Goal: Task Accomplishment & Management: Use online tool/utility

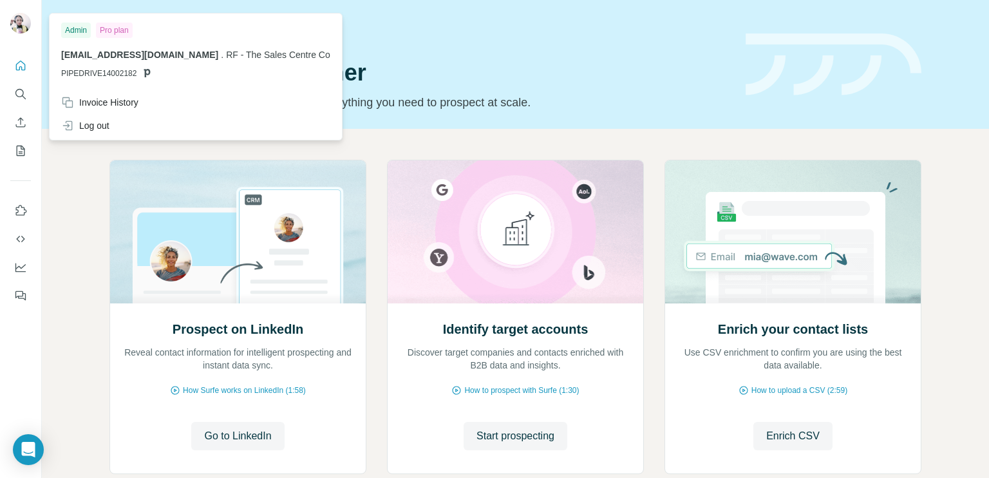
click at [16, 23] on img at bounding box center [20, 23] width 21 height 21
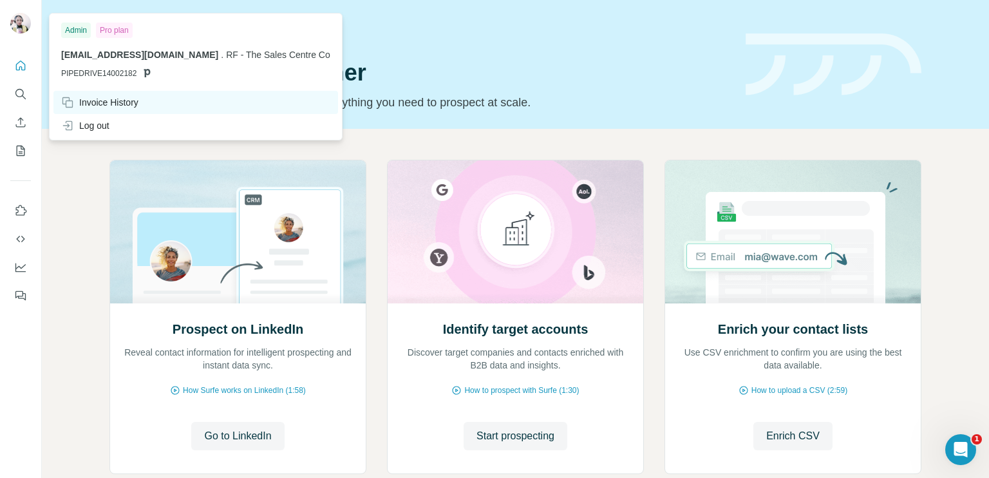
click at [102, 100] on div "Invoice History" at bounding box center [99, 102] width 77 height 13
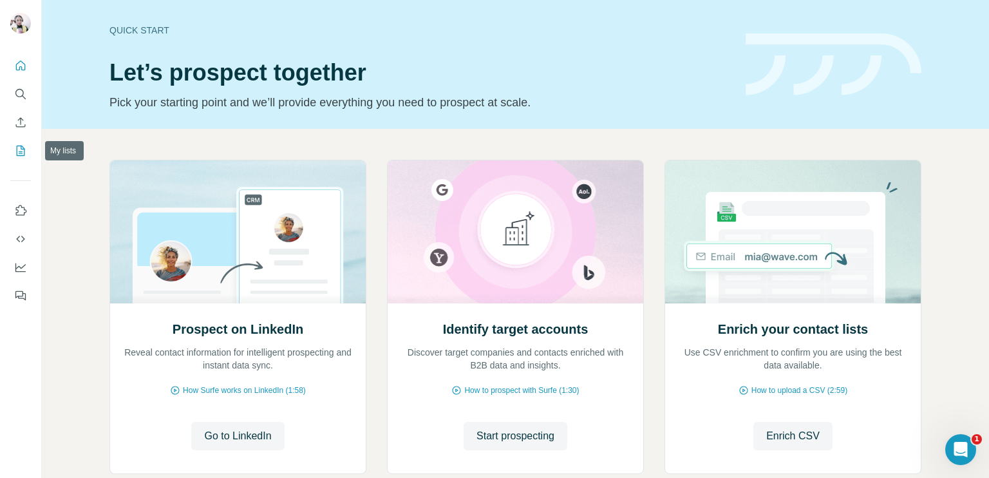
click at [19, 148] on icon "My lists" at bounding box center [20, 150] width 13 height 13
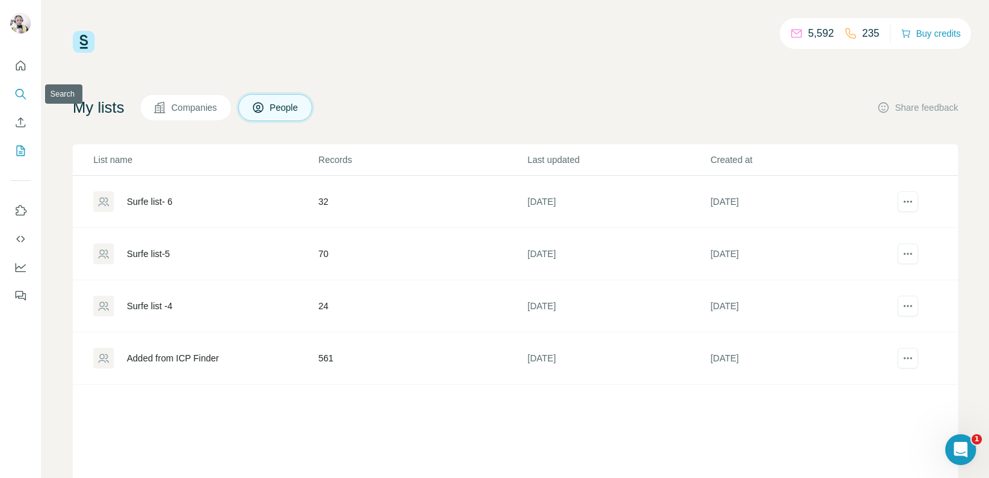
click at [21, 87] on button "Search" at bounding box center [20, 93] width 21 height 23
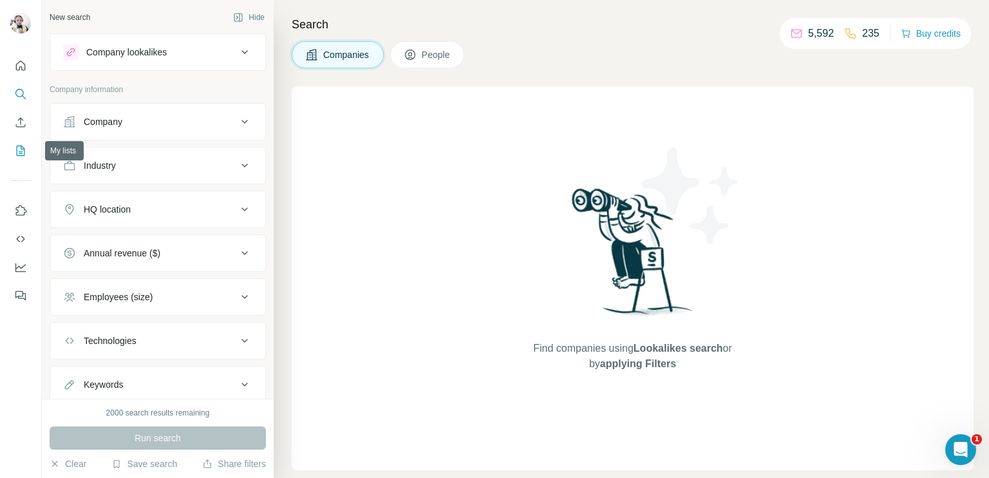
click at [17, 152] on icon "My lists" at bounding box center [21, 150] width 8 height 10
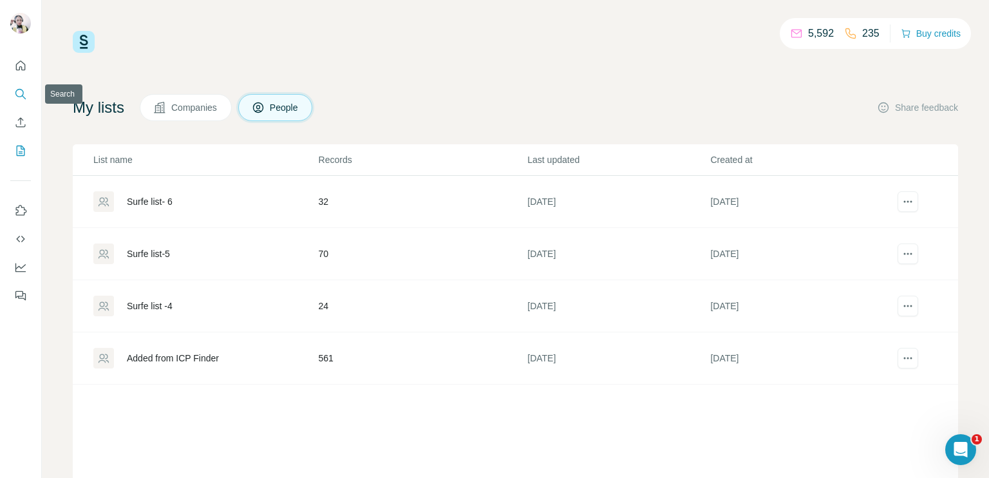
click at [14, 89] on icon "Search" at bounding box center [20, 94] width 13 height 13
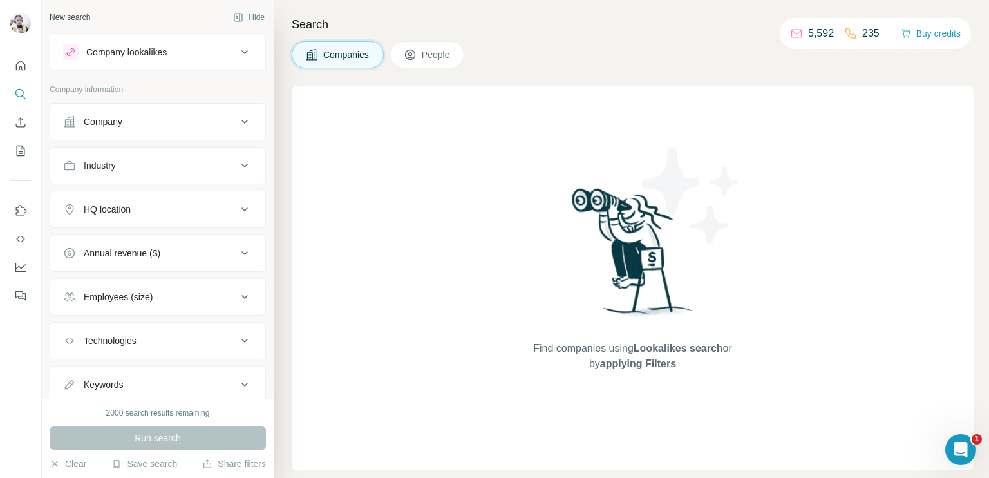
click at [420, 56] on button "People" at bounding box center [427, 54] width 75 height 27
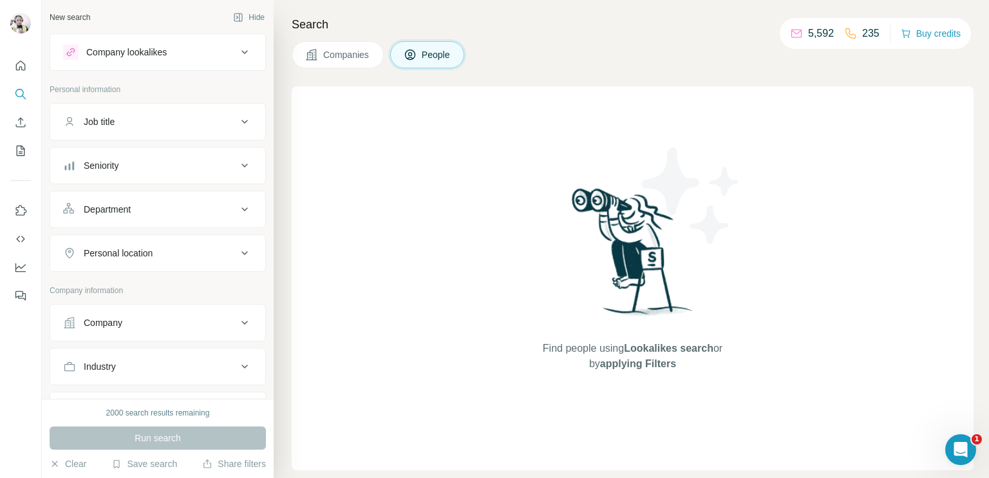
click at [148, 115] on button "Job title" at bounding box center [157, 121] width 215 height 31
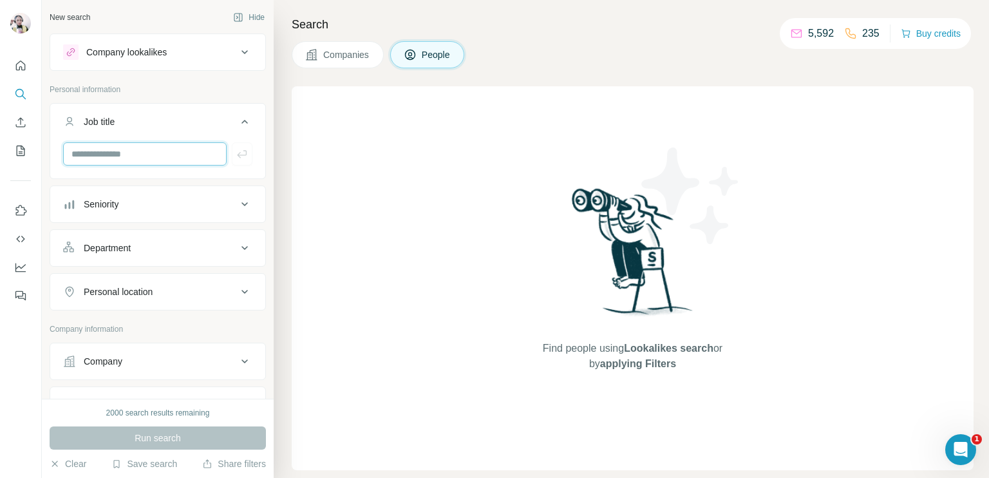
click at [179, 149] on input "text" at bounding box center [144, 153] width 163 height 23
type input "*"
type input "**********"
click at [237, 154] on icon "button" at bounding box center [242, 153] width 13 height 13
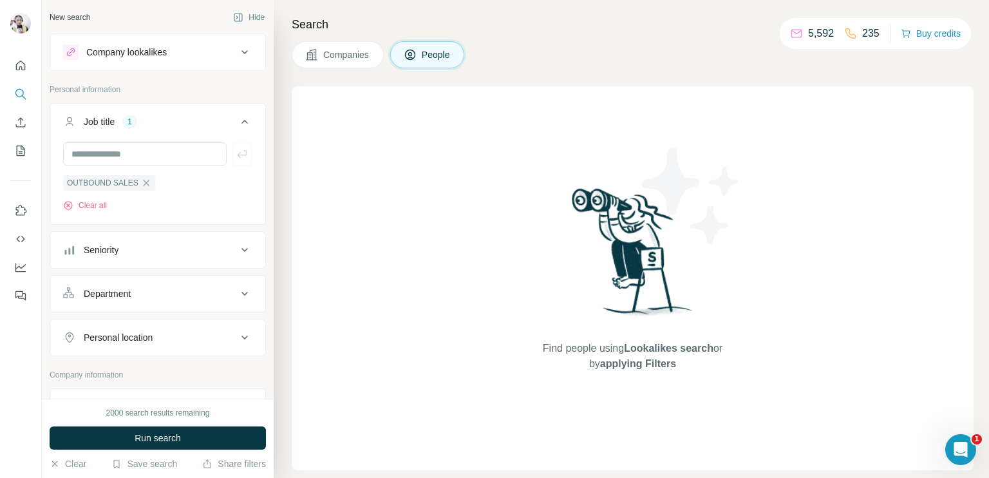
click at [165, 249] on div "Seniority" at bounding box center [150, 249] width 174 height 13
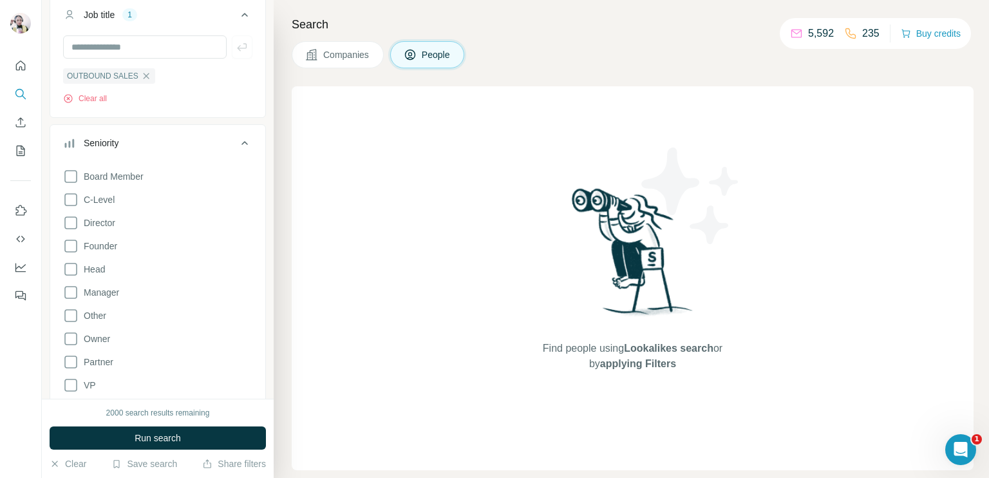
scroll to position [129, 0]
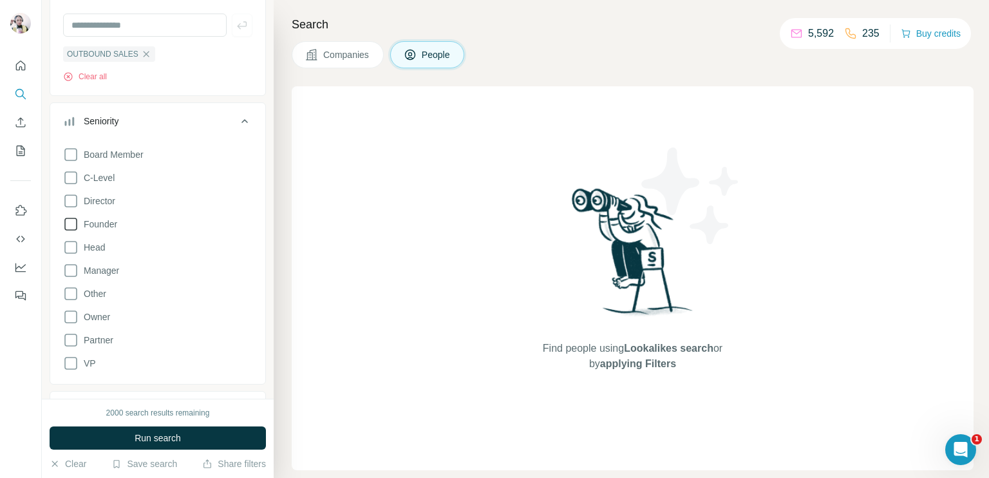
click at [68, 225] on icon at bounding box center [70, 223] width 15 height 15
click at [68, 245] on icon at bounding box center [70, 246] width 15 height 15
click at [68, 276] on icon at bounding box center [70, 270] width 13 height 13
click at [237, 124] on icon at bounding box center [244, 120] width 15 height 15
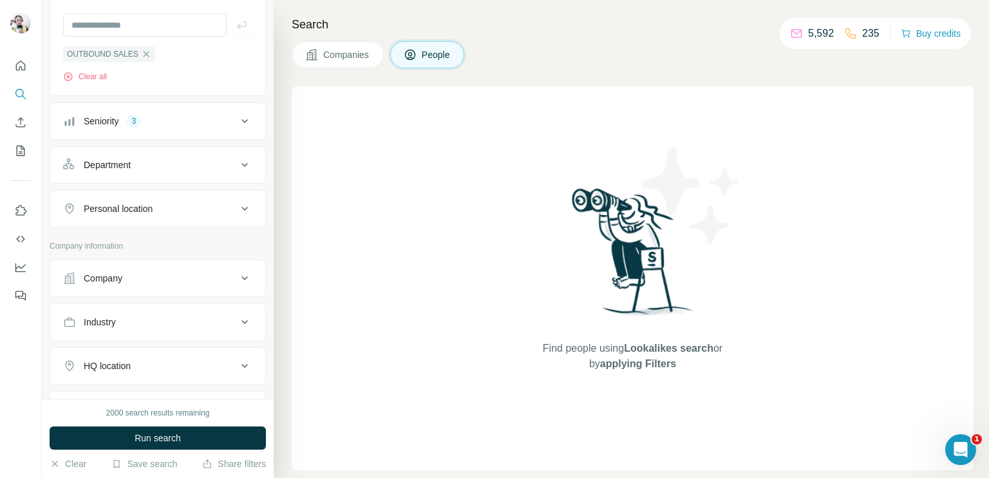
click at [163, 122] on div "Seniority 3" at bounding box center [150, 121] width 174 height 13
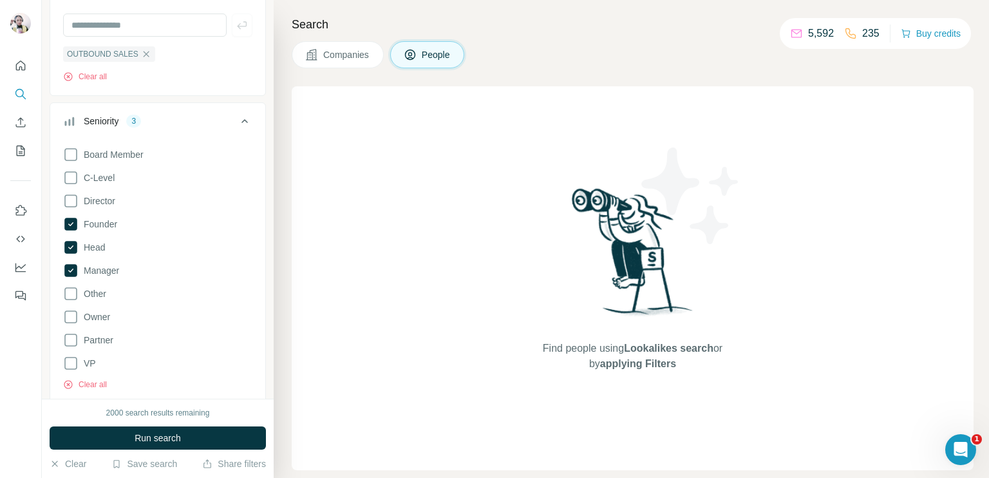
click at [237, 118] on icon at bounding box center [244, 120] width 15 height 15
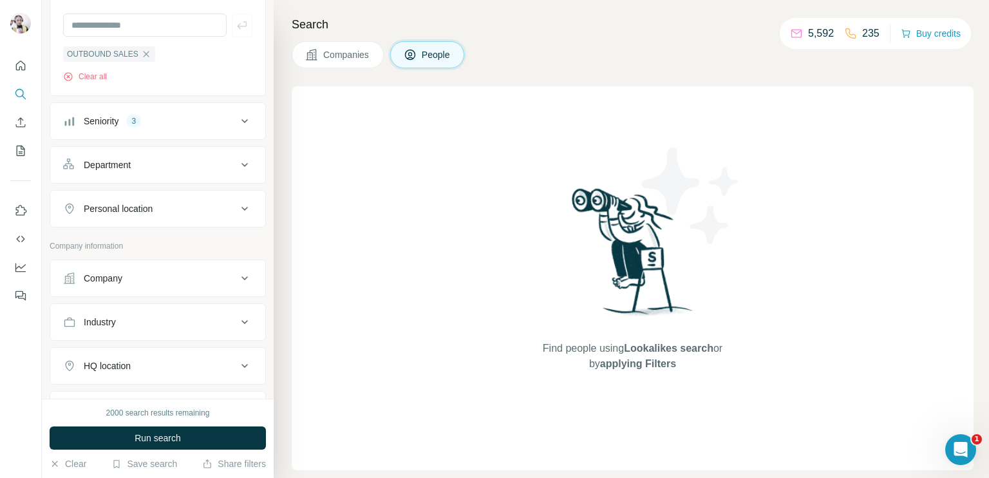
click at [167, 165] on div "Department" at bounding box center [150, 164] width 174 height 13
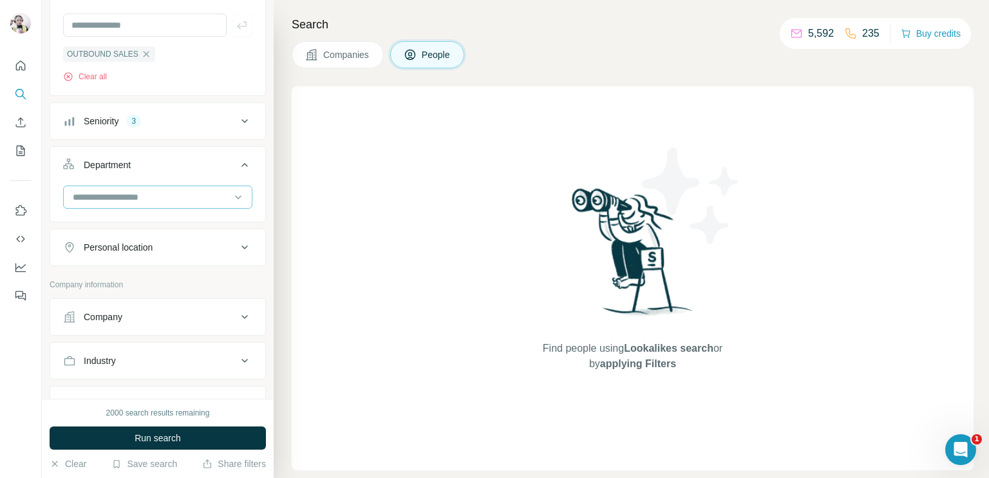
click at [153, 201] on input at bounding box center [150, 197] width 159 height 14
type input "***"
click at [252, 178] on button "Department" at bounding box center [157, 167] width 215 height 36
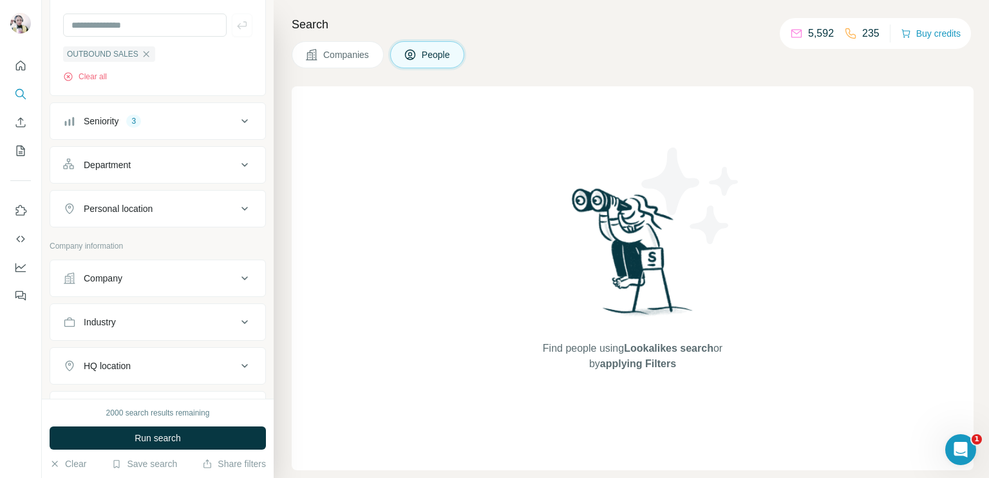
click at [211, 166] on div "Department" at bounding box center [150, 164] width 174 height 13
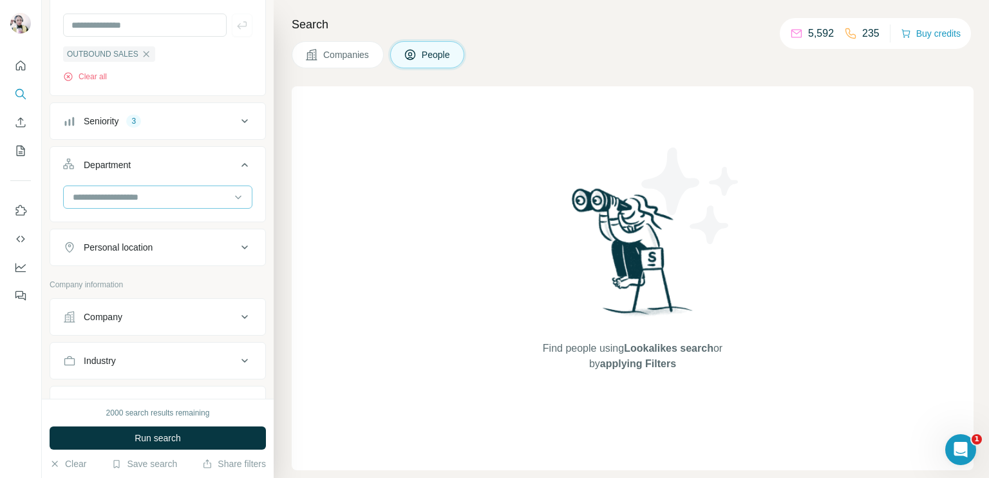
click at [144, 192] on input at bounding box center [150, 197] width 159 height 14
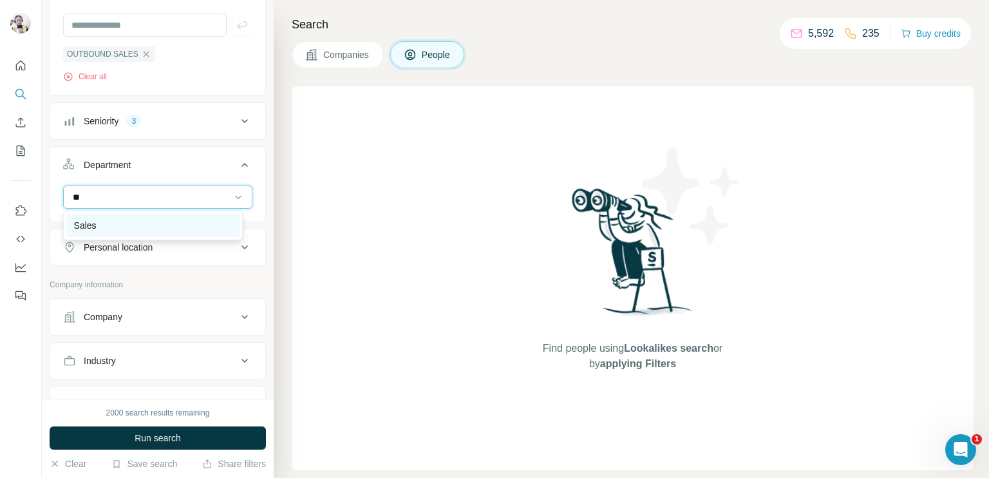
type input "**"
click at [133, 220] on div "Sales" at bounding box center [153, 225] width 158 height 13
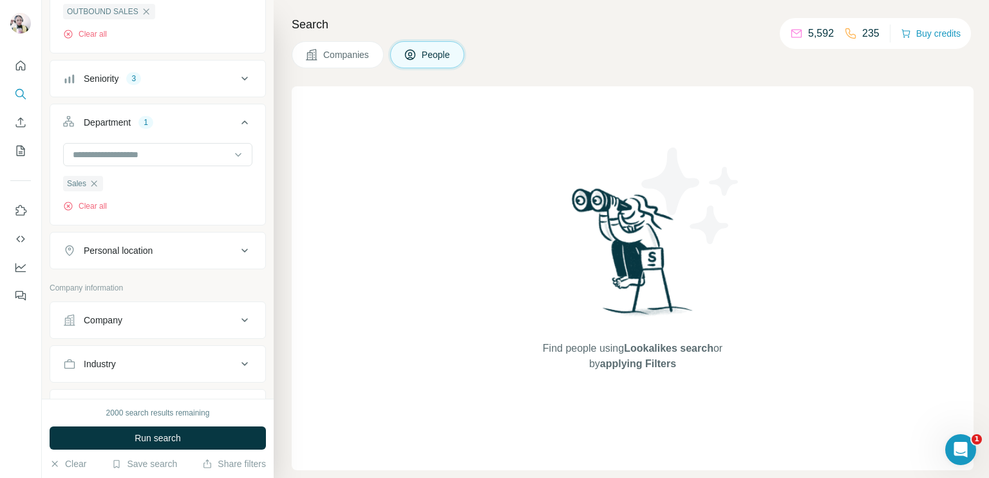
scroll to position [193, 0]
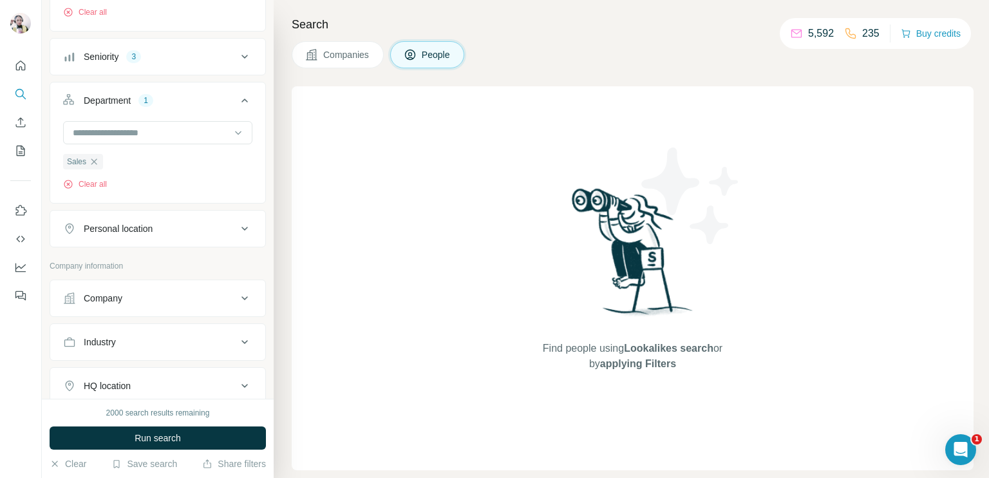
click at [134, 230] on div "Personal location" at bounding box center [118, 228] width 69 height 13
click at [131, 260] on input "text" at bounding box center [157, 260] width 189 height 23
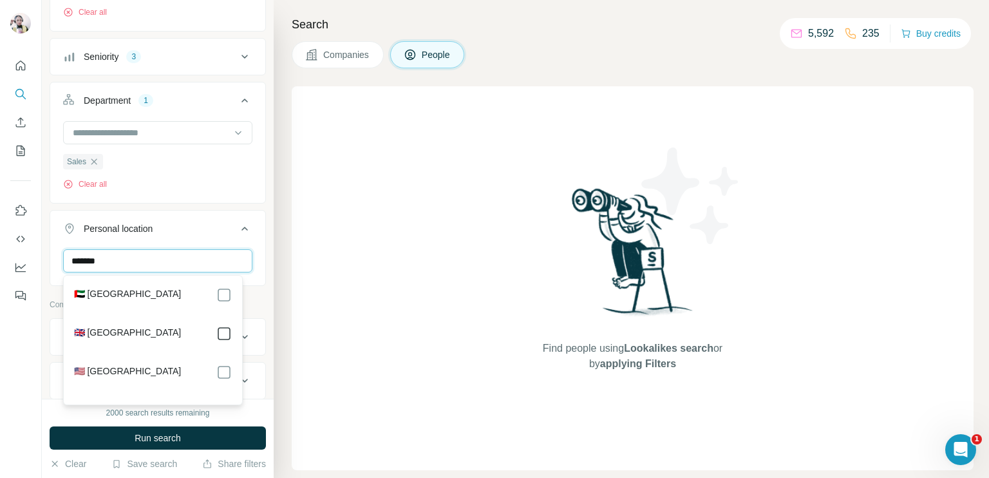
type input "******"
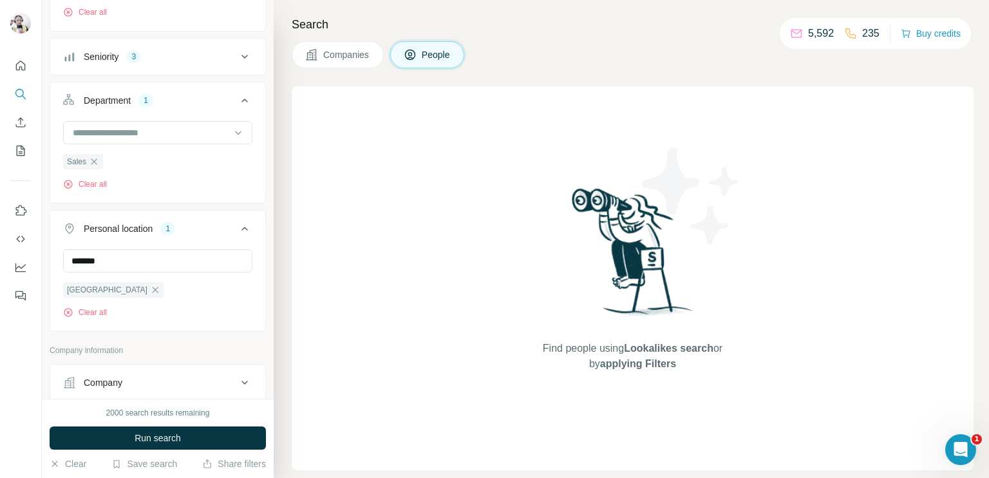
click at [237, 225] on icon at bounding box center [244, 228] width 15 height 15
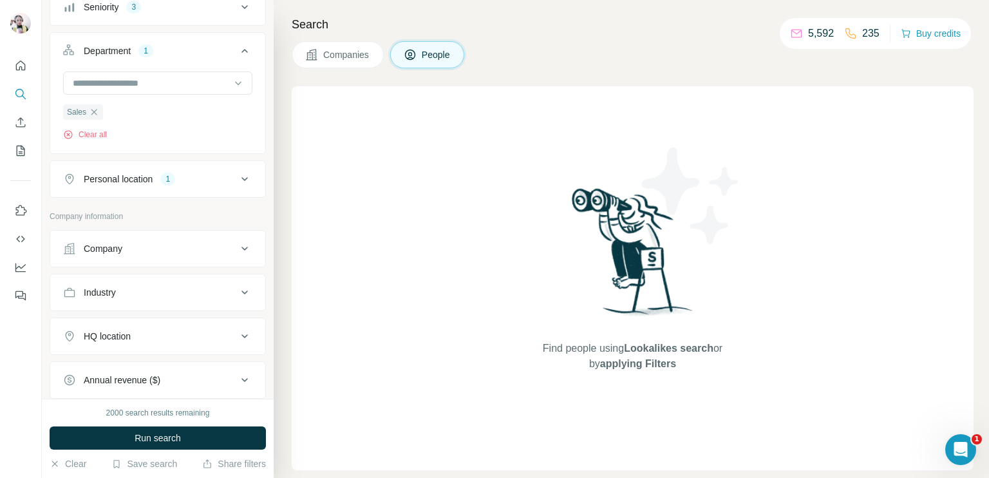
scroll to position [322, 0]
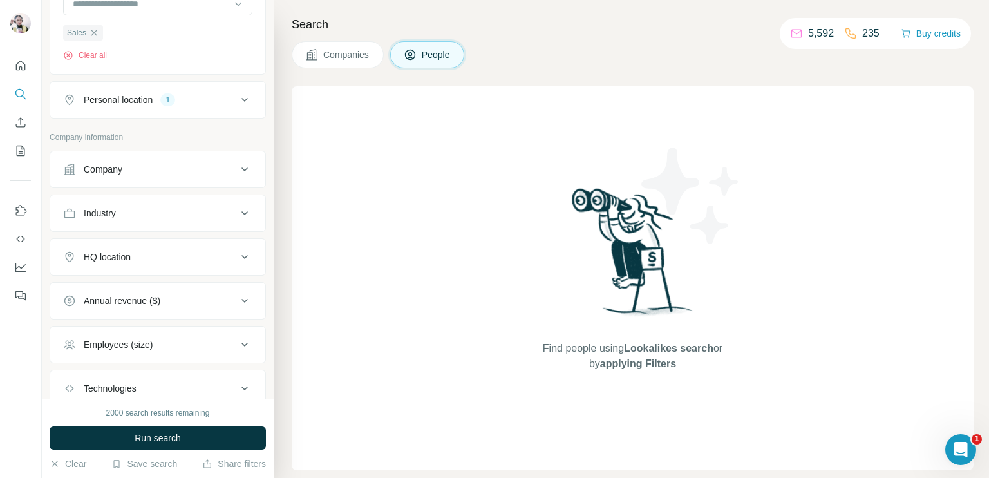
click at [173, 267] on button "HQ location" at bounding box center [157, 256] width 215 height 31
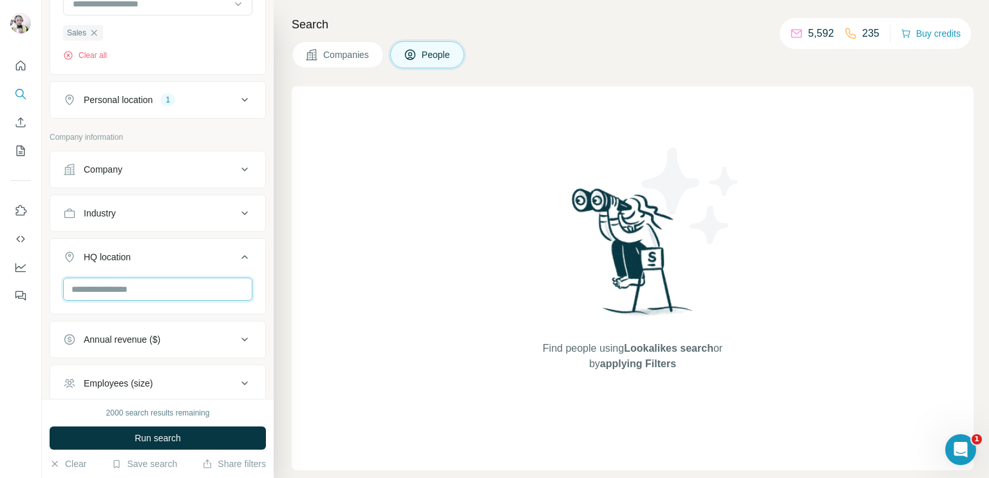
click at [115, 290] on input "text" at bounding box center [157, 288] width 189 height 23
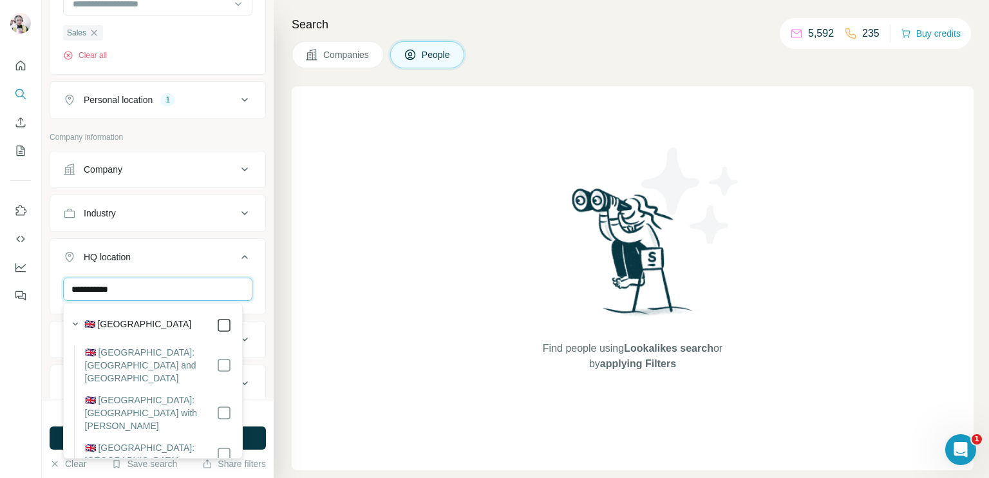
type input "**********"
click at [237, 254] on icon at bounding box center [244, 256] width 15 height 15
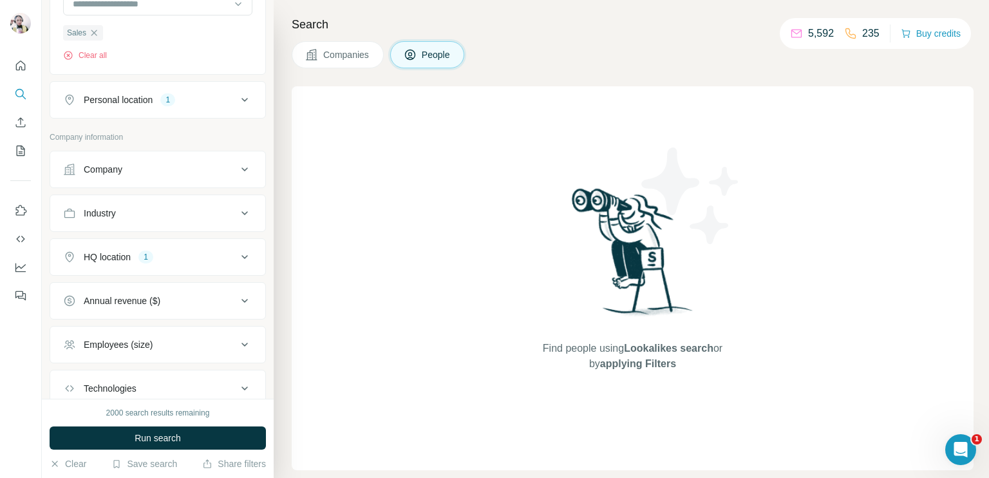
click at [160, 301] on div "Annual revenue ($)" at bounding box center [122, 300] width 77 height 13
click at [68, 348] on icon at bounding box center [70, 352] width 15 height 15
click at [70, 377] on icon at bounding box center [70, 376] width 15 height 15
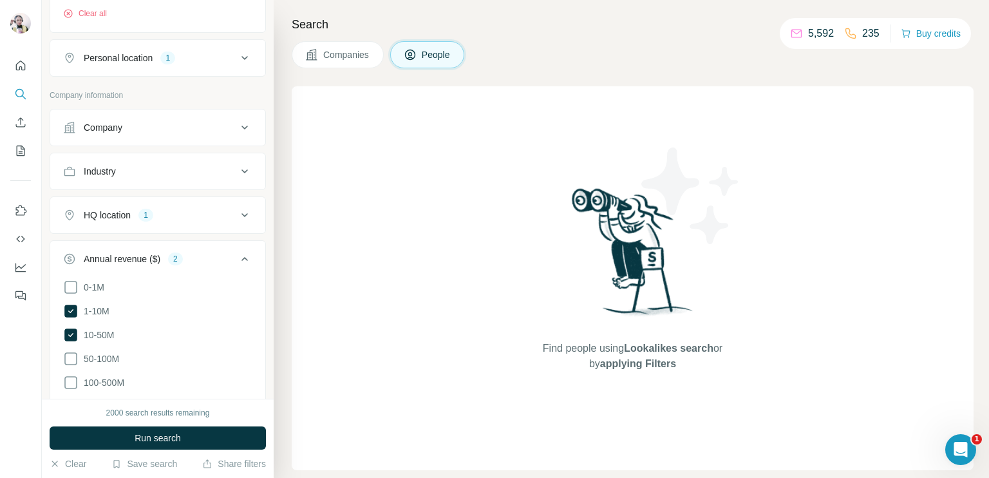
scroll to position [386, 0]
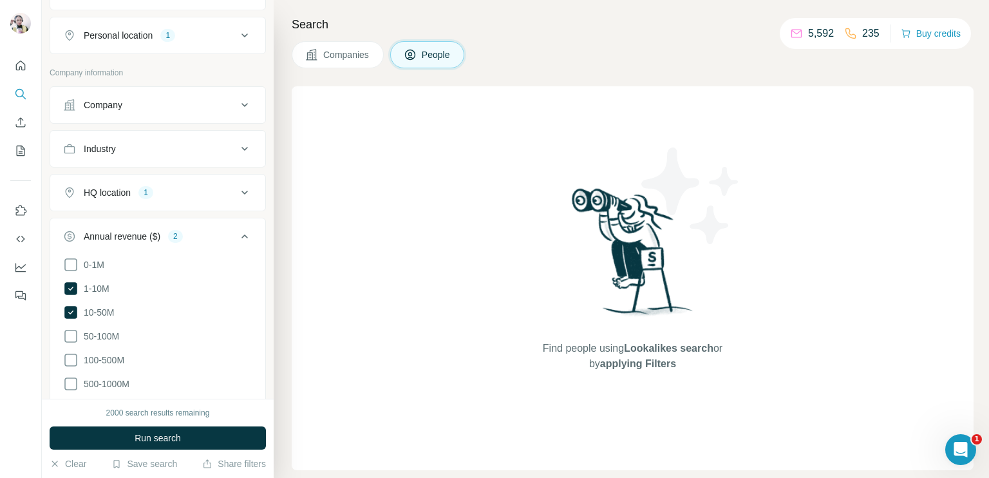
click at [237, 236] on icon at bounding box center [244, 236] width 15 height 15
click at [156, 290] on button "Employees (size)" at bounding box center [157, 280] width 215 height 31
click at [70, 326] on icon at bounding box center [70, 331] width 15 height 15
click at [237, 279] on icon at bounding box center [244, 279] width 15 height 15
click at [152, 326] on div "Technologies" at bounding box center [150, 323] width 174 height 13
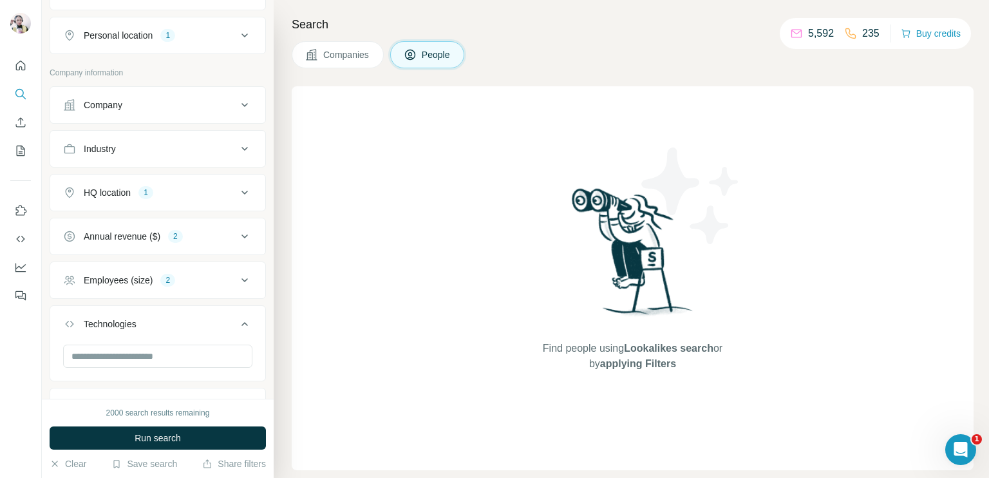
click at [237, 321] on icon at bounding box center [244, 323] width 15 height 15
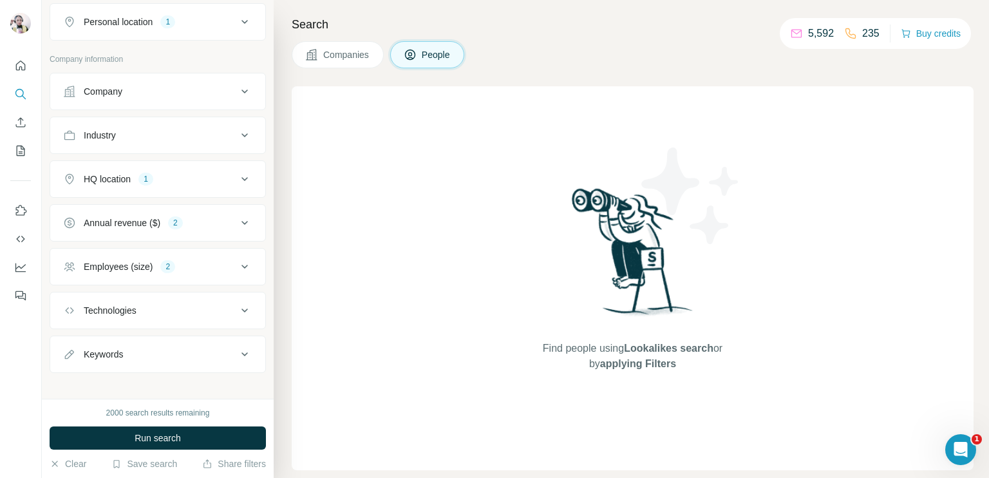
scroll to position [407, 0]
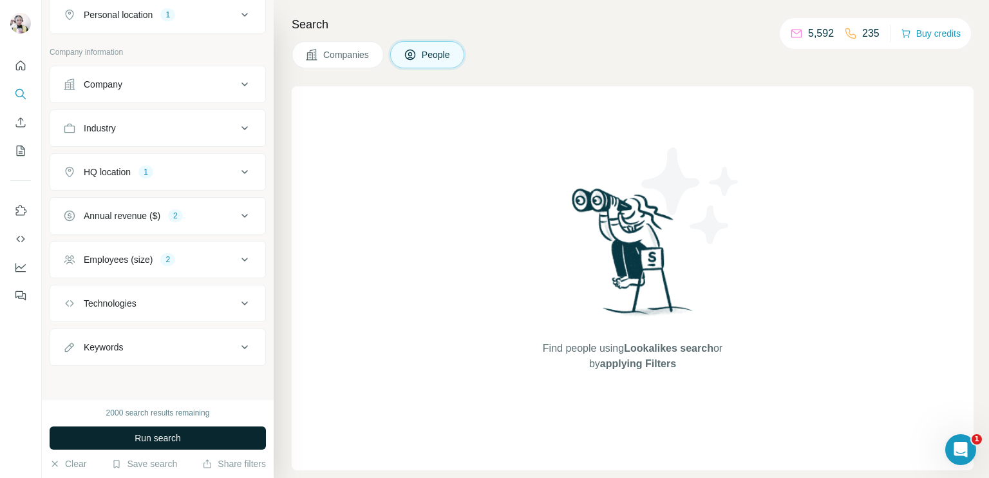
click at [160, 443] on span "Run search" at bounding box center [158, 437] width 46 height 13
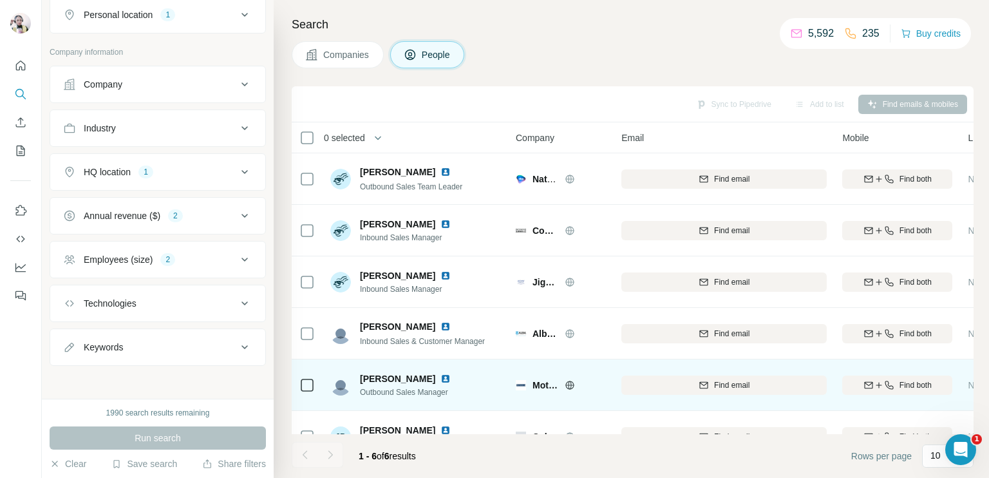
scroll to position [0, 0]
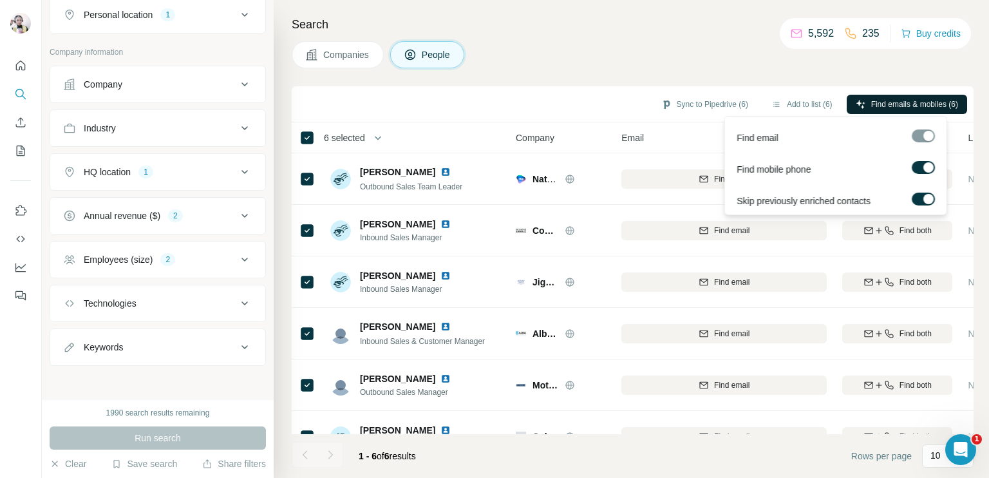
click at [860, 100] on icon "button" at bounding box center [860, 104] width 10 height 10
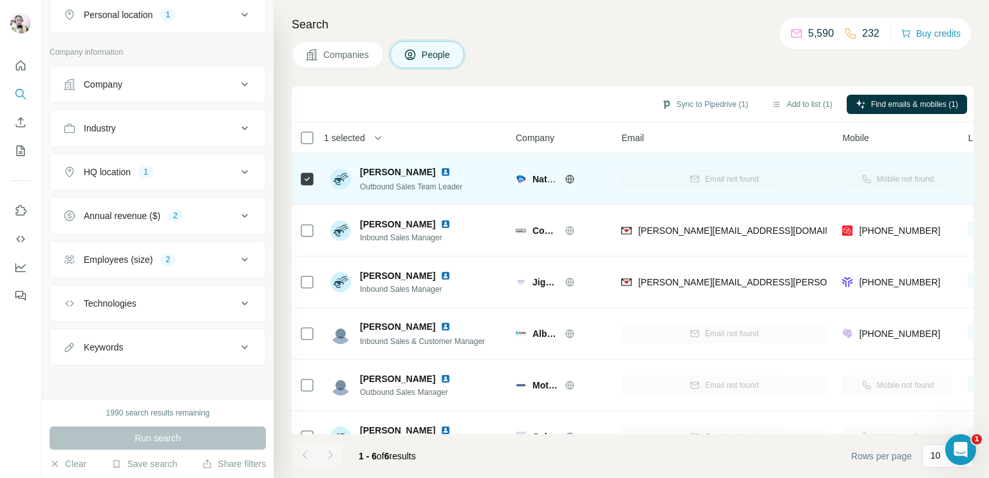
click at [299, 174] on icon at bounding box center [306, 178] width 15 height 15
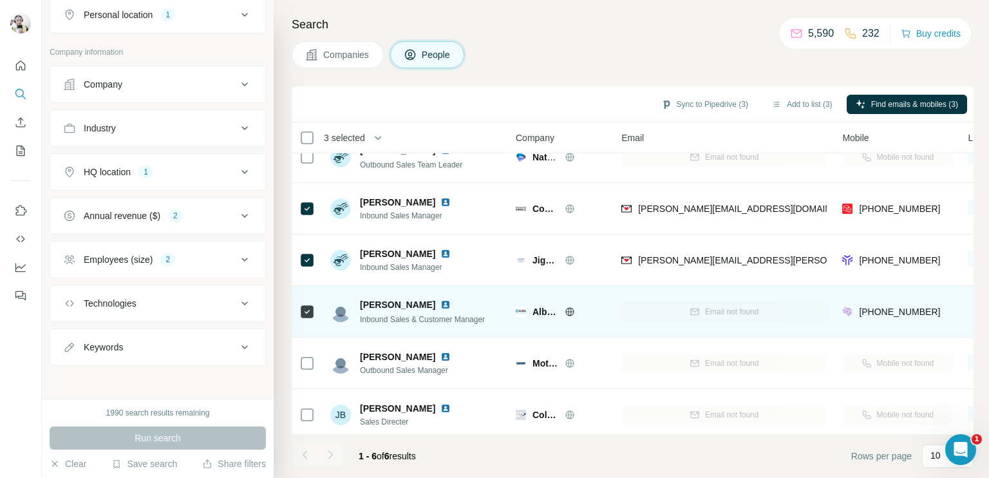
scroll to position [34, 0]
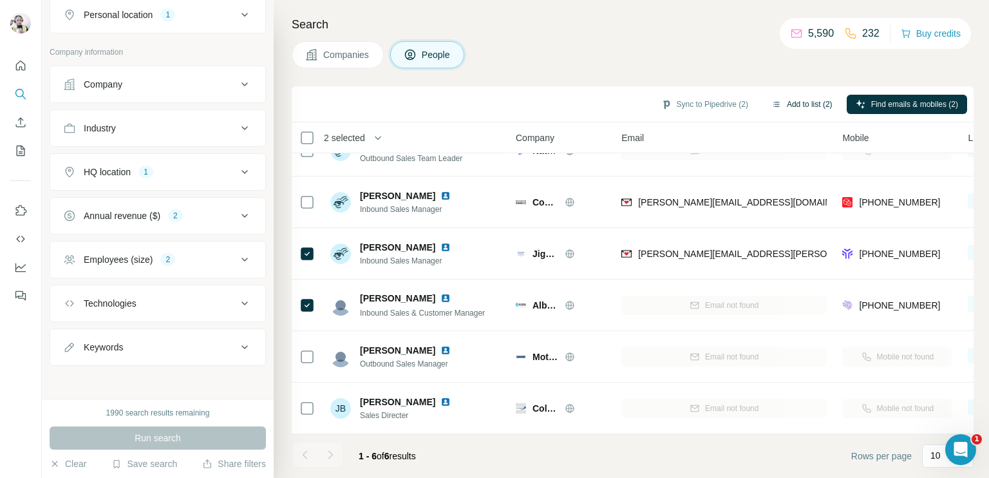
click at [803, 100] on button "Add to list (2)" at bounding box center [801, 104] width 79 height 19
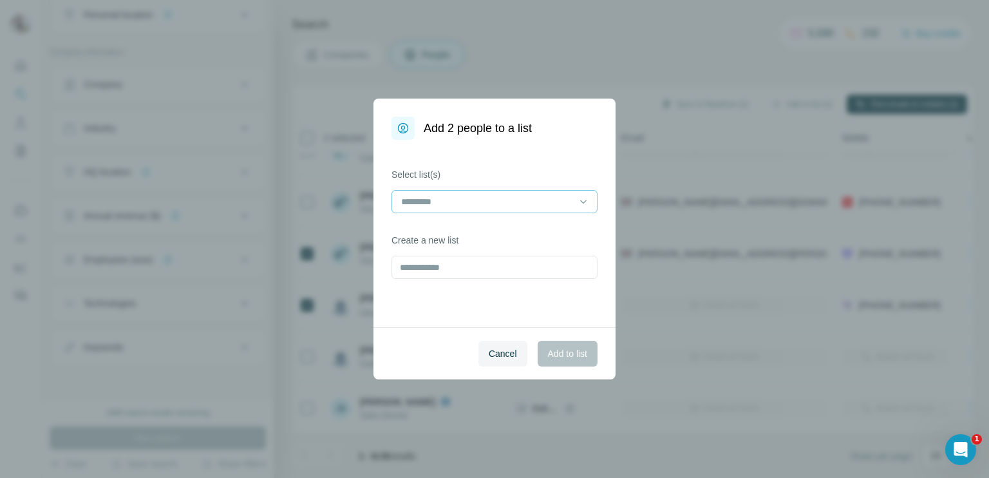
click at [427, 200] on input at bounding box center [487, 201] width 174 height 14
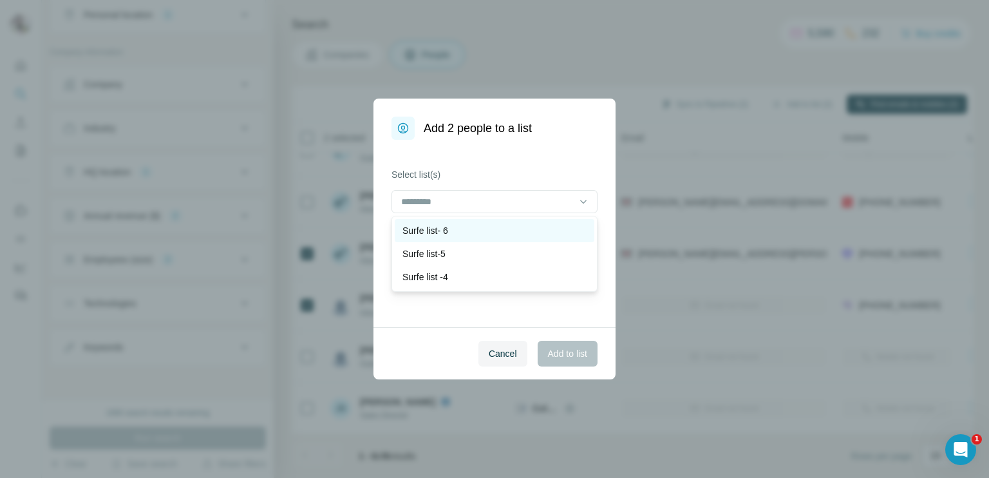
click at [422, 228] on p "Surfe list- 6" at bounding box center [425, 230] width 46 height 13
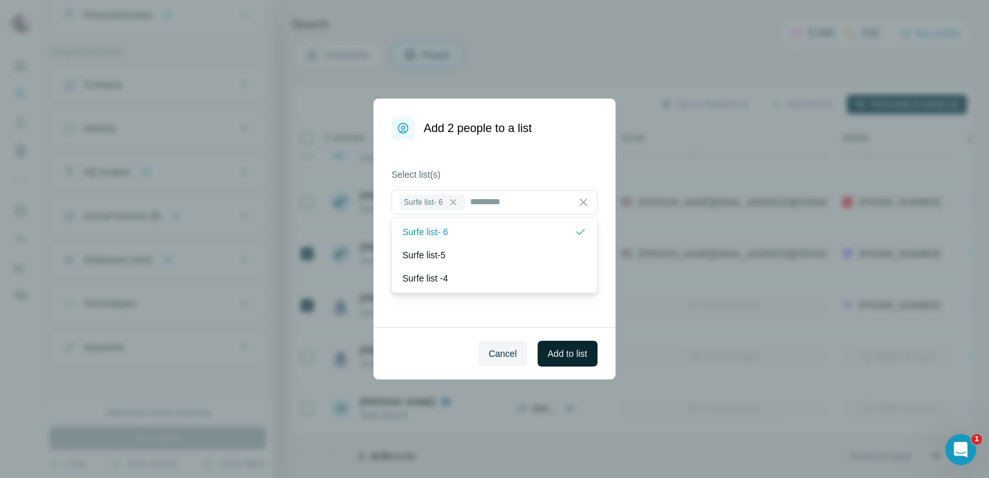
click at [559, 350] on span "Add to list" at bounding box center [567, 353] width 39 height 13
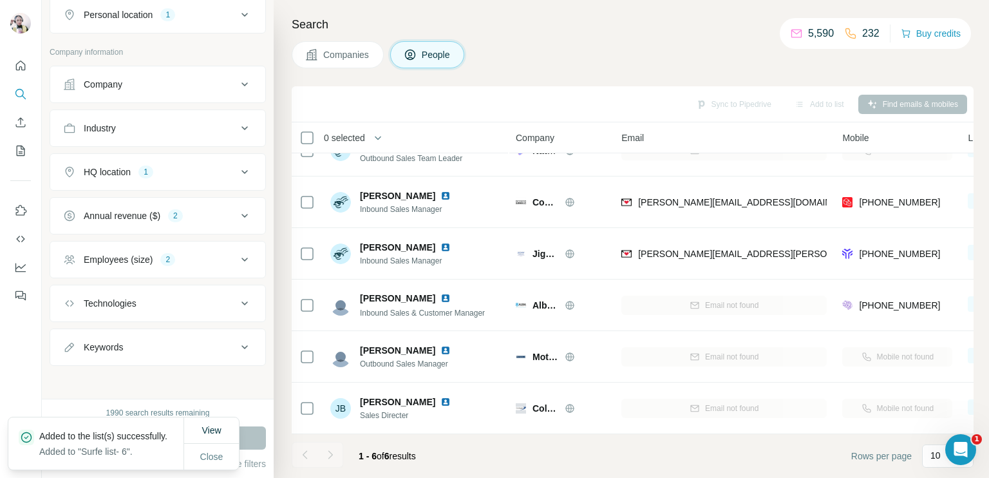
click at [138, 205] on button "Annual revenue ($) 2" at bounding box center [157, 215] width 215 height 31
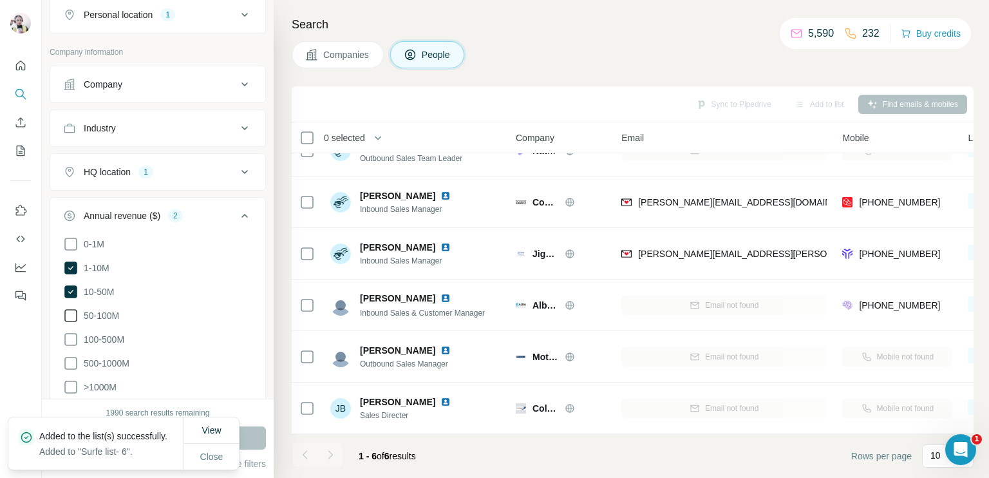
click at [107, 311] on span "50-100M" at bounding box center [99, 315] width 41 height 13
click at [241, 214] on icon at bounding box center [244, 216] width 6 height 4
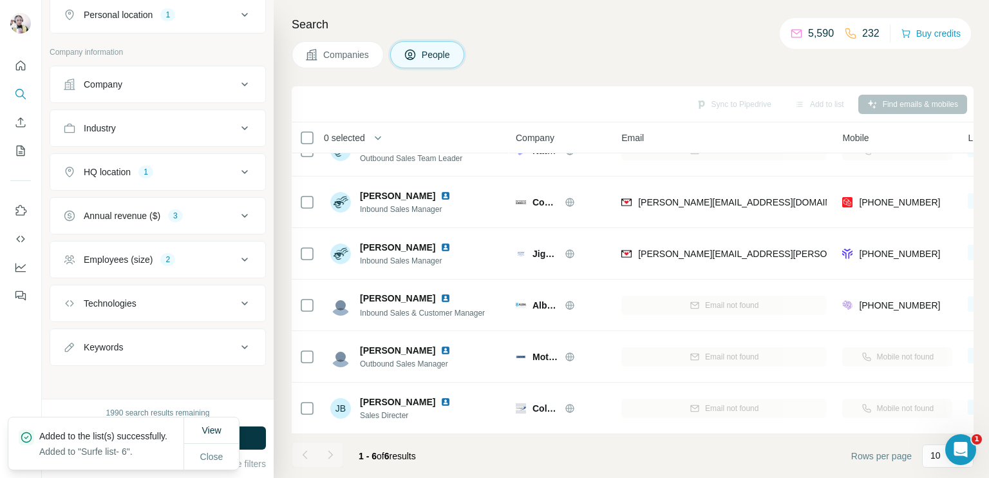
click at [140, 257] on div "Employees (size)" at bounding box center [118, 259] width 69 height 13
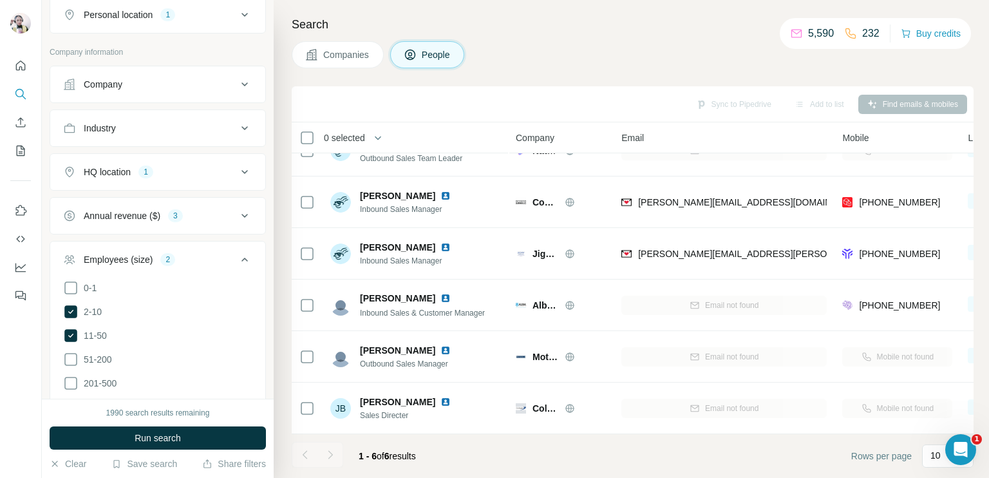
click at [237, 259] on icon at bounding box center [244, 259] width 15 height 15
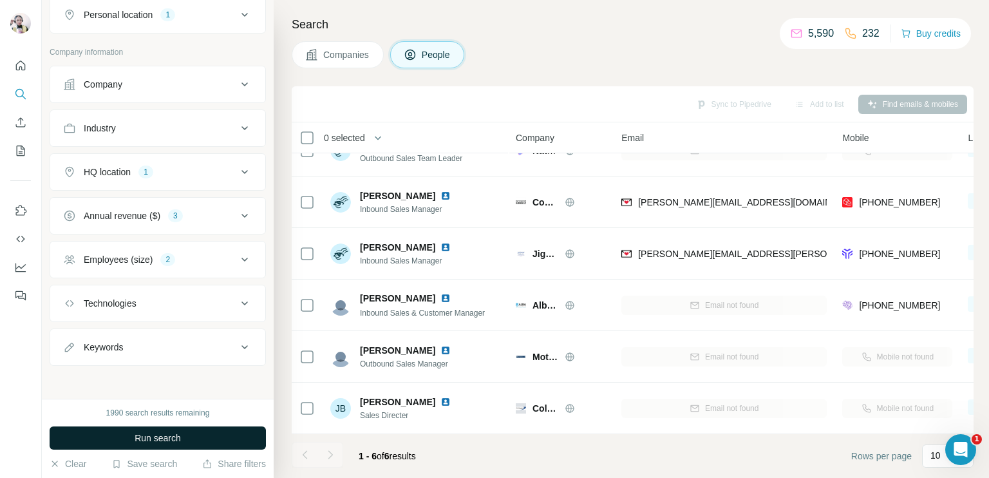
click at [165, 435] on span "Run search" at bounding box center [158, 437] width 46 height 13
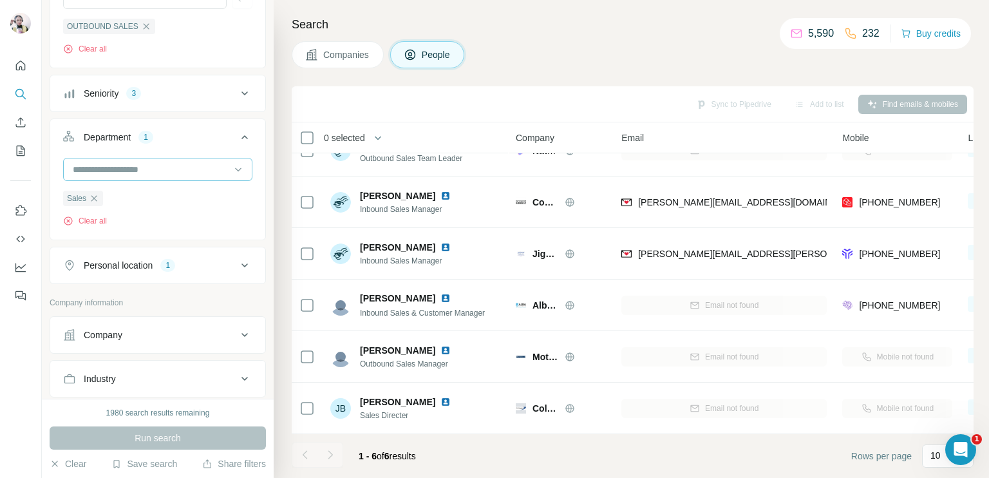
scroll to position [149, 0]
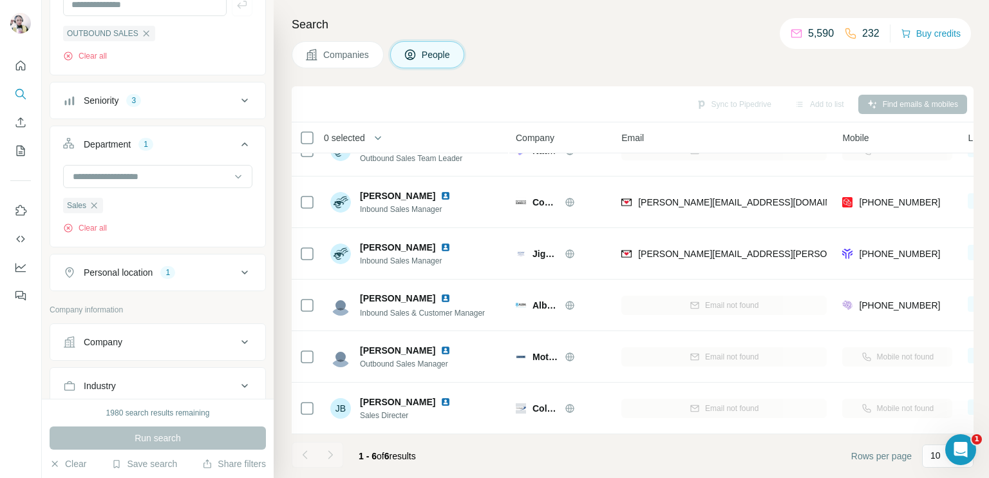
click at [154, 97] on div "Seniority 3" at bounding box center [150, 100] width 174 height 13
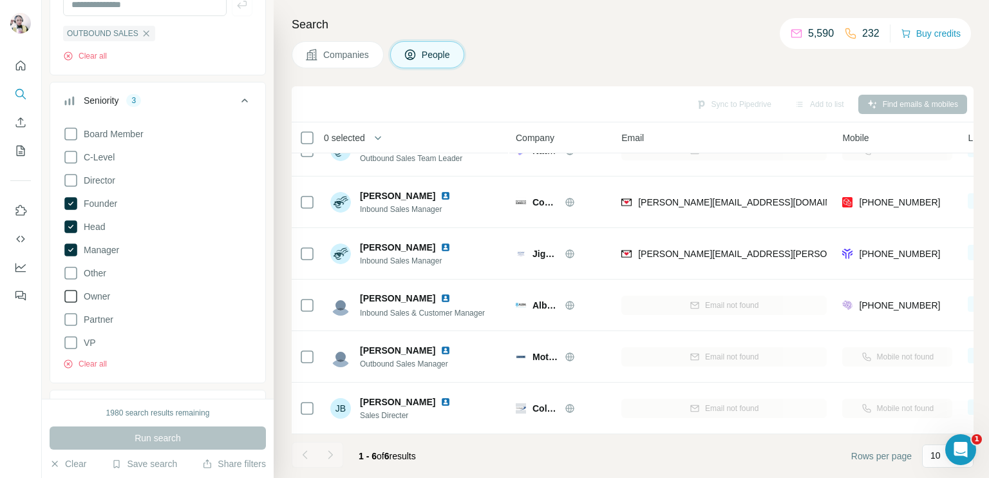
click at [73, 294] on icon at bounding box center [70, 295] width 15 height 15
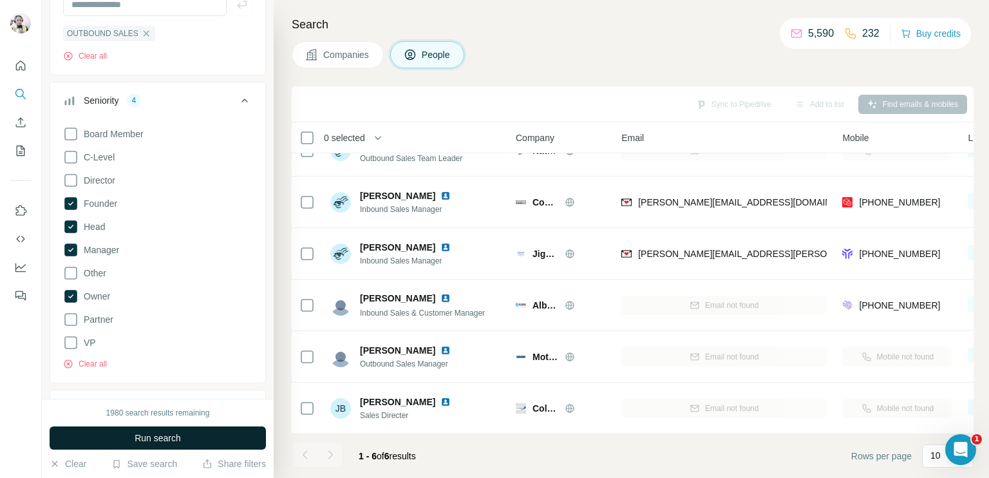
click at [180, 438] on span "Run search" at bounding box center [158, 437] width 46 height 13
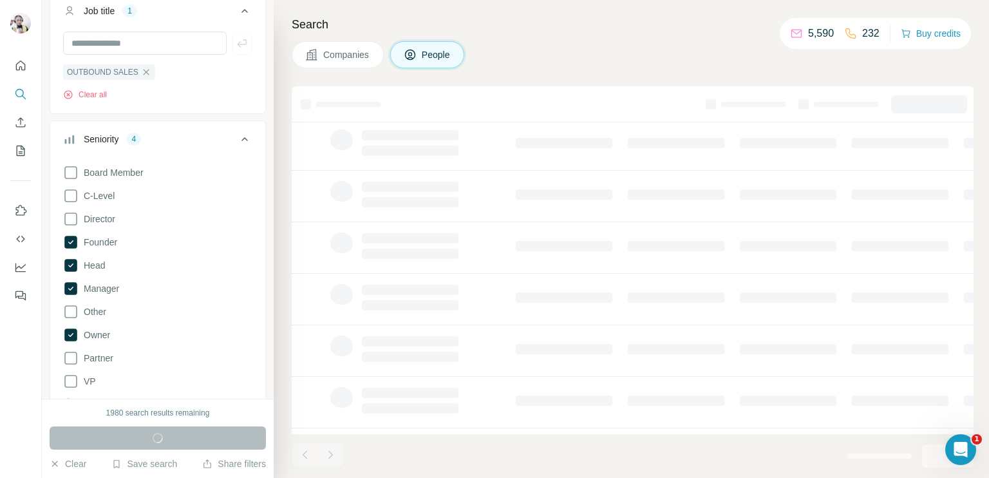
scroll to position [85, 0]
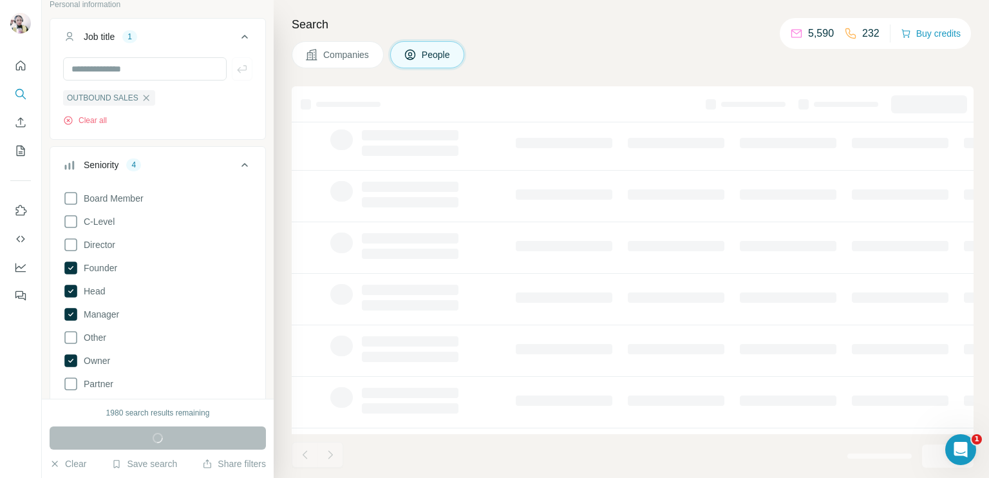
click at [484, 424] on td at bounding box center [414, 402] width 185 height 51
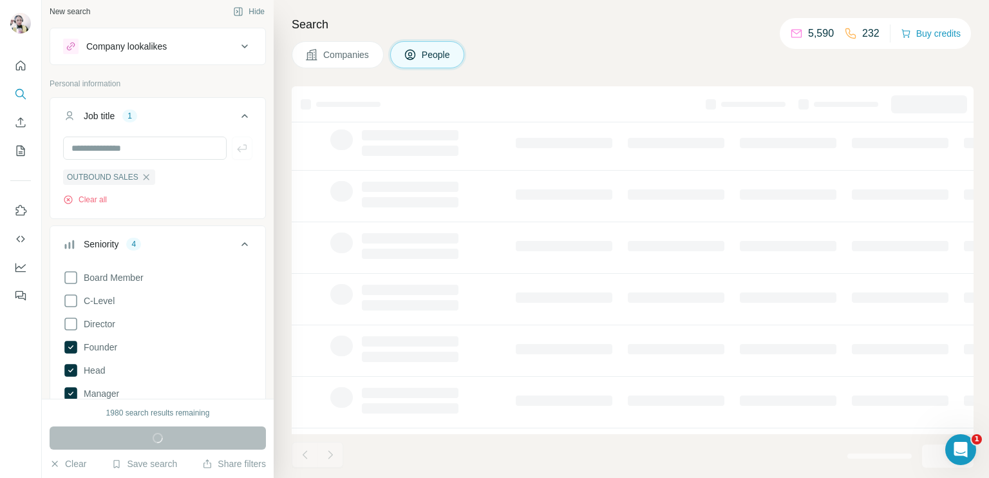
scroll to position [0, 0]
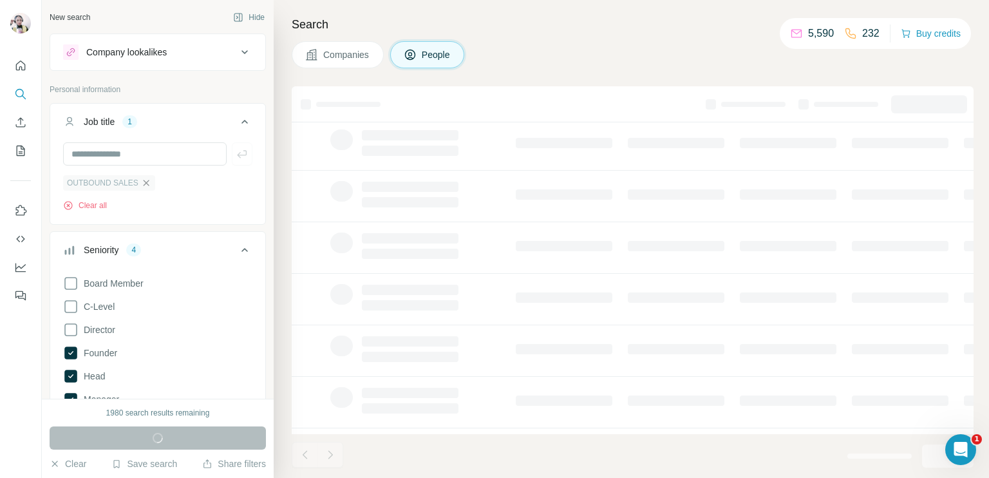
click at [144, 180] on icon "button" at bounding box center [146, 183] width 10 height 10
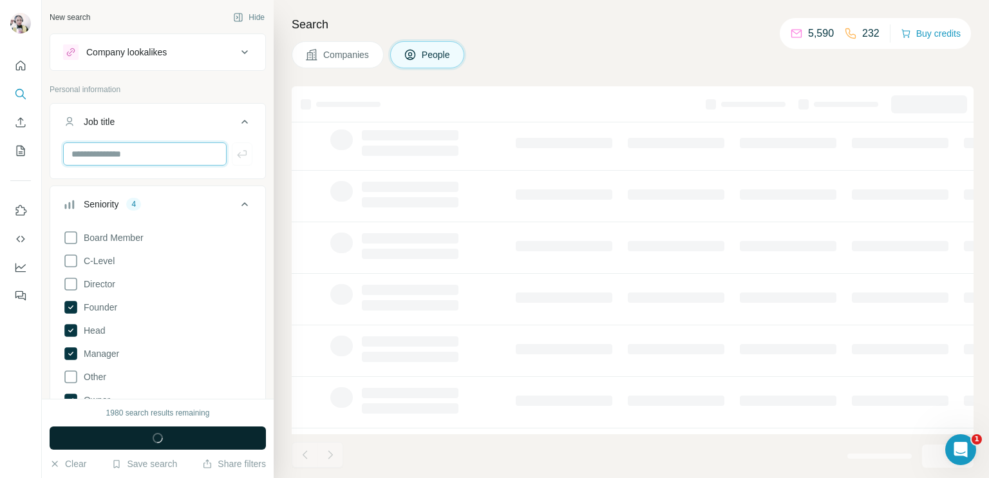
click at [160, 157] on input "text" at bounding box center [144, 153] width 163 height 23
type input "*****"
click at [238, 153] on icon "button" at bounding box center [242, 153] width 13 height 13
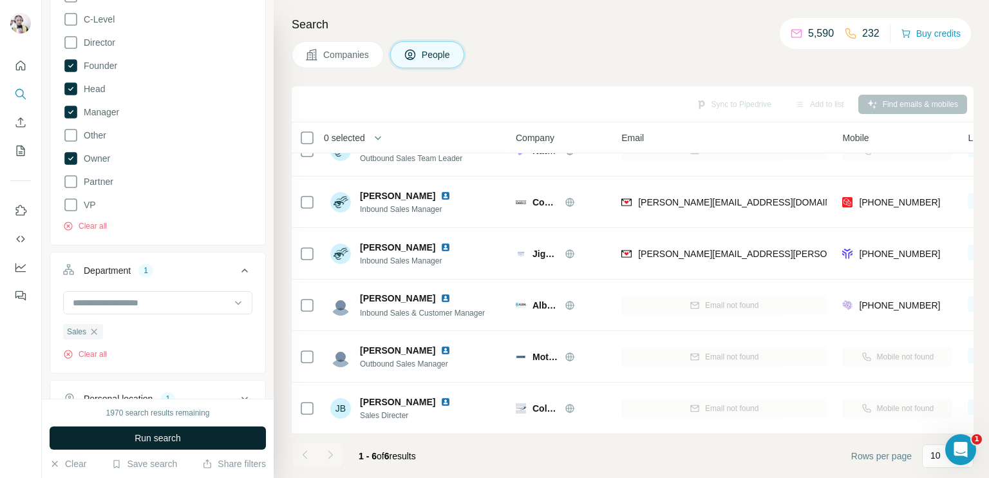
scroll to position [322, 0]
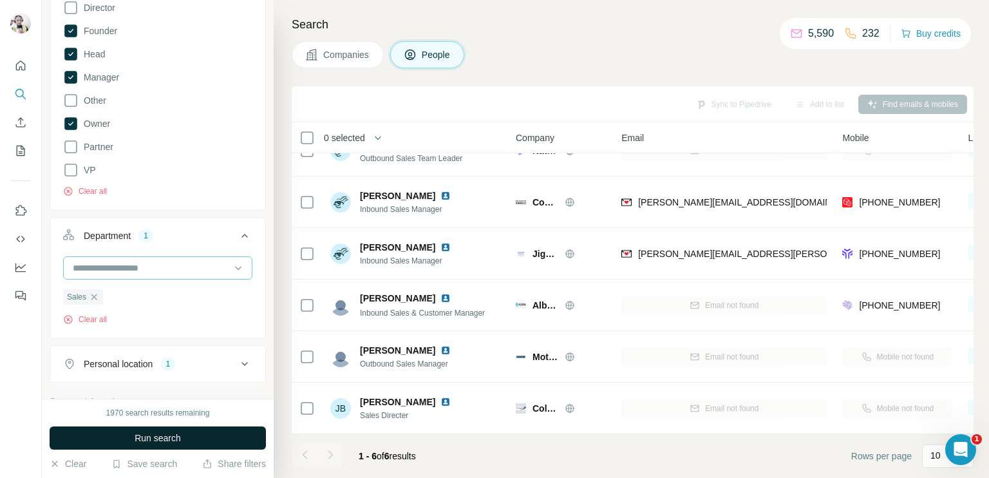
click at [165, 268] on input at bounding box center [150, 268] width 159 height 14
type input "*"
type input "********"
click at [239, 263] on div "********" at bounding box center [157, 267] width 189 height 23
click at [113, 261] on input at bounding box center [150, 268] width 159 height 14
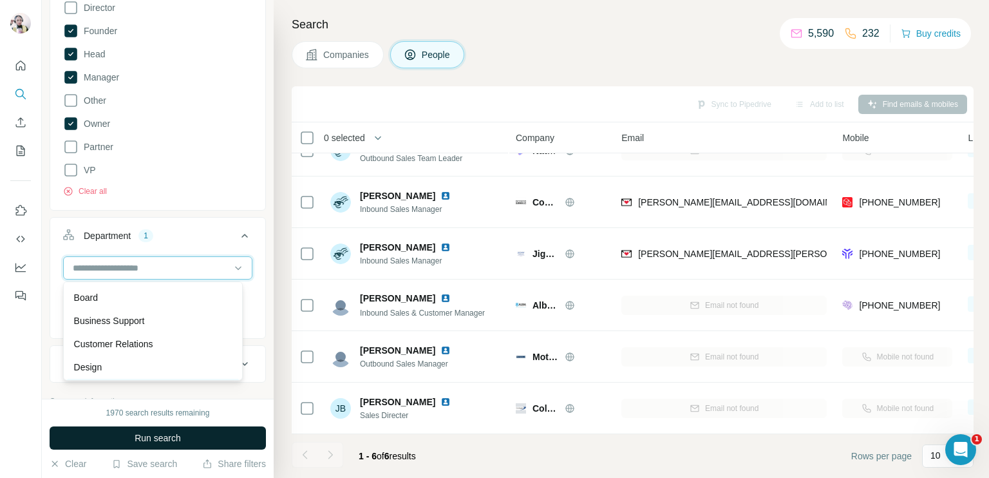
scroll to position [0, 0]
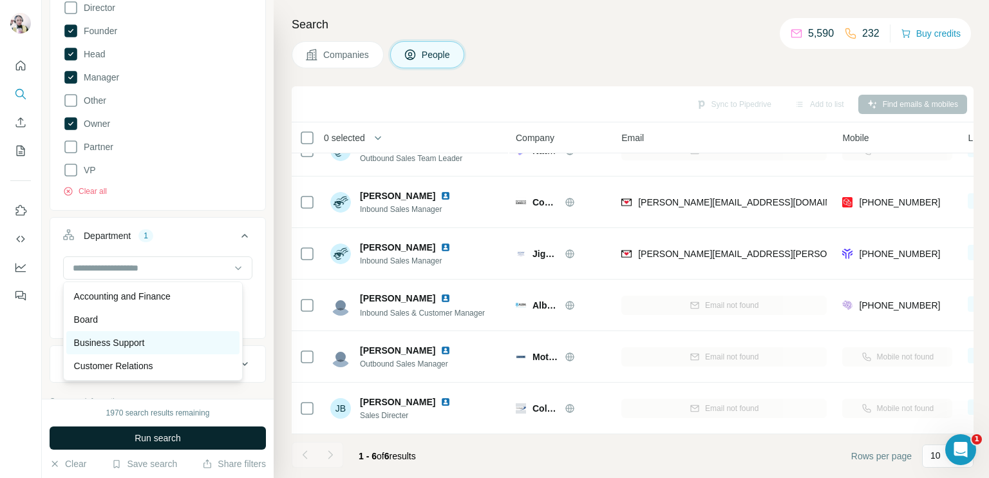
click at [133, 342] on p "Business Support" at bounding box center [109, 342] width 71 height 13
click at [92, 297] on icon "button" at bounding box center [94, 297] width 10 height 10
click at [106, 268] on input at bounding box center [150, 268] width 159 height 14
click at [123, 361] on p "Customer Relations" at bounding box center [113, 365] width 79 height 13
click at [232, 268] on icon at bounding box center [238, 267] width 13 height 13
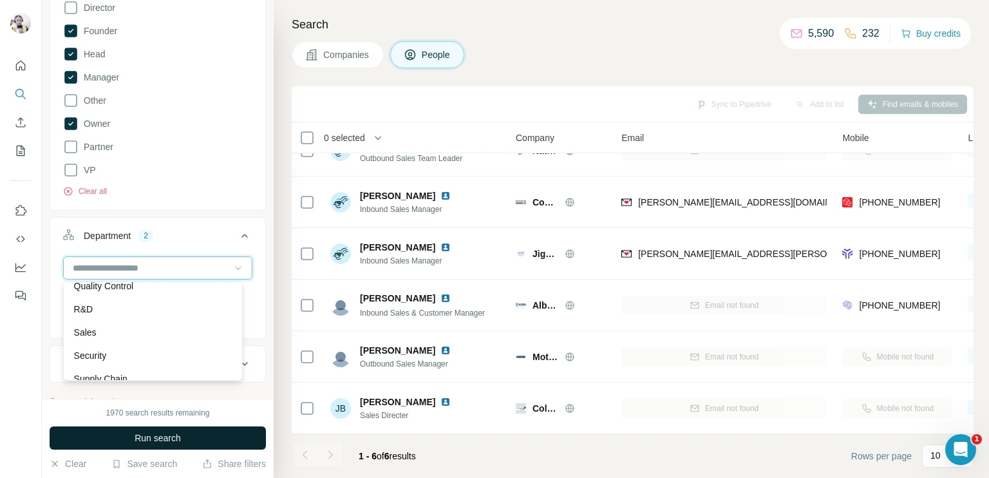
scroll to position [463, 0]
click at [77, 319] on p "Sales" at bounding box center [85, 319] width 23 height 13
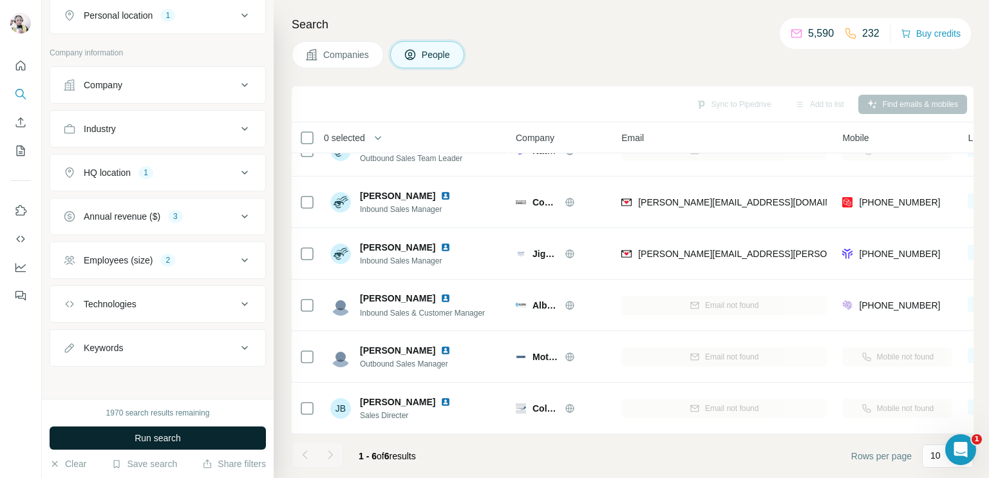
scroll to position [694, 0]
click at [191, 437] on button "Run search" at bounding box center [158, 437] width 216 height 23
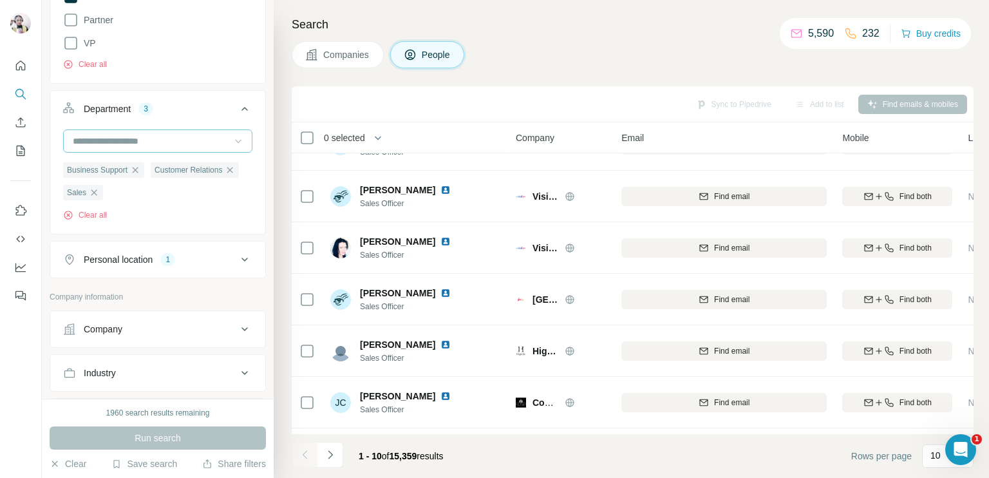
scroll to position [451, 0]
click at [140, 169] on icon "button" at bounding box center [135, 168] width 10 height 10
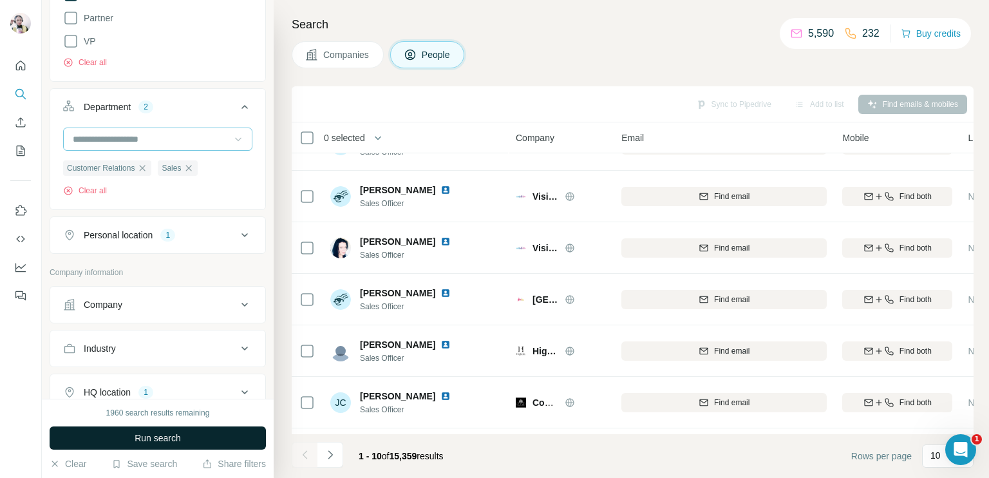
click at [135, 442] on span "Run search" at bounding box center [158, 437] width 46 height 13
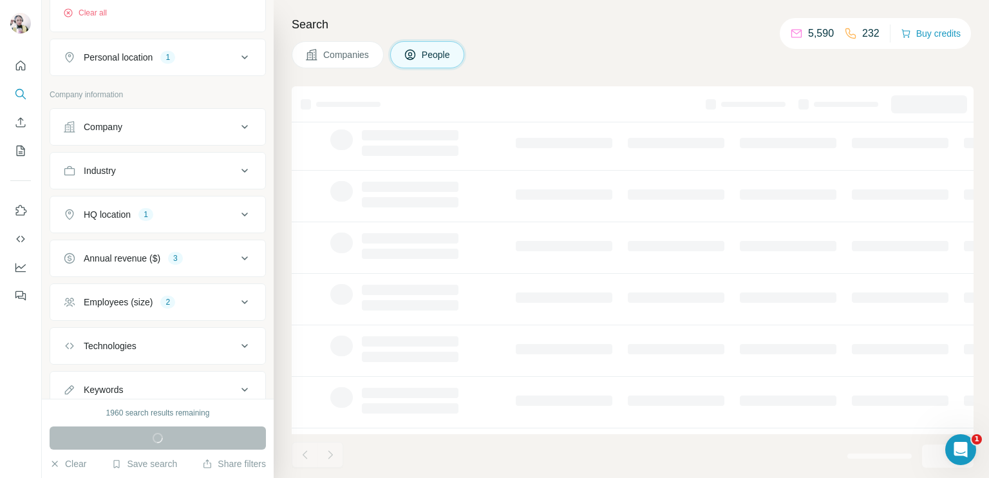
scroll to position [644, 0]
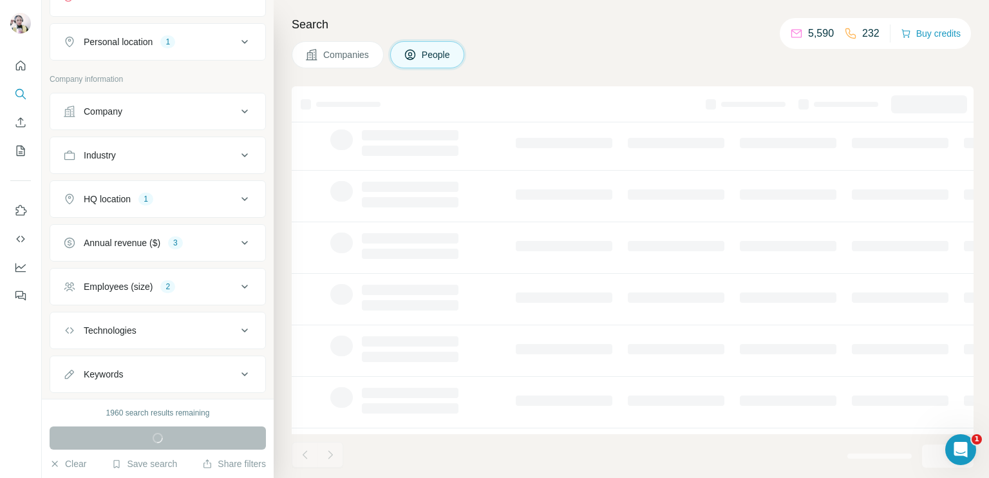
click at [198, 245] on div "Annual revenue ($) 3" at bounding box center [150, 242] width 174 height 13
click at [70, 342] on icon at bounding box center [70, 342] width 13 height 13
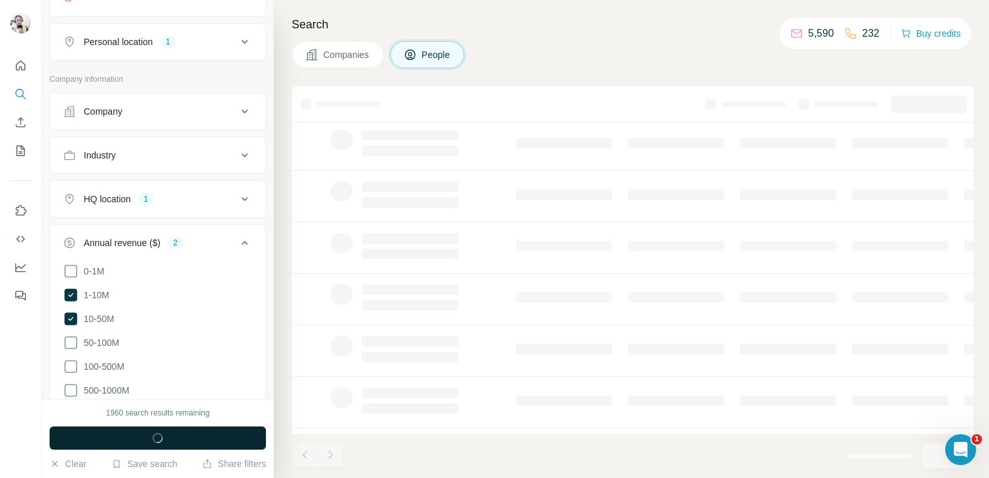
click at [245, 239] on button "Annual revenue ($) 2" at bounding box center [157, 245] width 215 height 36
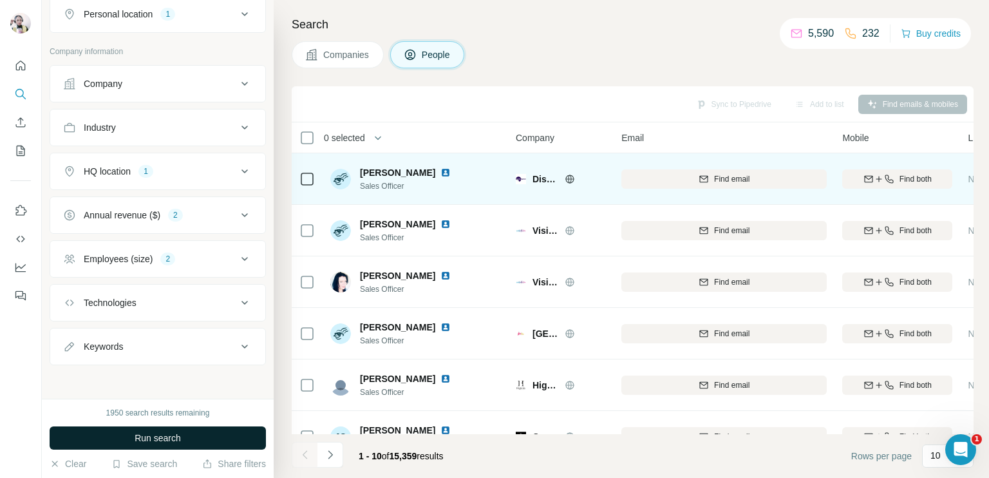
click at [565, 174] on icon at bounding box center [570, 179] width 10 height 10
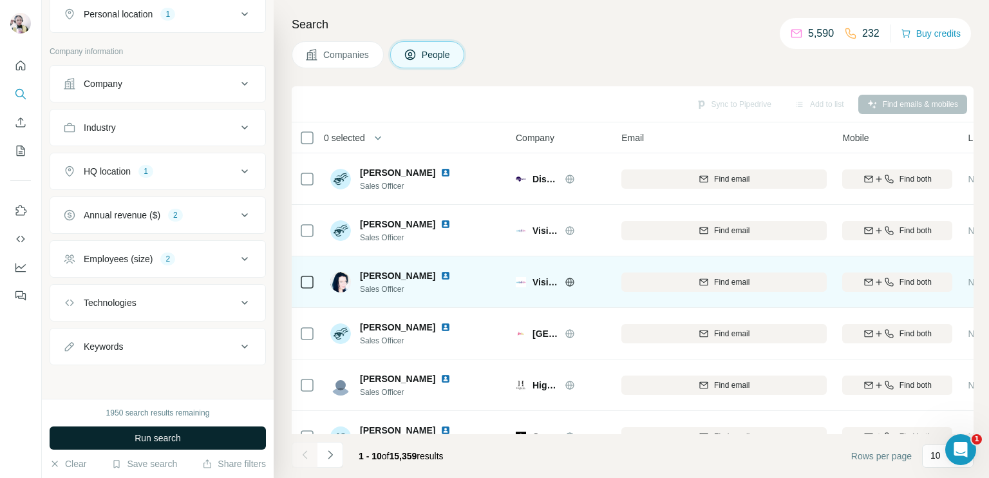
click at [568, 279] on icon at bounding box center [569, 281] width 3 height 8
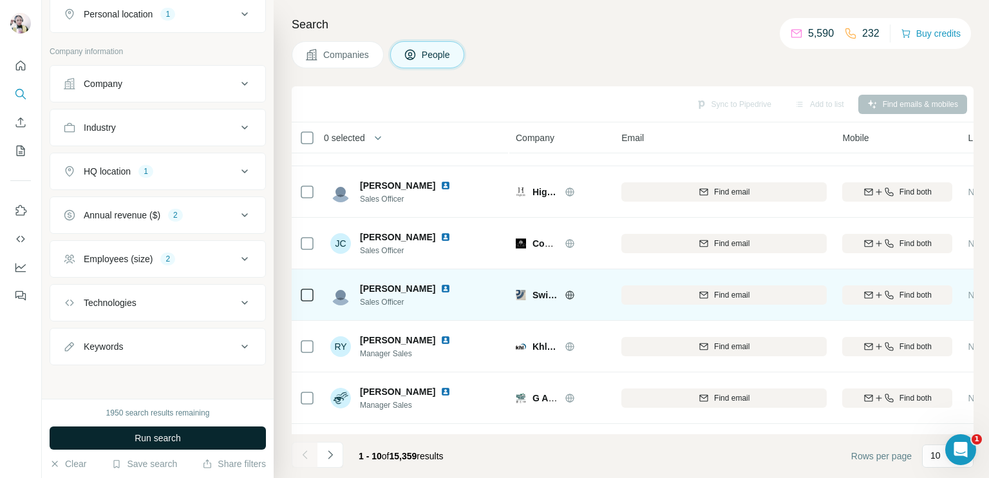
scroll to position [240, 0]
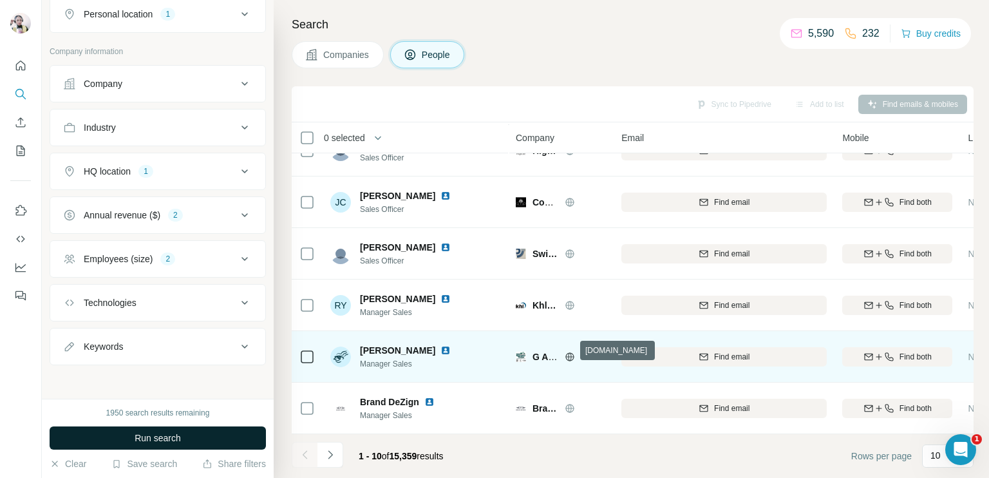
click at [571, 353] on icon at bounding box center [570, 356] width 8 height 8
click at [572, 351] on icon at bounding box center [570, 356] width 10 height 10
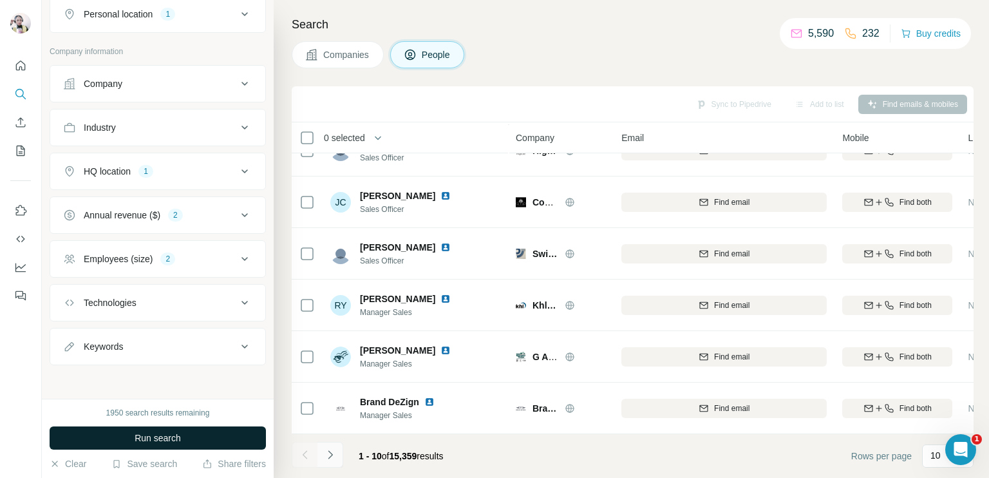
click at [326, 451] on icon "Navigate to next page" at bounding box center [330, 454] width 13 height 13
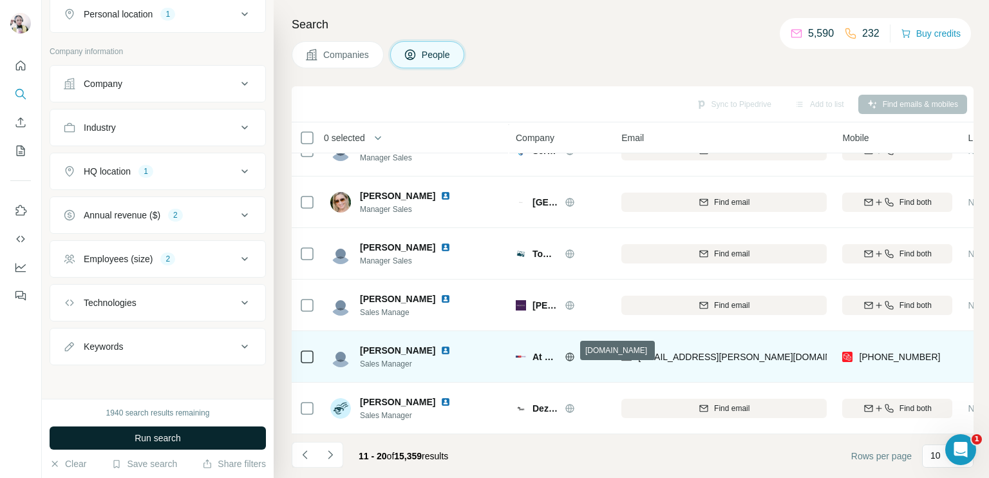
click at [572, 353] on icon at bounding box center [570, 356] width 8 height 8
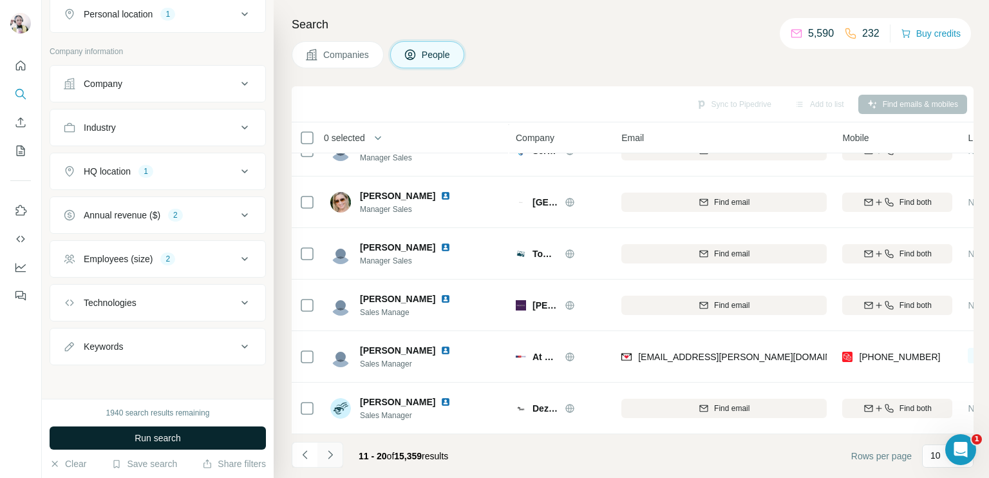
click at [329, 456] on icon "Navigate to next page" at bounding box center [330, 454] width 13 height 13
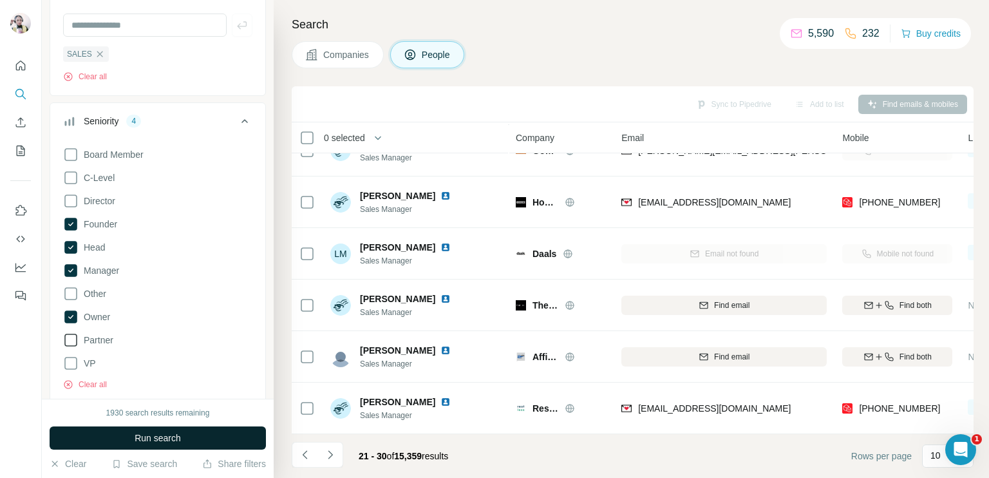
scroll to position [322, 0]
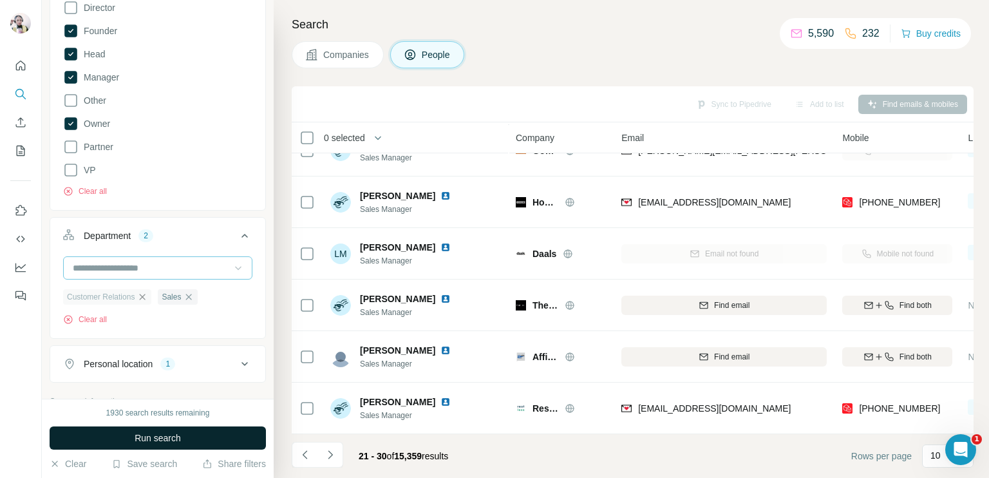
click at [143, 296] on icon "button" at bounding box center [142, 297] width 10 height 10
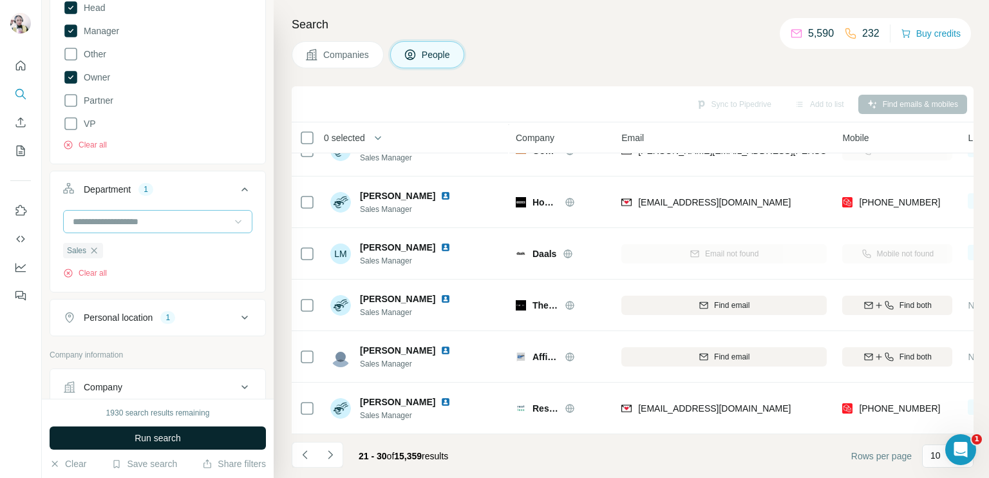
scroll to position [515, 0]
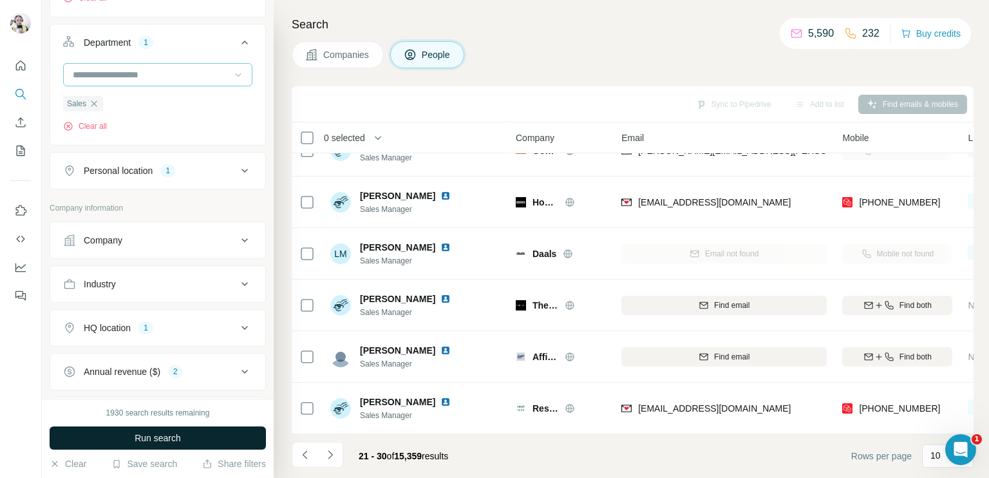
click at [118, 169] on div "Personal location" at bounding box center [118, 170] width 69 height 13
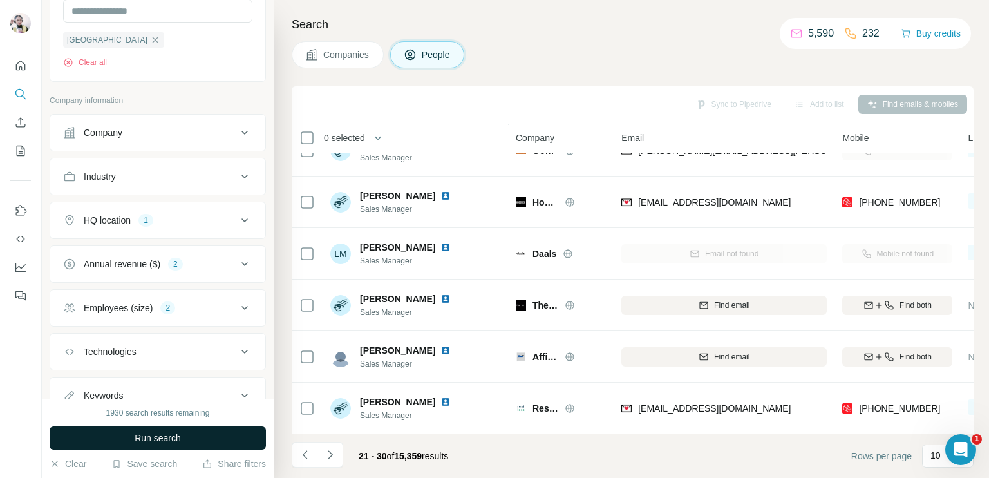
scroll to position [708, 0]
click at [122, 221] on div "HQ location" at bounding box center [107, 218] width 47 height 13
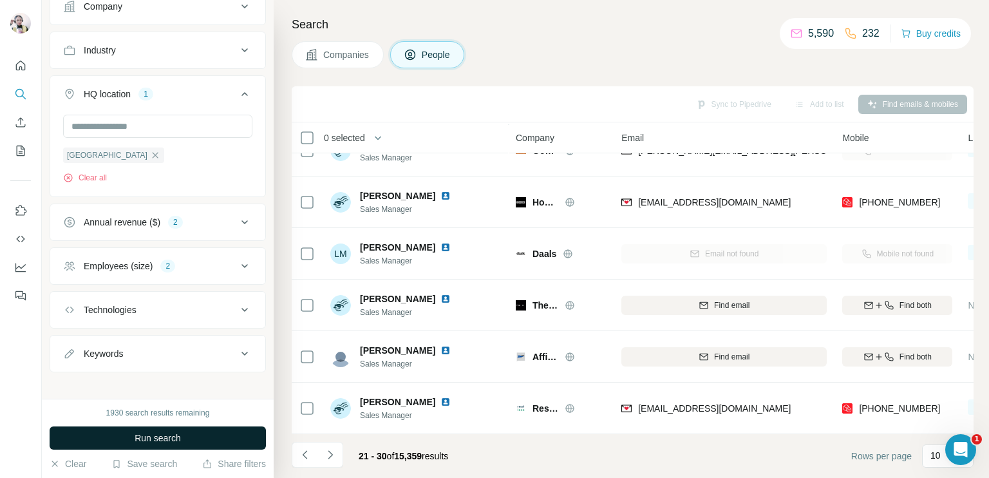
scroll to position [841, 0]
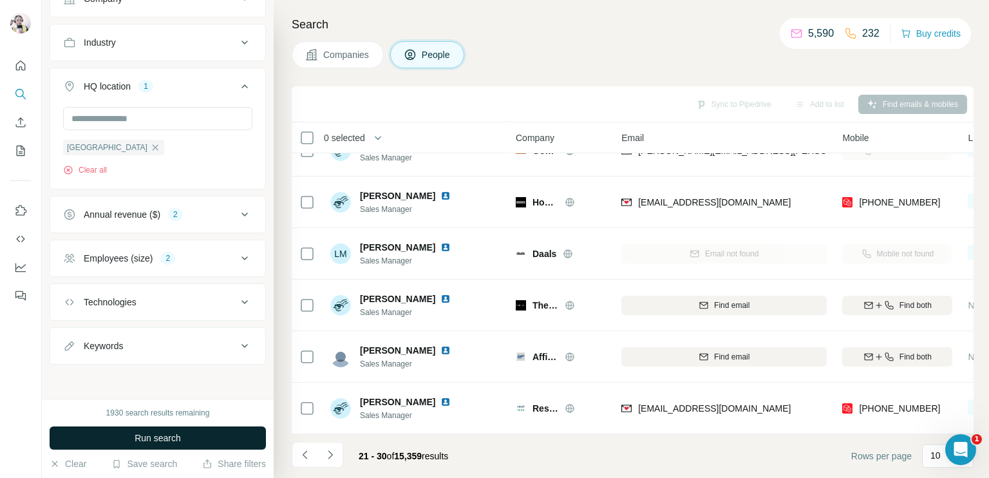
click at [116, 227] on button "Annual revenue ($) 2" at bounding box center [157, 214] width 215 height 31
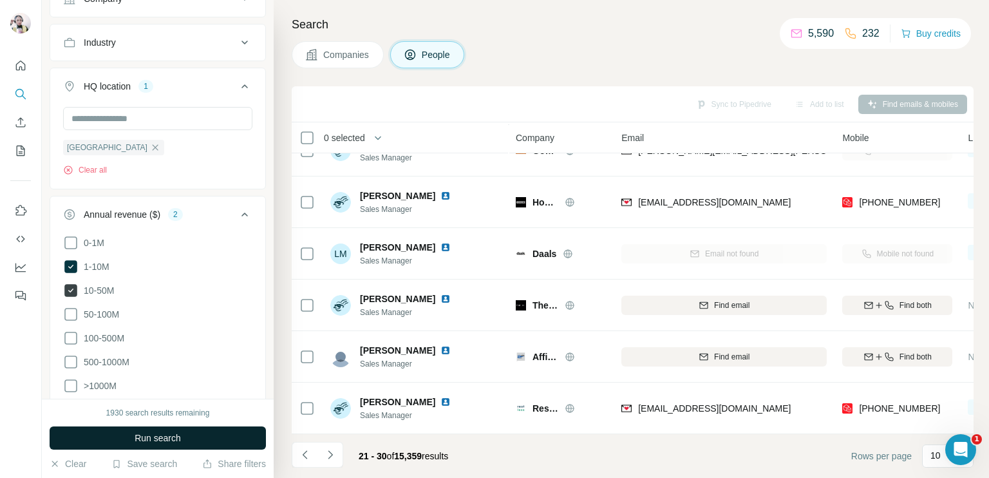
click at [77, 290] on icon at bounding box center [70, 290] width 15 height 15
click at [237, 212] on icon at bounding box center [244, 214] width 15 height 15
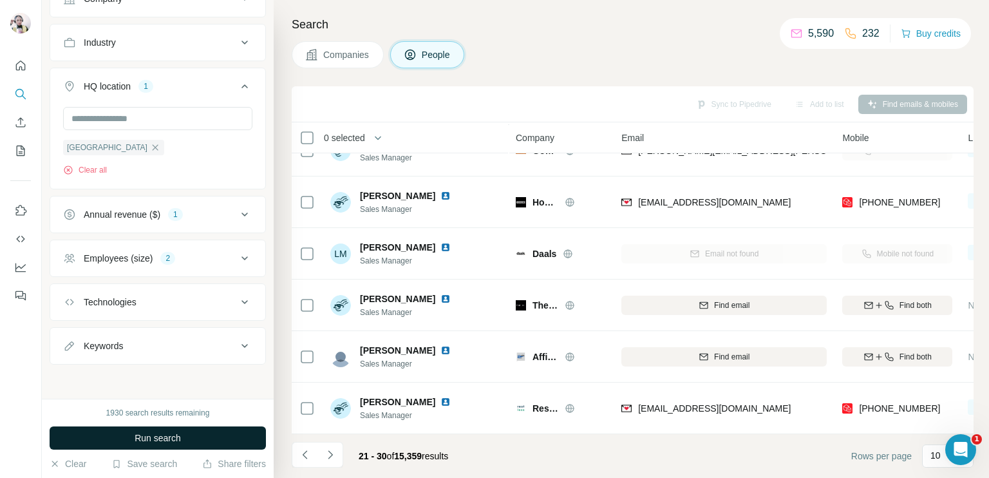
drag, startPoint x: 129, startPoint y: 257, endPoint x: 131, endPoint y: 263, distance: 6.7
click at [131, 263] on div "Employees (size)" at bounding box center [118, 258] width 69 height 13
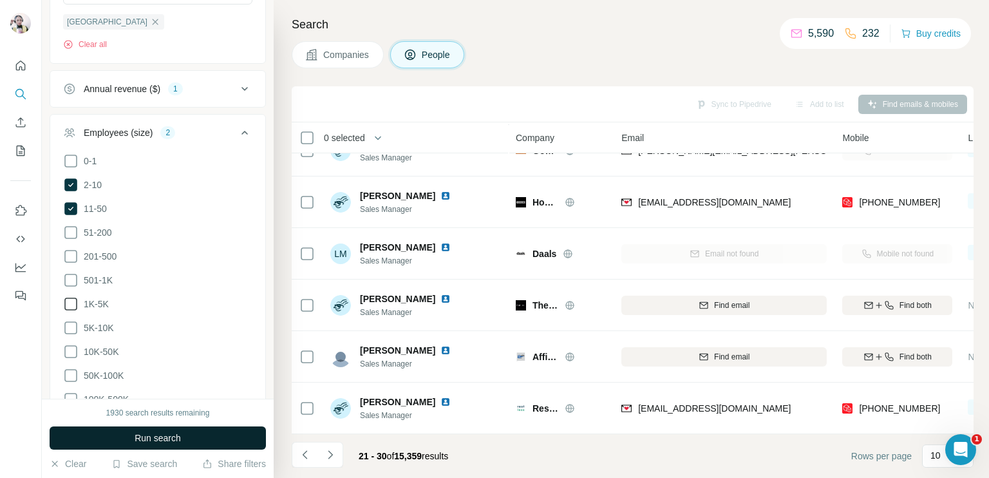
scroll to position [969, 0]
click at [237, 133] on icon at bounding box center [244, 129] width 15 height 15
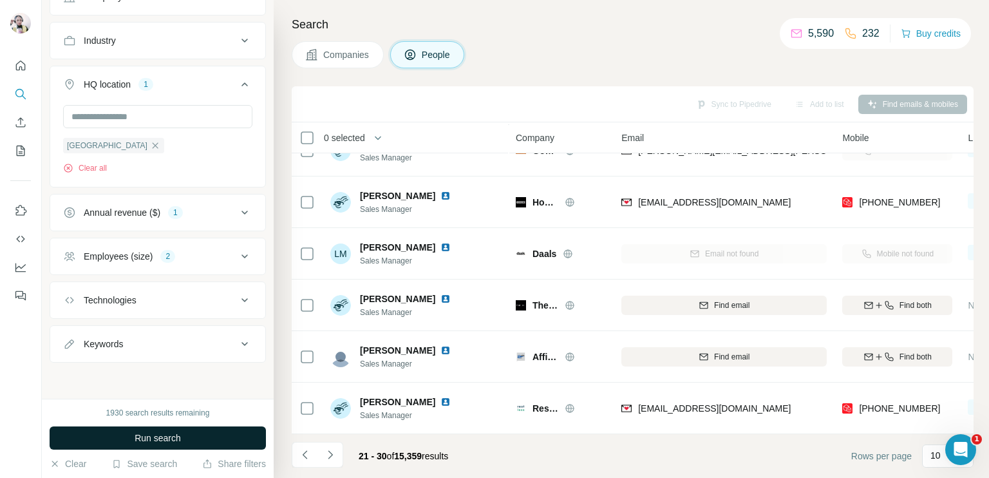
scroll to position [841, 0]
click at [127, 440] on button "Run search" at bounding box center [158, 437] width 216 height 23
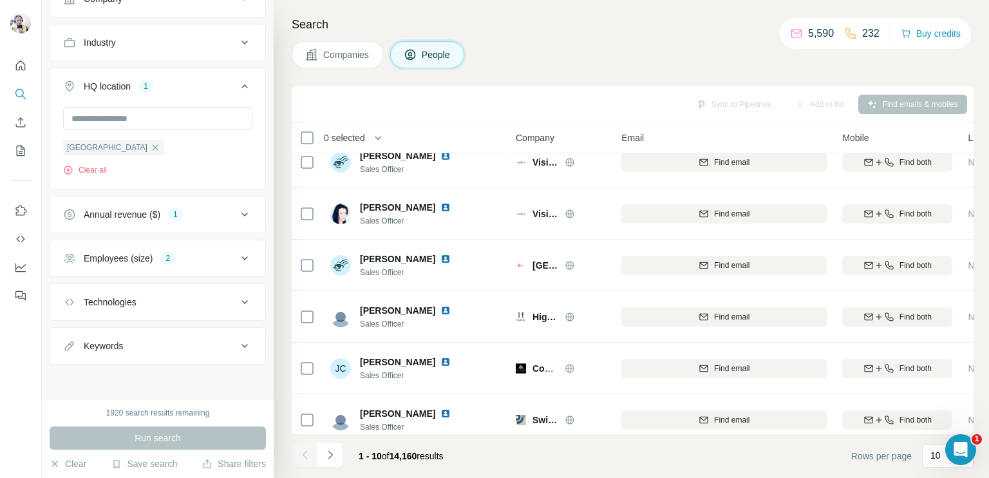
scroll to position [0, 0]
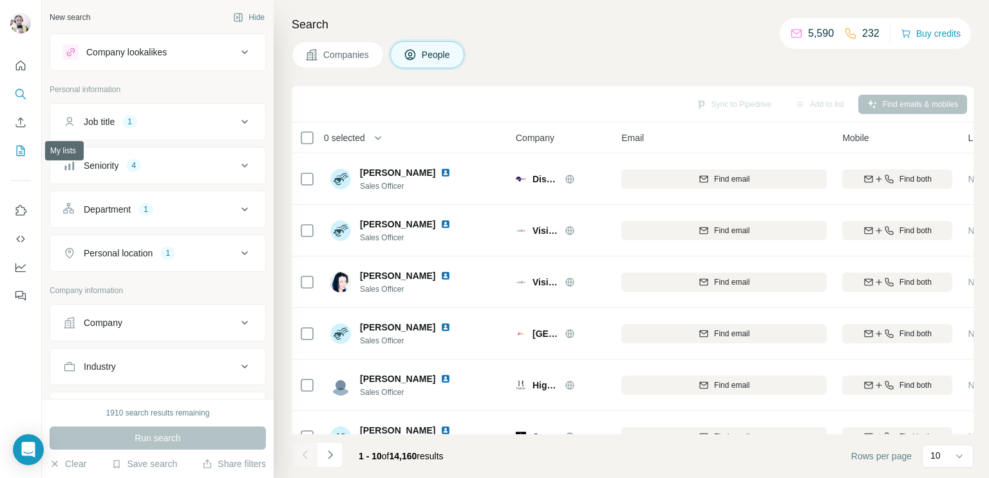
click at [15, 154] on icon "My lists" at bounding box center [20, 150] width 13 height 13
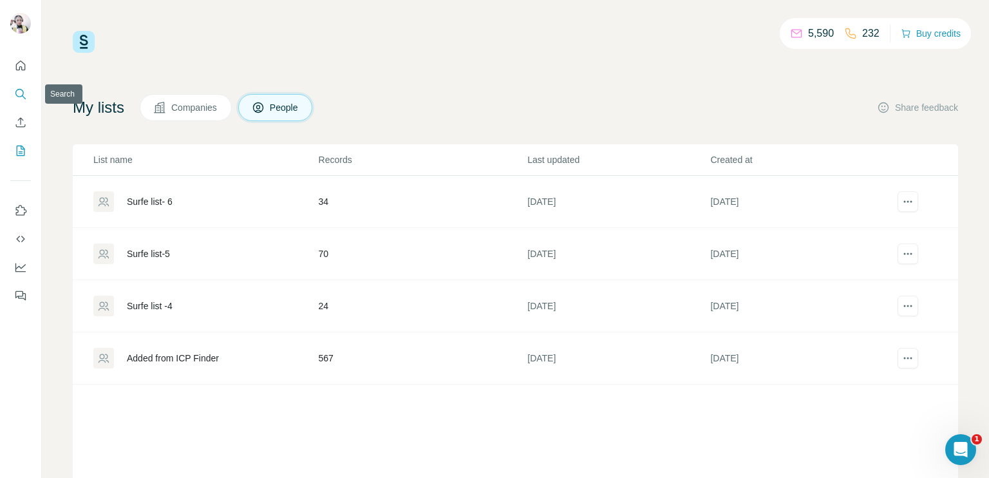
click at [17, 93] on icon "Search" at bounding box center [20, 94] width 13 height 13
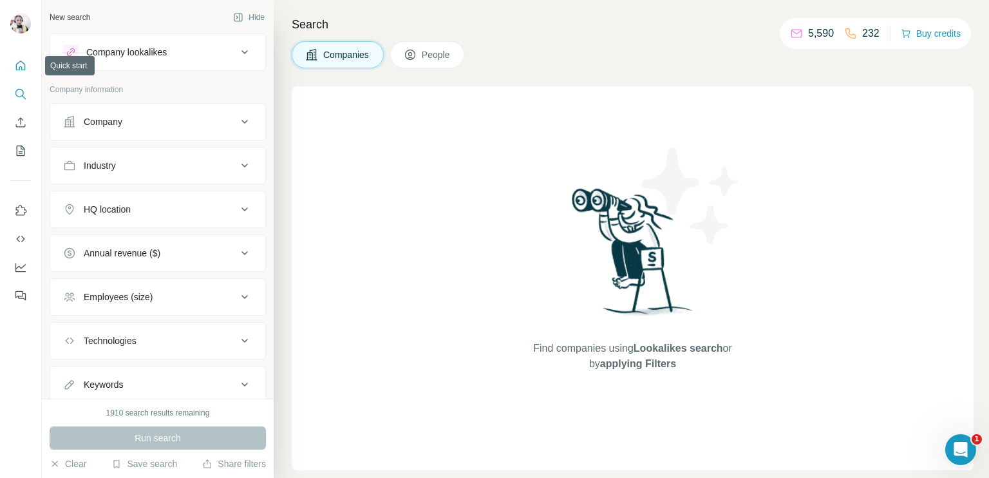
click at [17, 66] on icon "Quick start" at bounding box center [20, 65] width 13 height 13
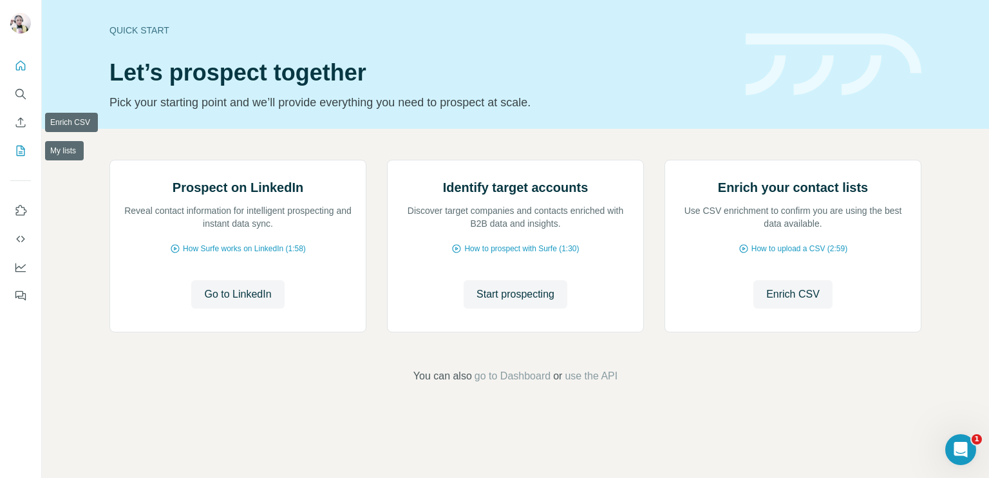
click at [15, 154] on icon "My lists" at bounding box center [20, 150] width 13 height 13
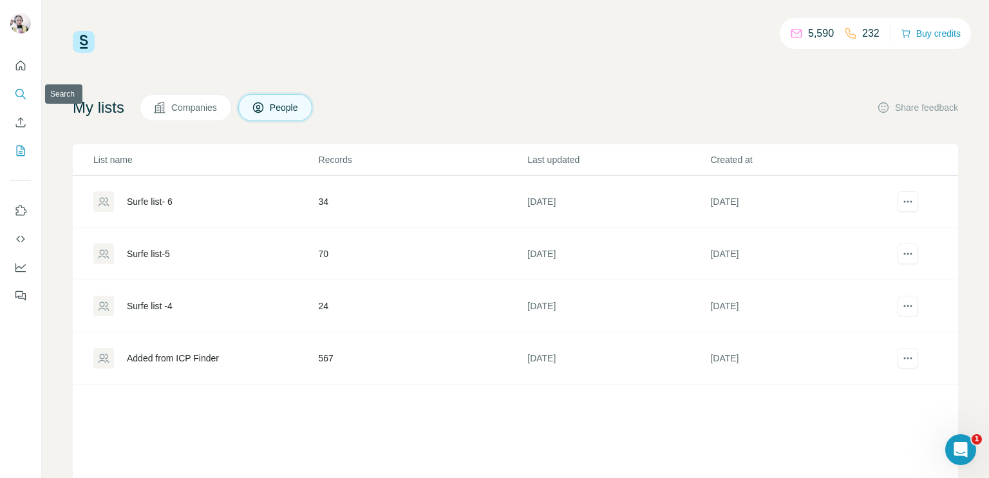
click at [23, 91] on icon "Search" at bounding box center [20, 94] width 13 height 13
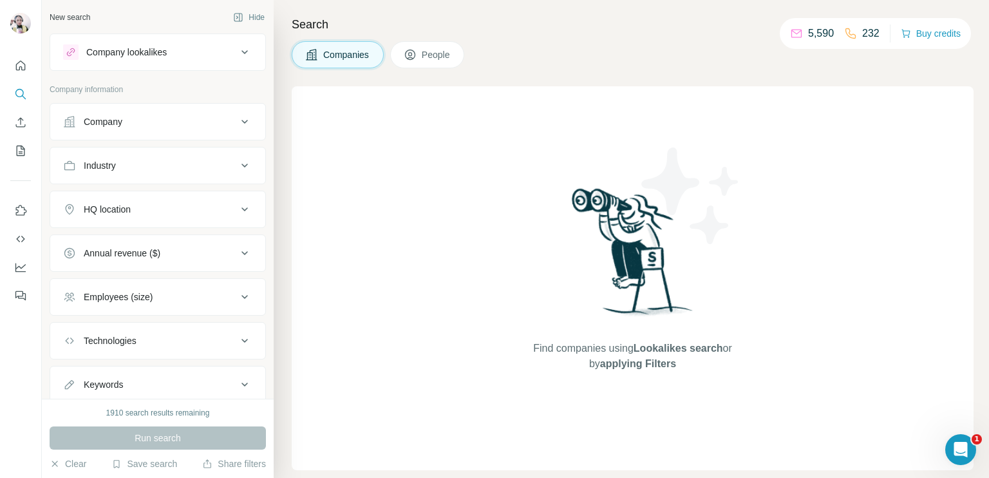
click at [134, 131] on button "Company" at bounding box center [157, 121] width 215 height 31
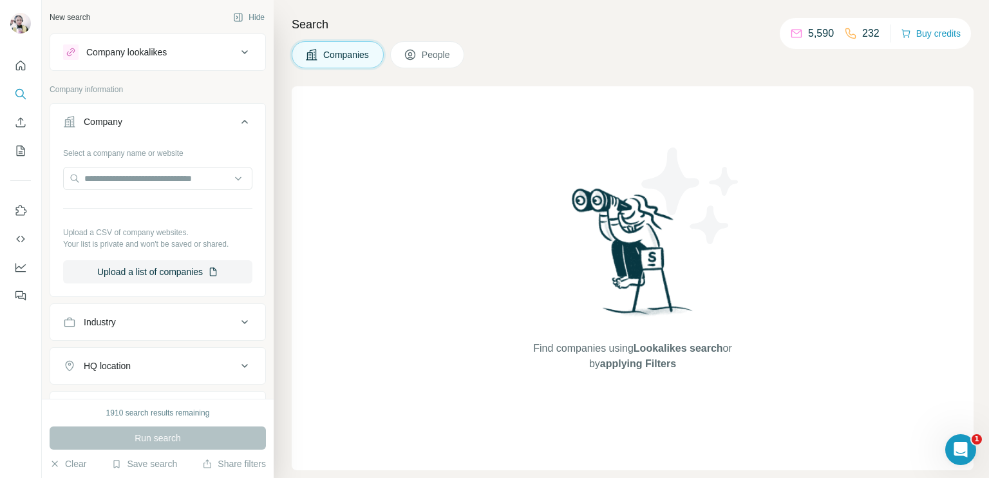
click at [237, 117] on icon at bounding box center [244, 121] width 15 height 15
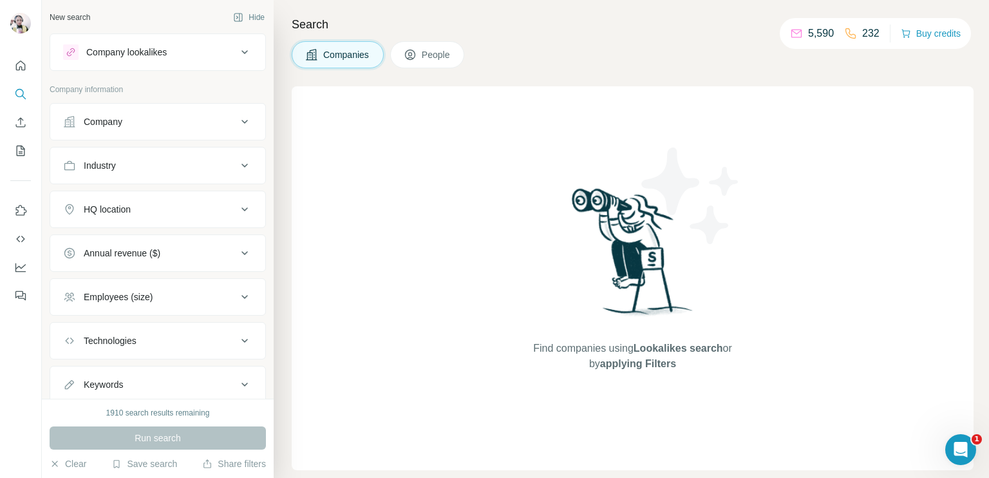
click at [185, 214] on div "HQ location" at bounding box center [150, 209] width 174 height 13
click at [197, 296] on div "Annual revenue ($)" at bounding box center [150, 291] width 174 height 13
click at [145, 126] on div "Company" at bounding box center [150, 121] width 174 height 13
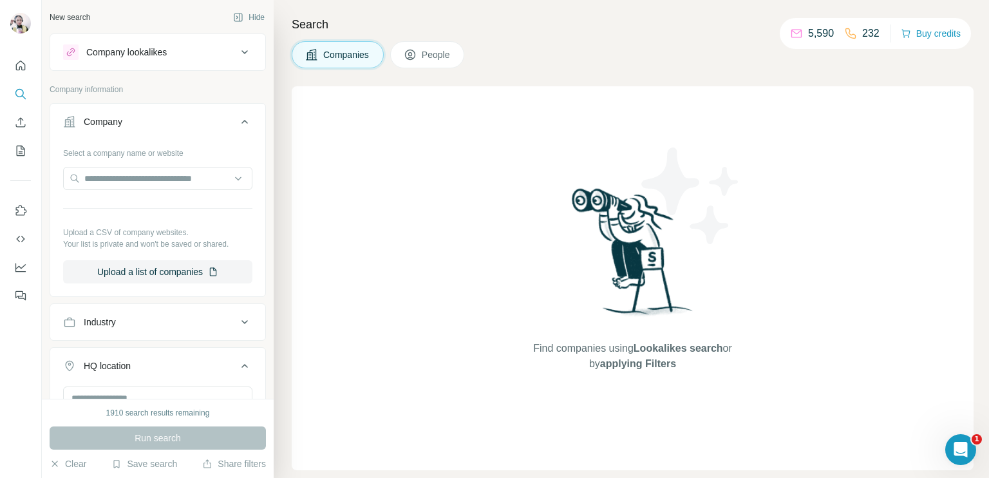
click at [237, 120] on icon at bounding box center [244, 121] width 15 height 15
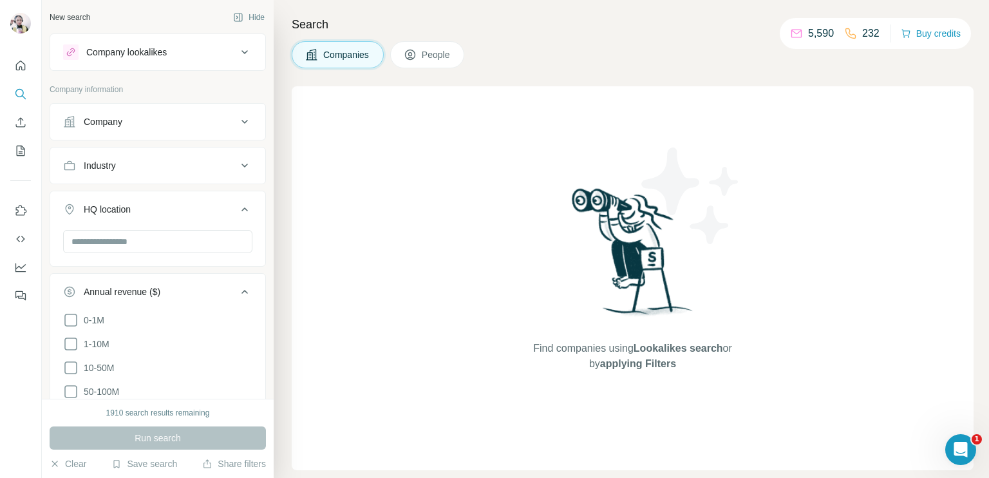
click at [118, 151] on button "Industry" at bounding box center [157, 165] width 215 height 31
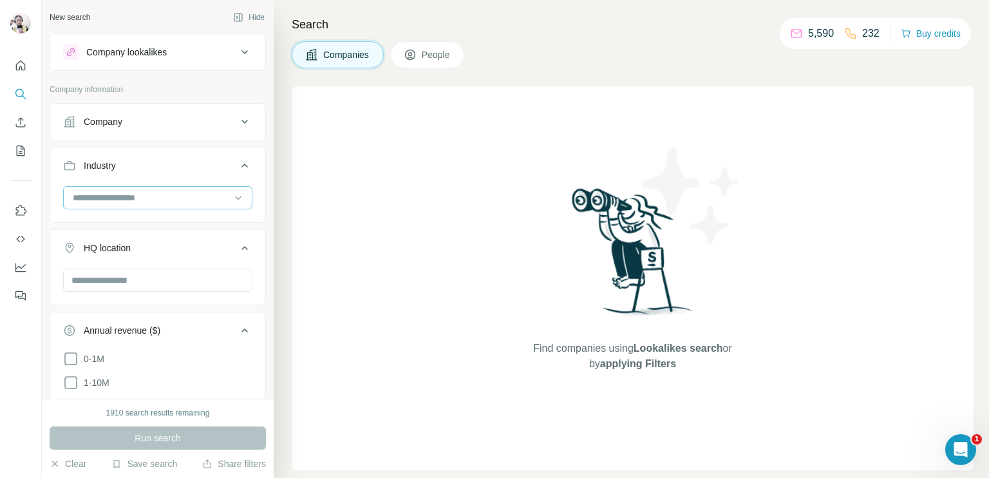
click at [142, 195] on input at bounding box center [150, 198] width 159 height 14
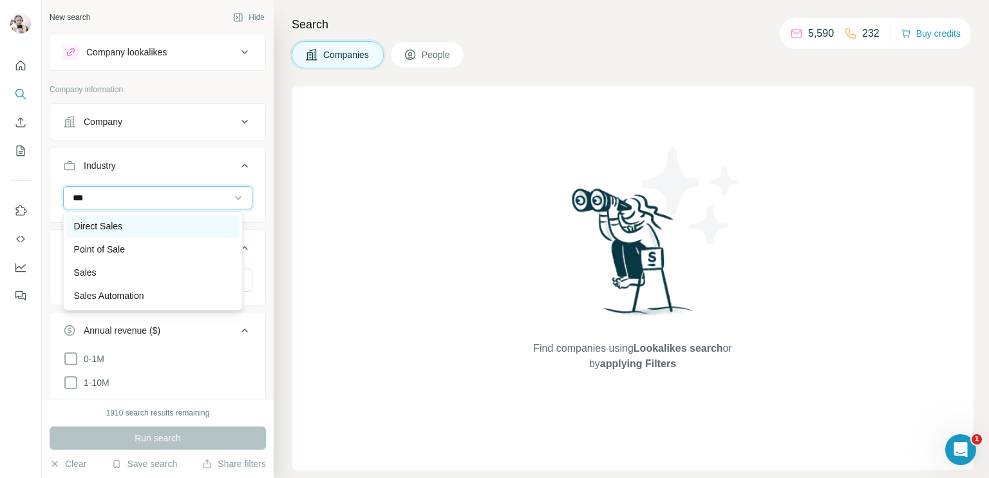
type input "***"
click at [104, 230] on p "Direct Sales" at bounding box center [98, 226] width 48 height 13
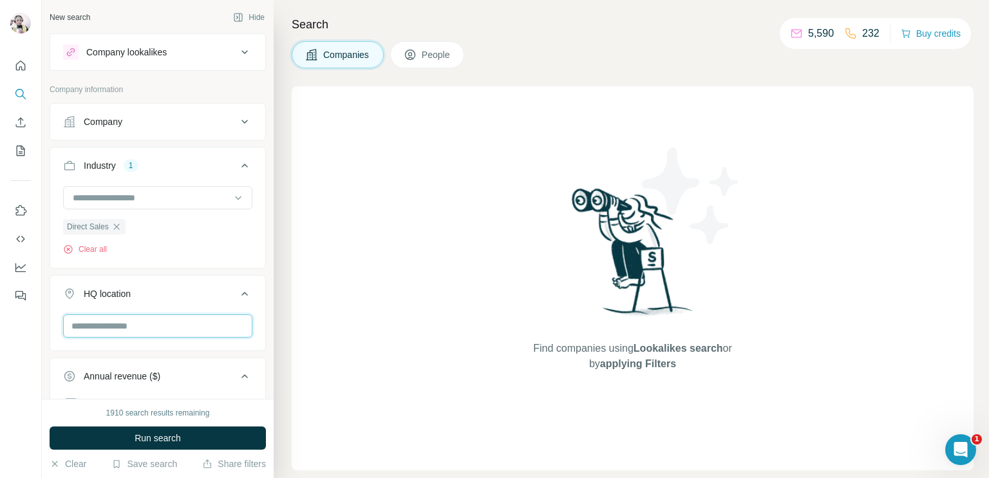
click at [138, 328] on input "text" at bounding box center [157, 325] width 189 height 23
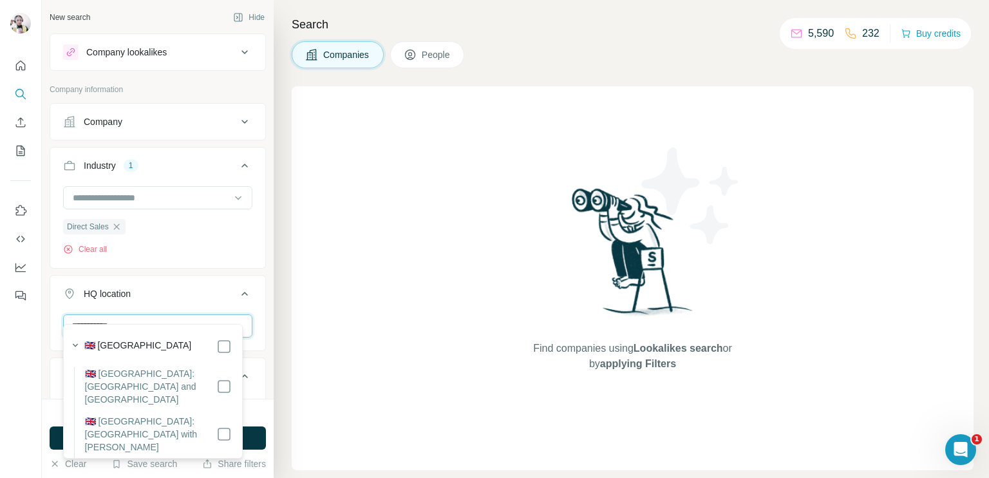
scroll to position [64, 0]
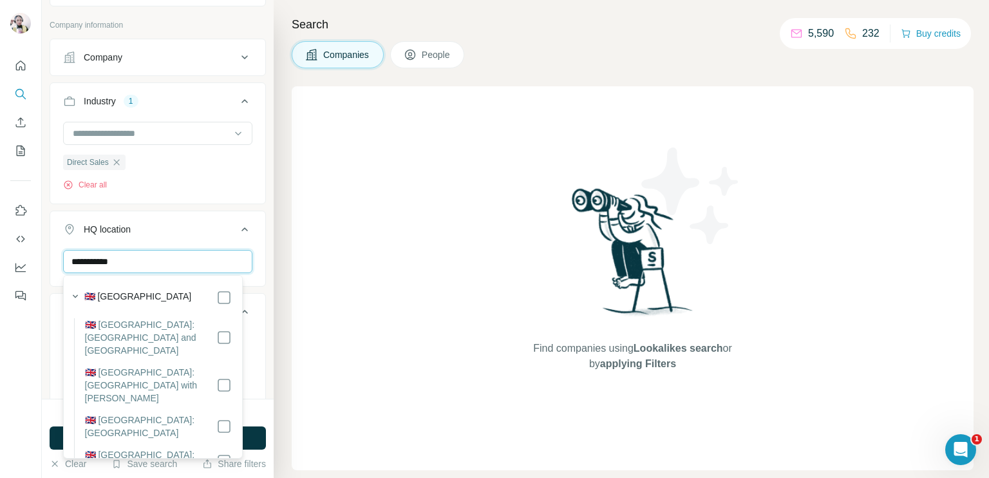
type input "**********"
click at [237, 224] on icon at bounding box center [244, 228] width 15 height 15
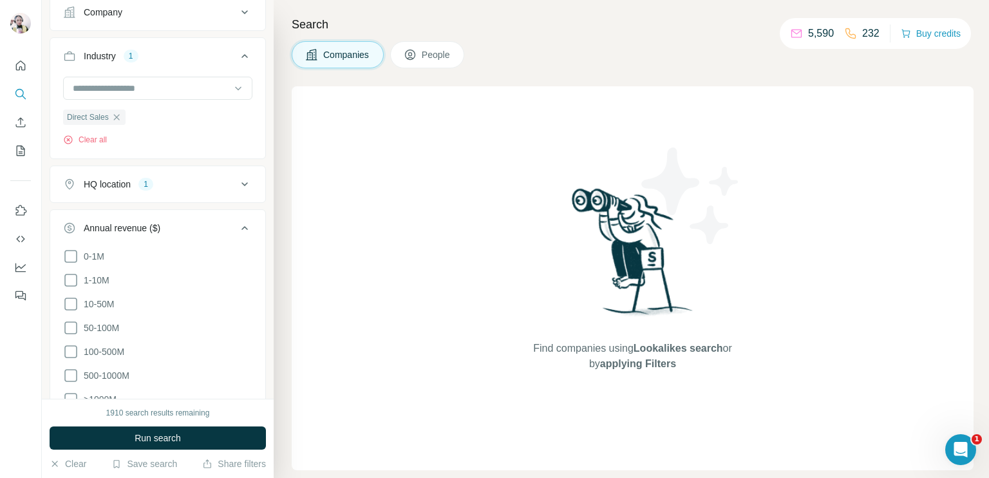
scroll to position [129, 0]
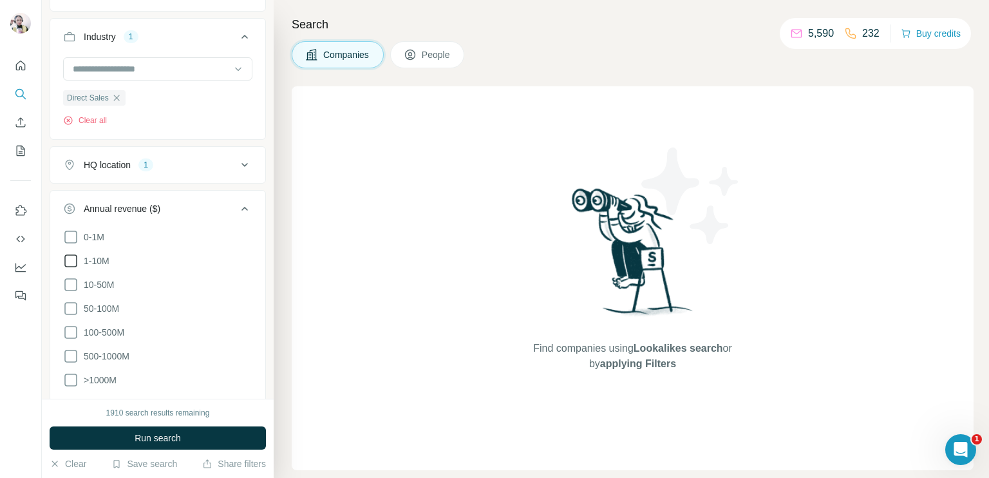
click at [70, 256] on icon at bounding box center [70, 260] width 15 height 15
click at [67, 279] on icon at bounding box center [70, 284] width 15 height 15
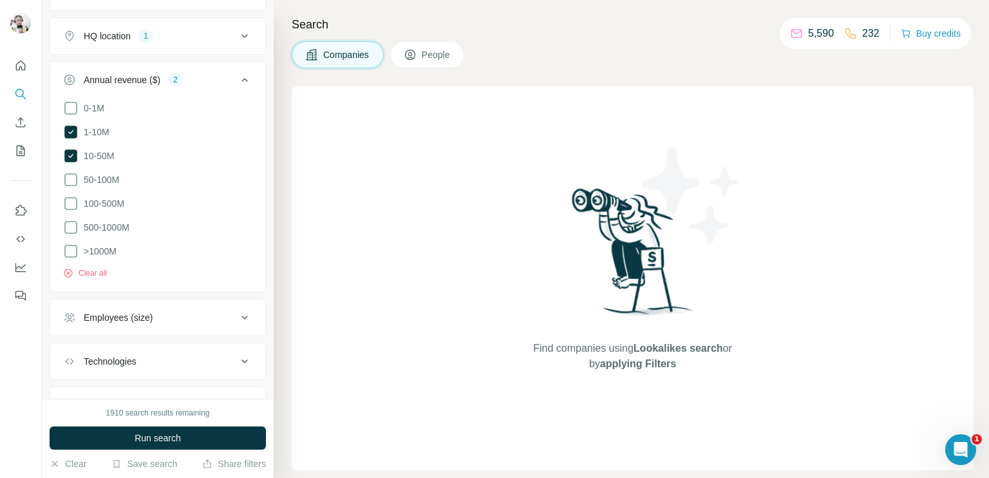
scroll to position [315, 0]
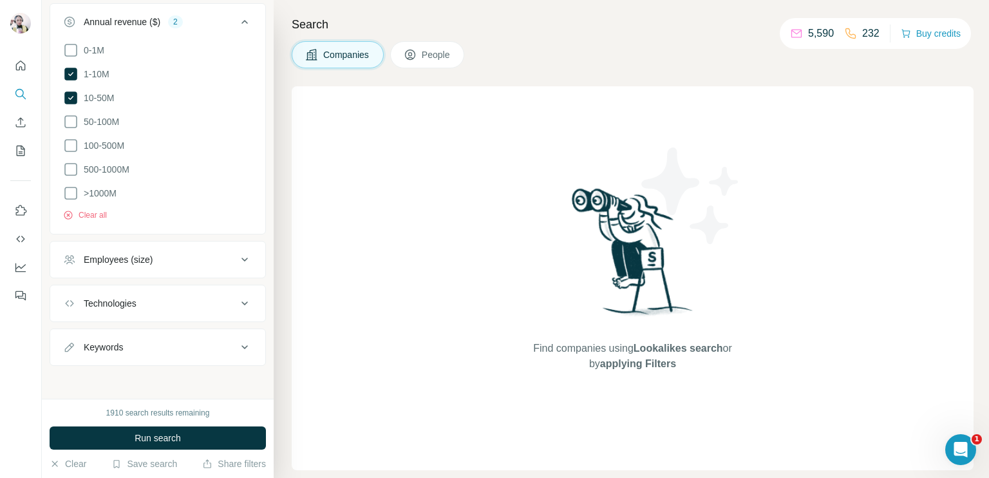
click at [191, 270] on button "Employees (size)" at bounding box center [157, 259] width 215 height 31
click at [128, 304] on li "2-10" at bounding box center [157, 312] width 189 height 16
click at [127, 315] on li "2-10" at bounding box center [157, 312] width 189 height 16
click at [75, 311] on icon at bounding box center [70, 311] width 15 height 15
click at [237, 258] on icon at bounding box center [244, 259] width 15 height 15
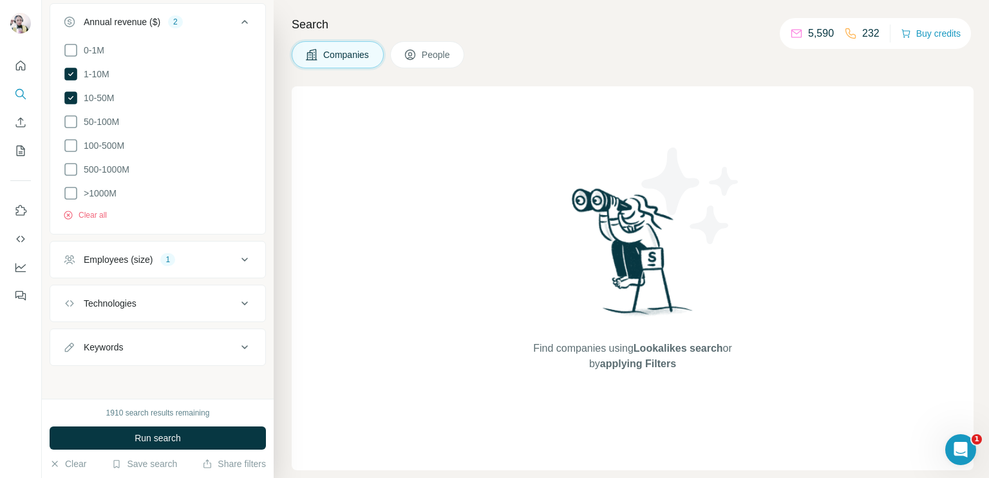
click at [161, 298] on div "Technologies" at bounding box center [150, 303] width 174 height 13
click at [237, 301] on icon at bounding box center [244, 302] width 15 height 15
click at [205, 436] on button "Run search" at bounding box center [158, 437] width 216 height 23
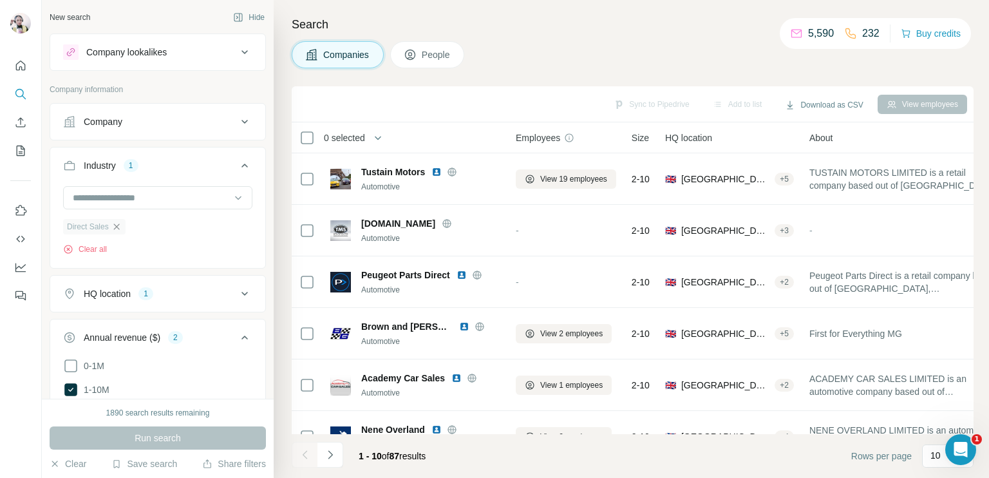
click at [115, 229] on icon "button" at bounding box center [116, 226] width 10 height 10
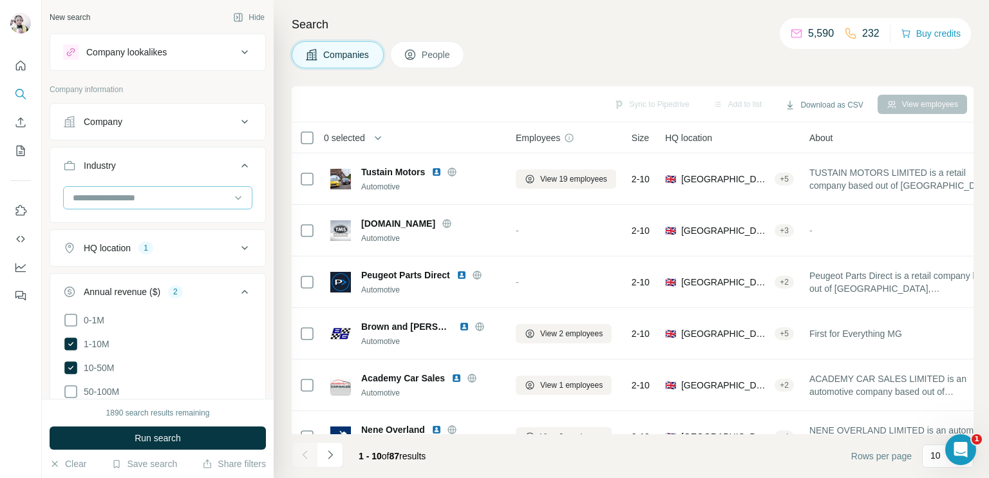
click at [113, 187] on div at bounding box center [150, 198] width 159 height 22
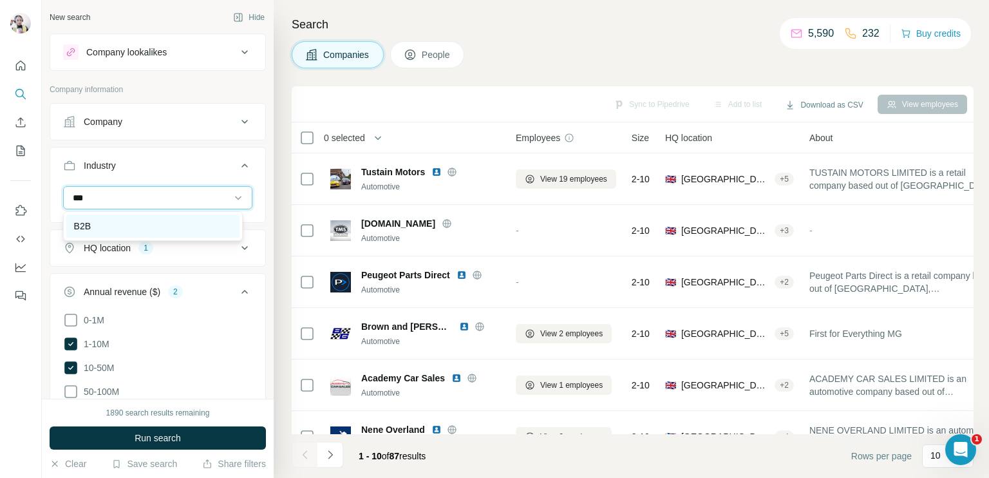
type input "***"
click at [95, 221] on div "B2B" at bounding box center [153, 226] width 158 height 13
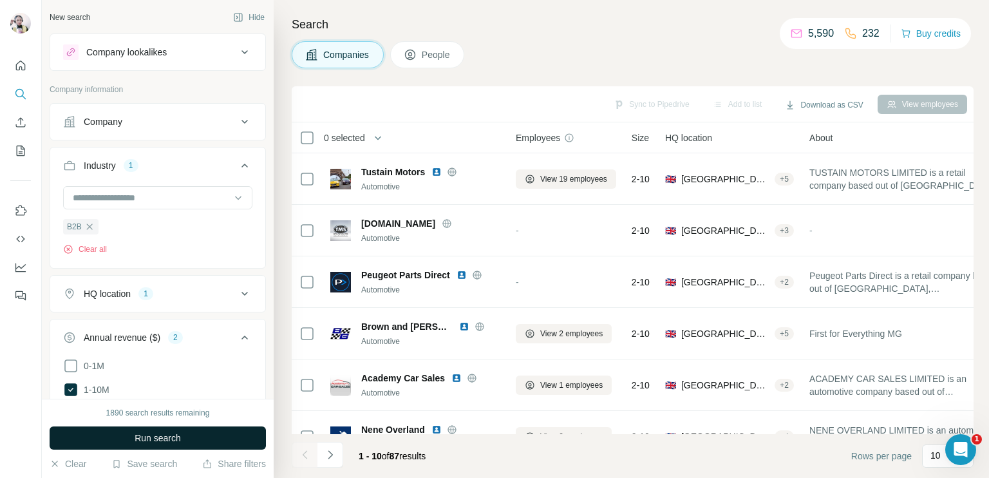
click at [189, 440] on button "Run search" at bounding box center [158, 437] width 216 height 23
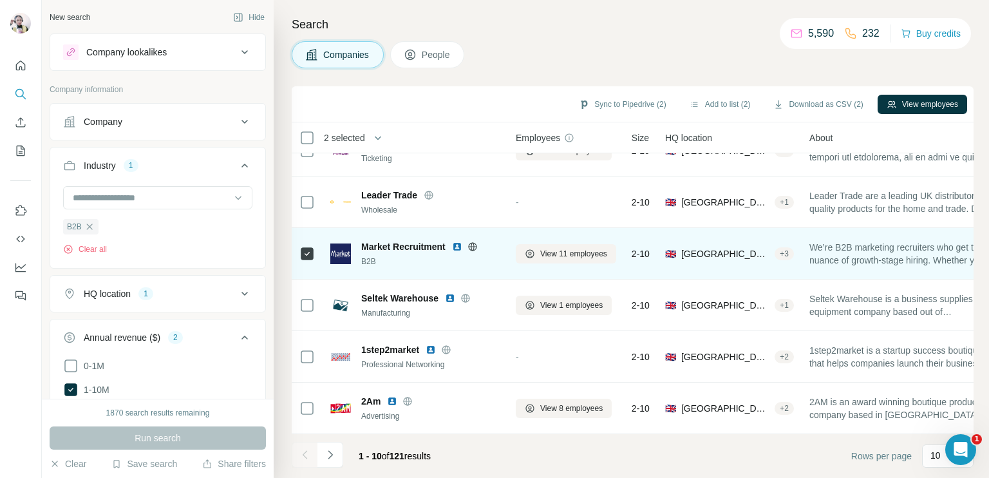
scroll to position [240, 0]
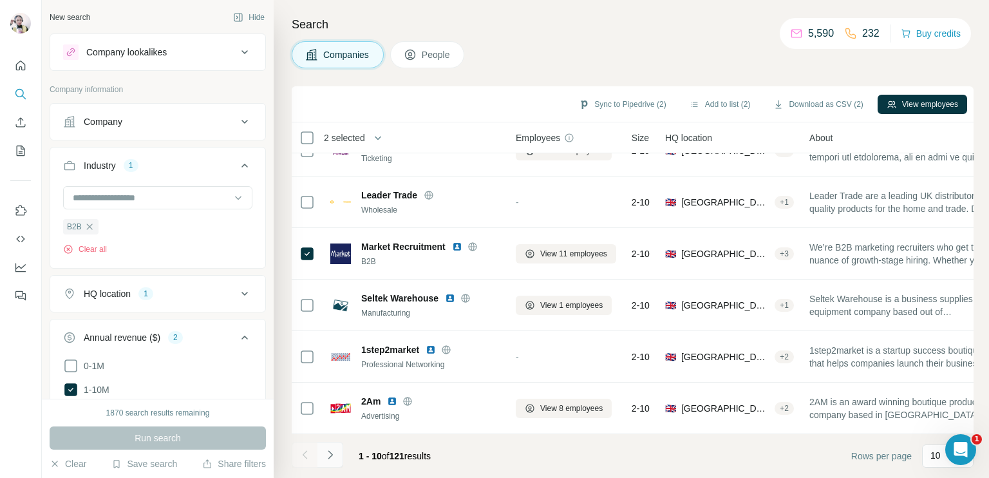
click at [332, 451] on icon "Navigate to next page" at bounding box center [330, 454] width 13 height 13
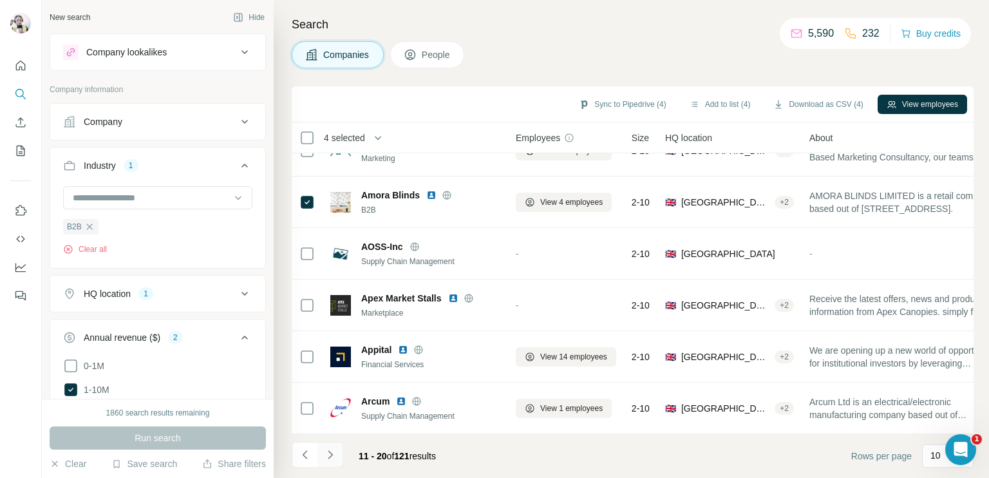
click at [333, 453] on icon "Navigate to next page" at bounding box center [330, 454] width 13 height 13
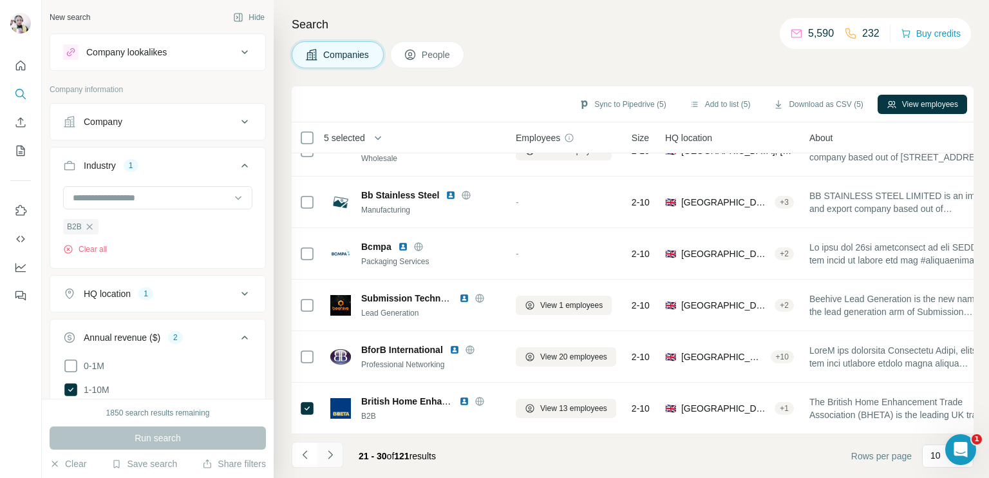
click at [331, 457] on icon "Navigate to next page" at bounding box center [330, 454] width 13 height 13
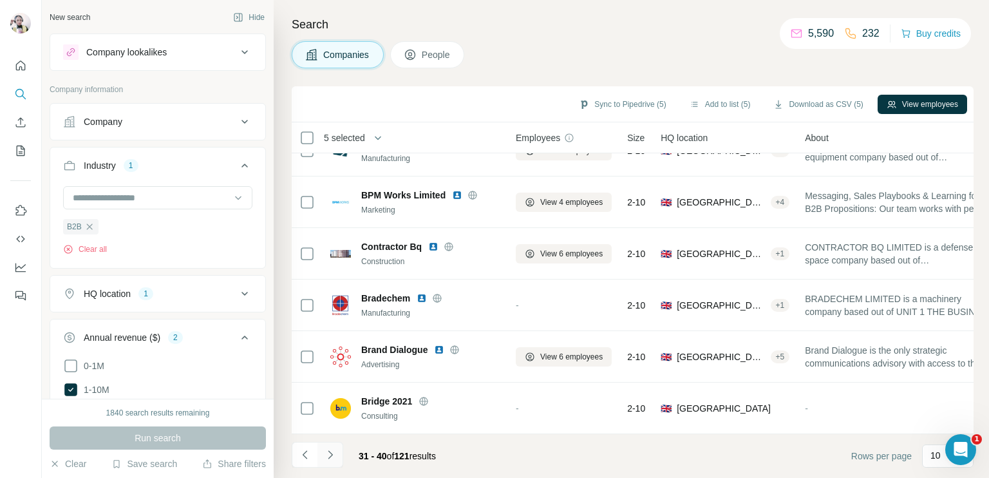
click at [333, 454] on icon "Navigate to next page" at bounding box center [330, 454] width 13 height 13
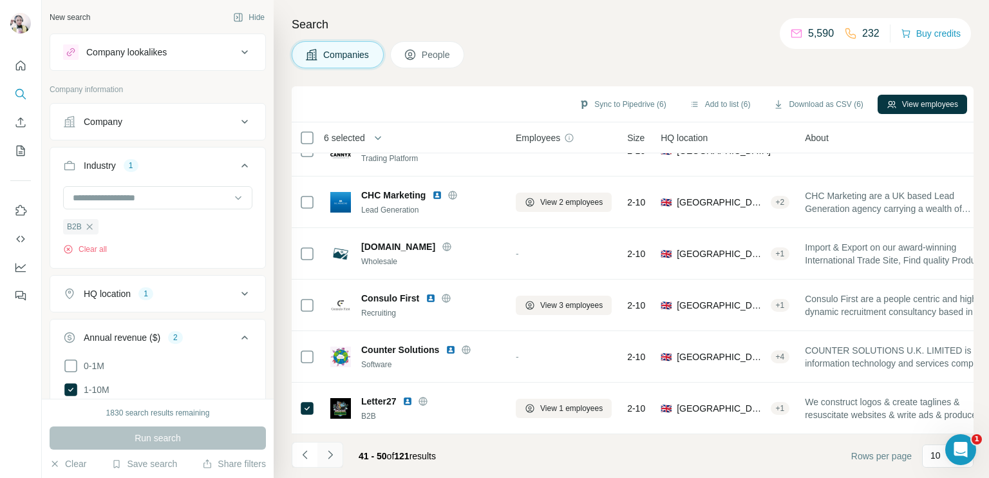
click at [330, 456] on icon "Navigate to next page" at bounding box center [330, 454] width 5 height 8
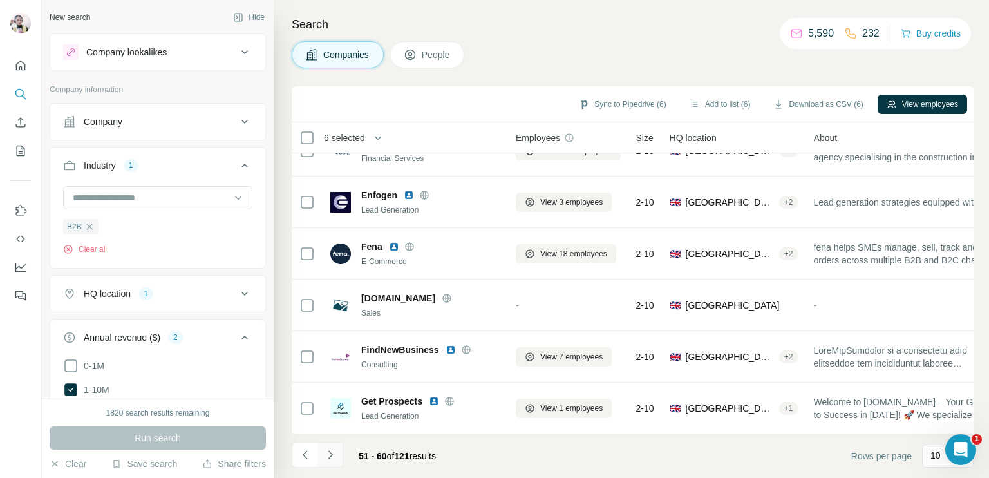
click at [335, 455] on icon "Navigate to next page" at bounding box center [330, 454] width 13 height 13
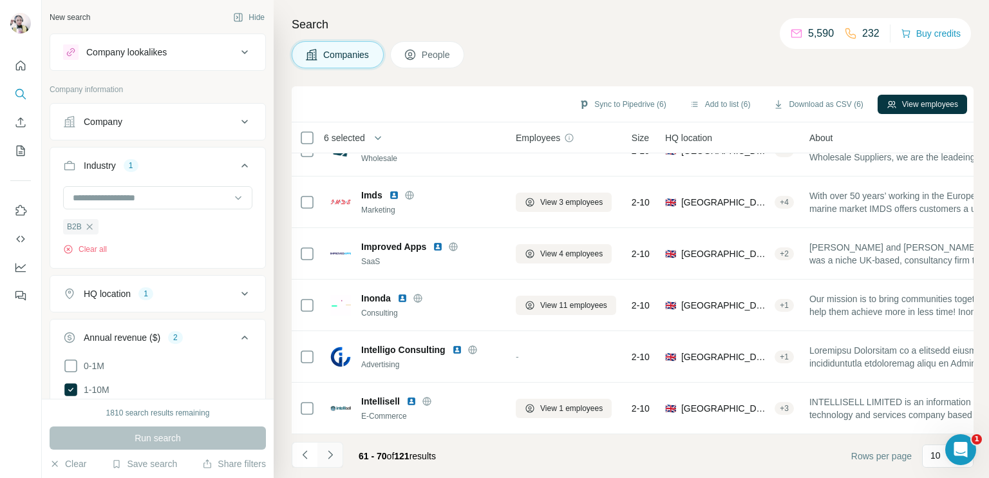
click at [329, 458] on icon "Navigate to next page" at bounding box center [330, 454] width 5 height 8
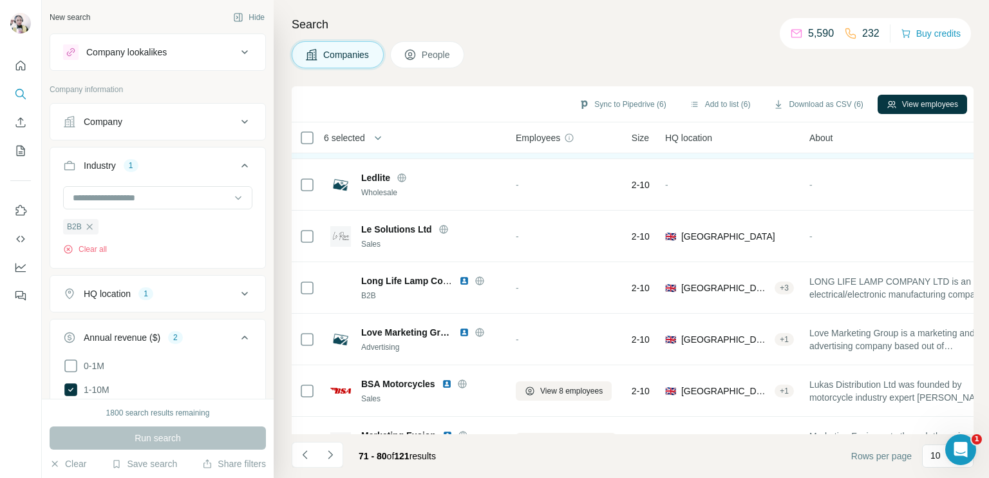
scroll to position [0, 0]
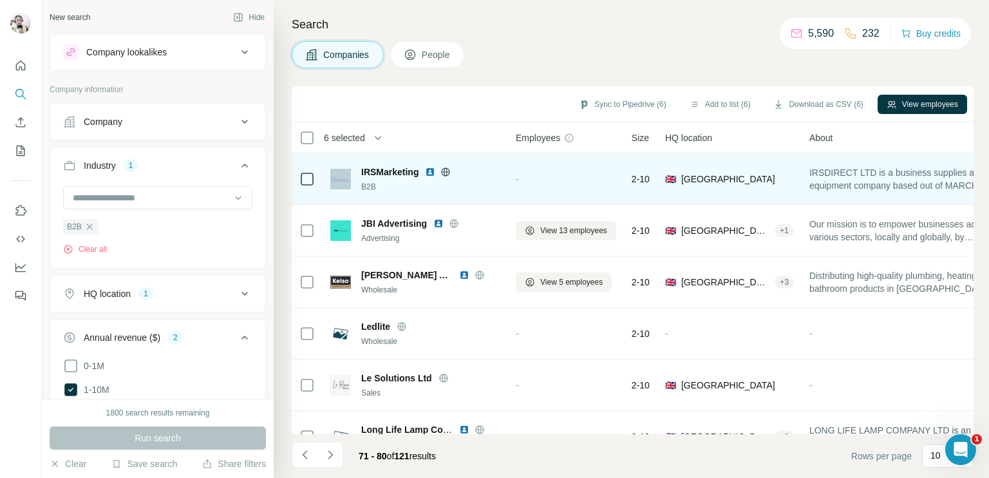
click at [301, 178] on td at bounding box center [307, 178] width 31 height 51
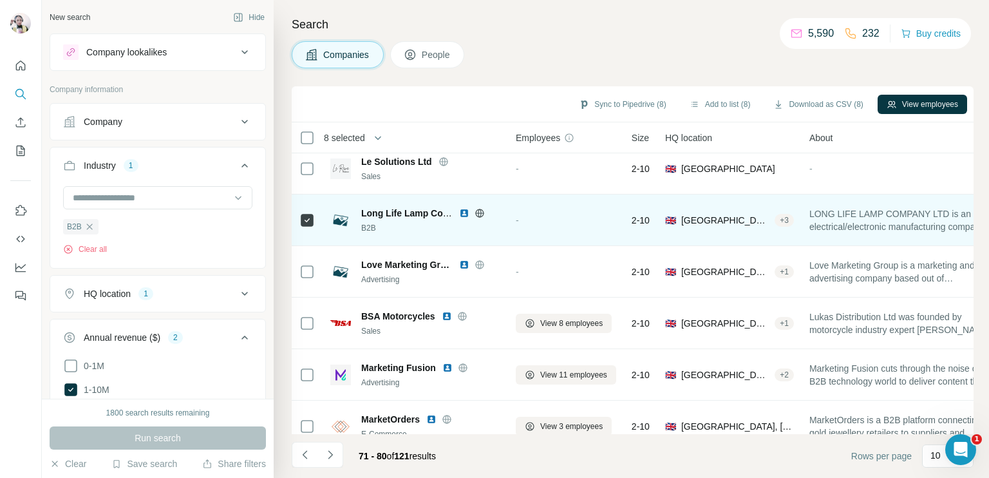
scroll to position [240, 0]
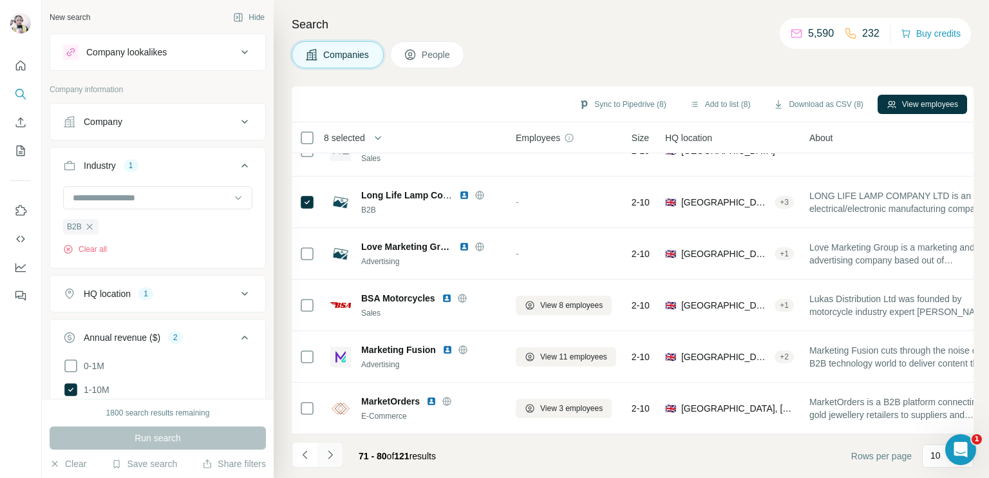
click at [332, 453] on icon "Navigate to next page" at bounding box center [330, 454] width 13 height 13
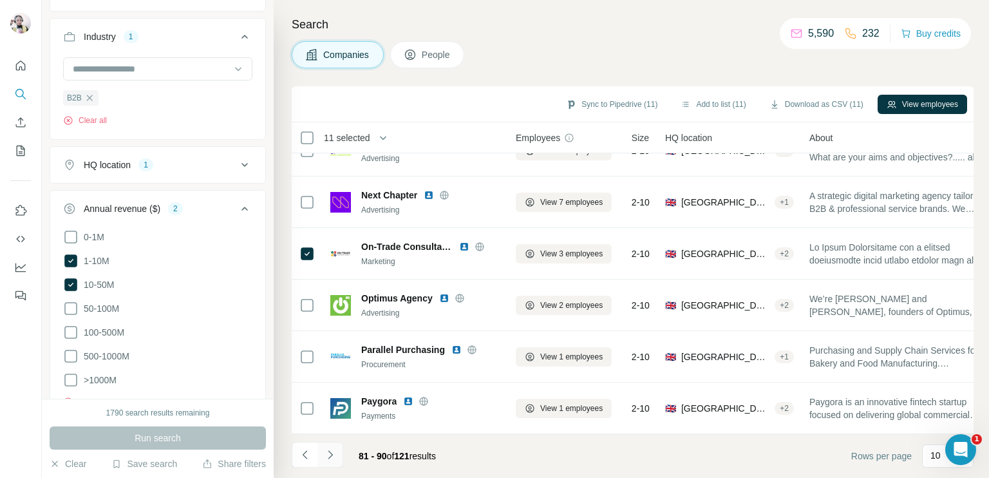
click at [330, 458] on icon "Navigate to next page" at bounding box center [330, 454] width 5 height 8
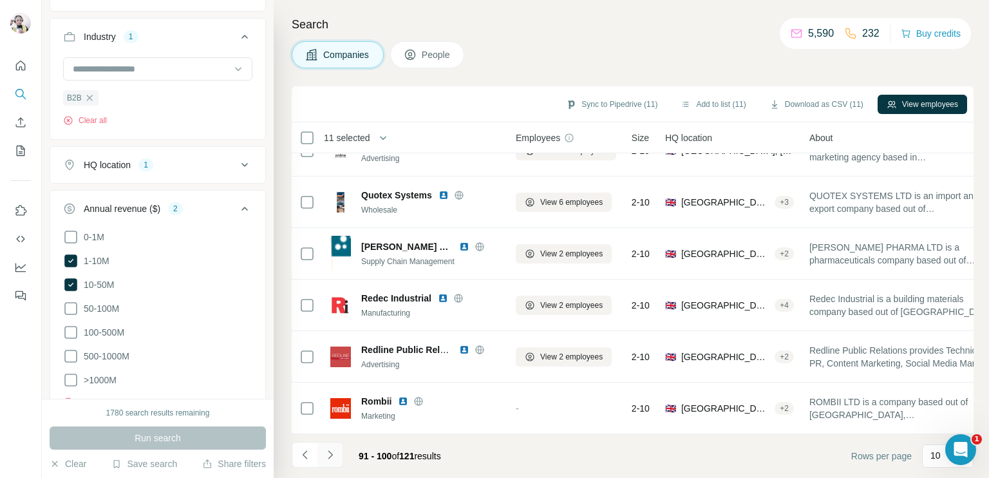
click at [327, 454] on icon "Navigate to next page" at bounding box center [330, 454] width 13 height 13
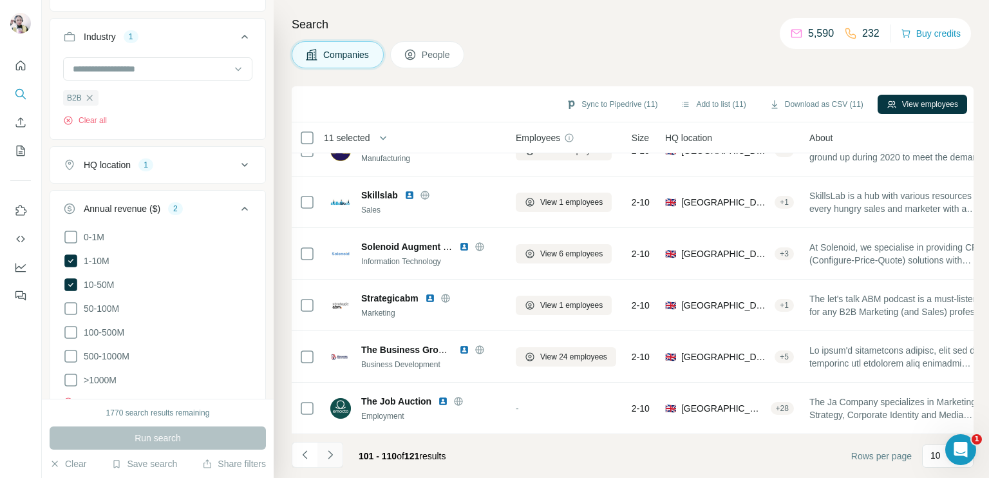
click at [321, 461] on button "Navigate to next page" at bounding box center [330, 455] width 26 height 26
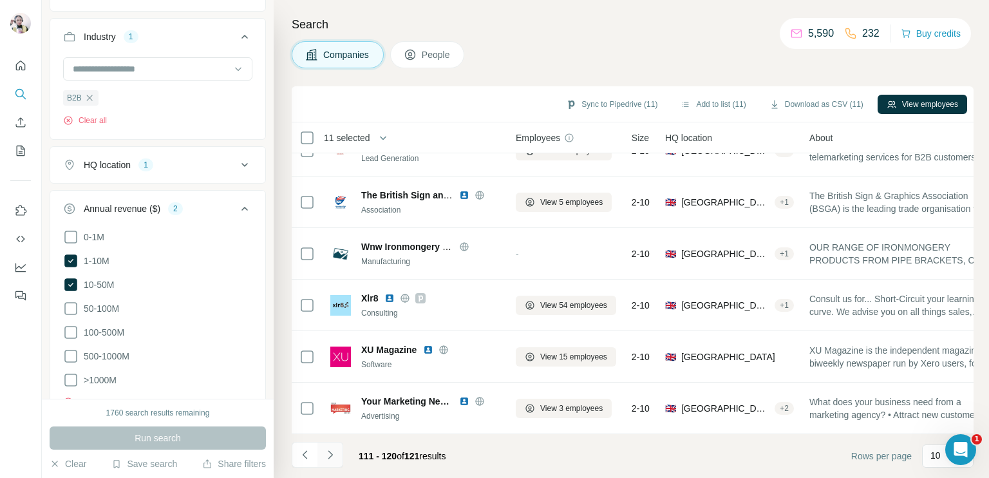
click at [331, 454] on icon "Navigate to next page" at bounding box center [330, 454] width 13 height 13
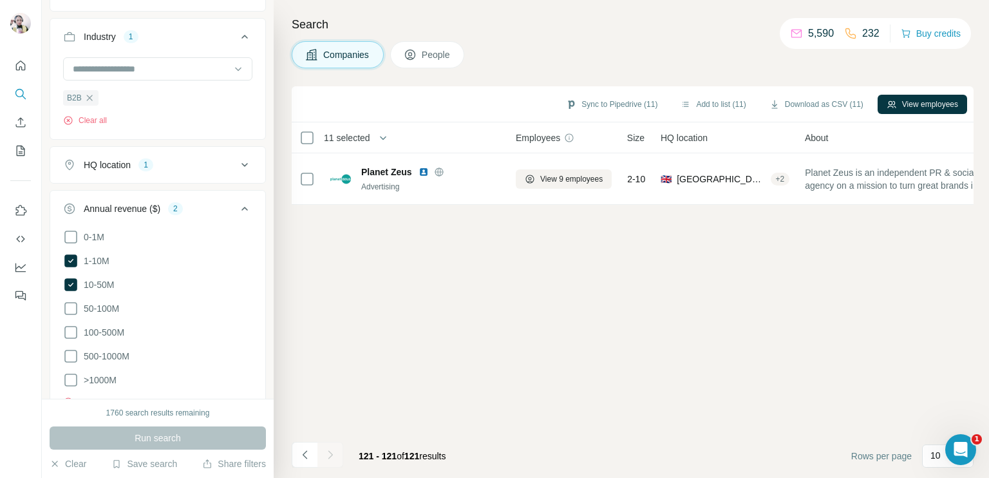
scroll to position [0, 0]
click at [431, 51] on span "People" at bounding box center [437, 54] width 30 height 13
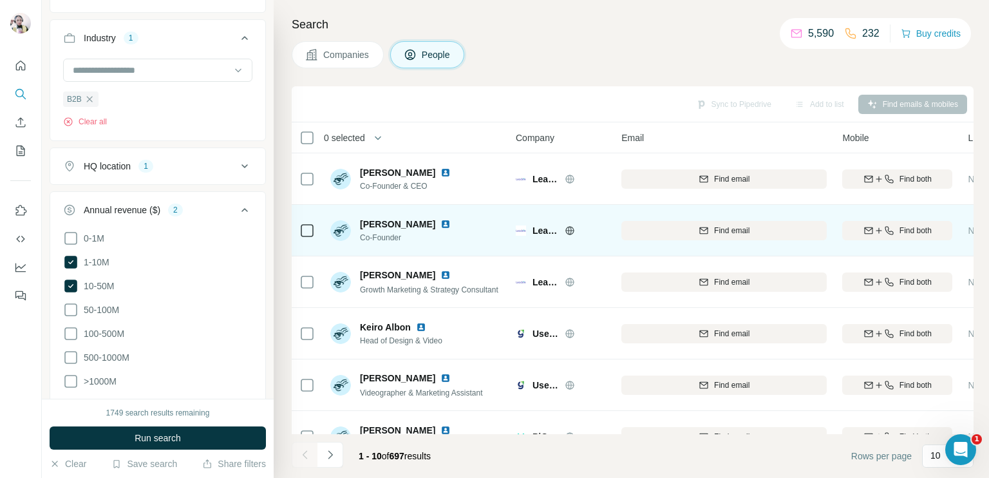
click at [567, 226] on icon at bounding box center [570, 230] width 10 height 10
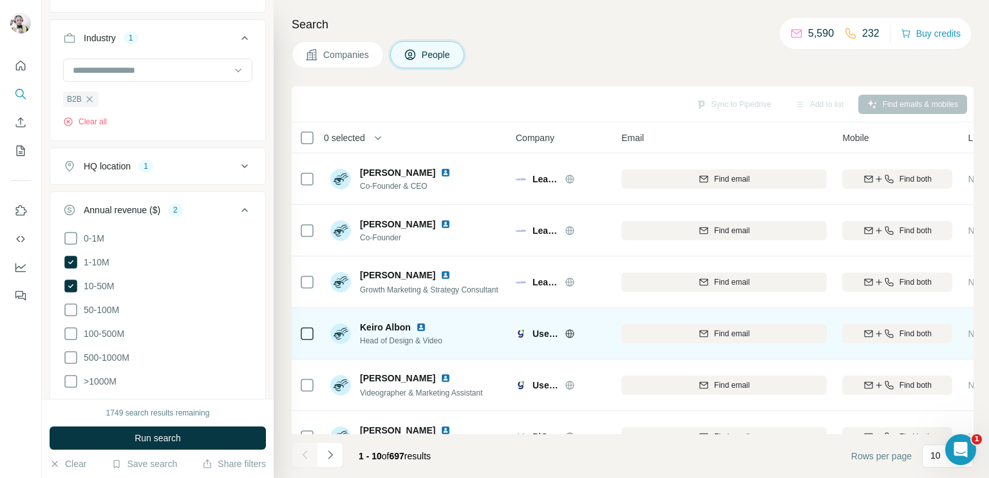
click at [565, 330] on icon at bounding box center [570, 333] width 10 height 10
click at [295, 326] on td at bounding box center [307, 333] width 31 height 51
click at [315, 333] on td at bounding box center [307, 333] width 31 height 51
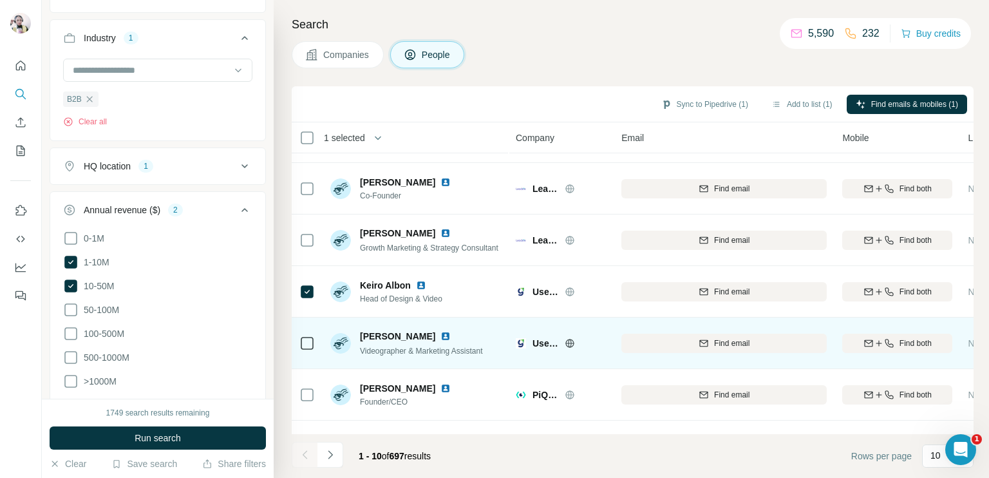
scroll to position [129, 0]
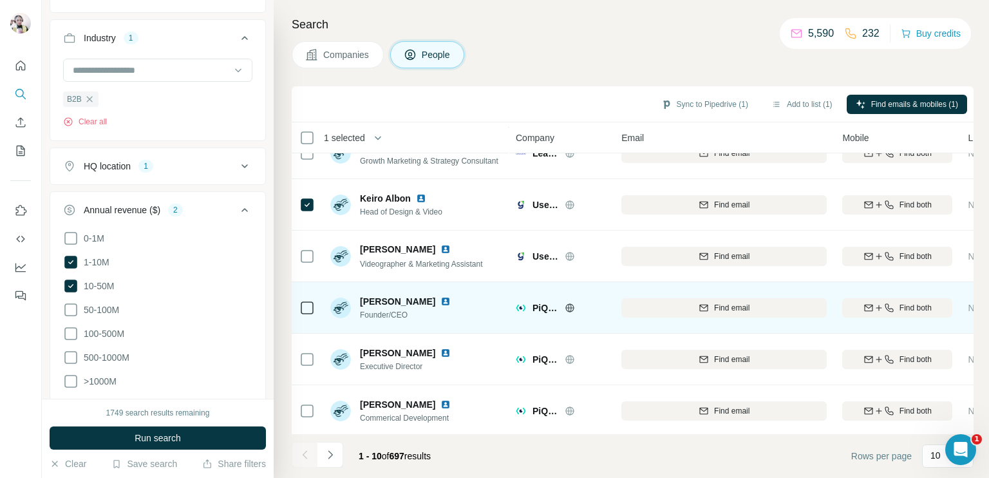
click at [568, 307] on icon at bounding box center [570, 307] width 8 height 1
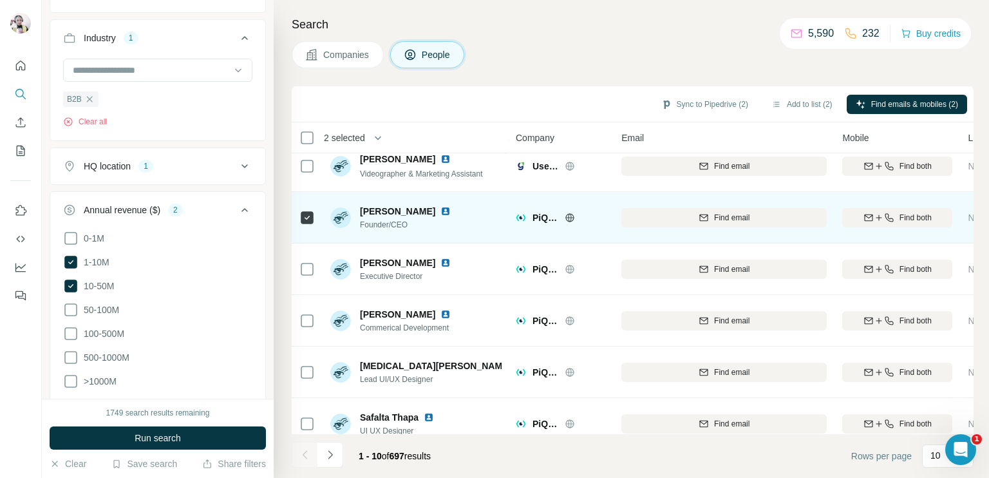
scroll to position [240, 0]
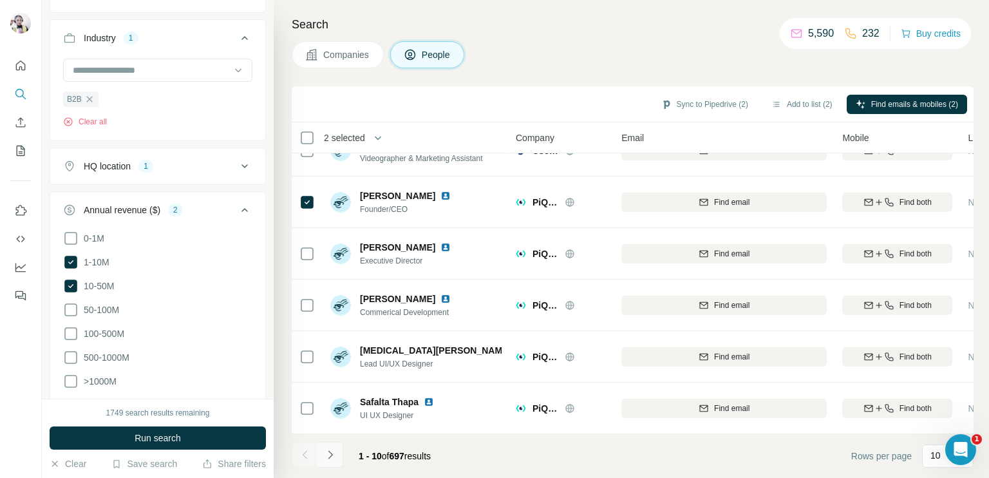
click at [332, 451] on icon "Navigate to next page" at bounding box center [330, 454] width 13 height 13
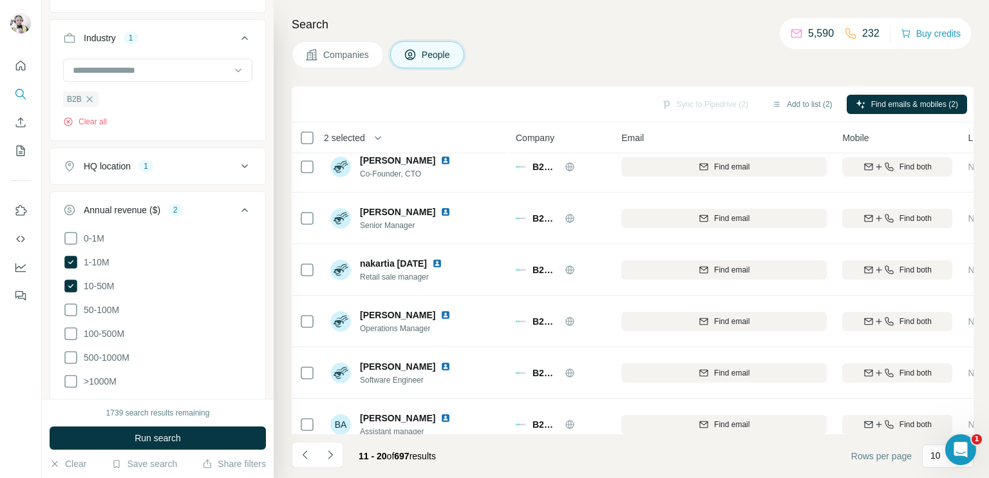
scroll to position [0, 0]
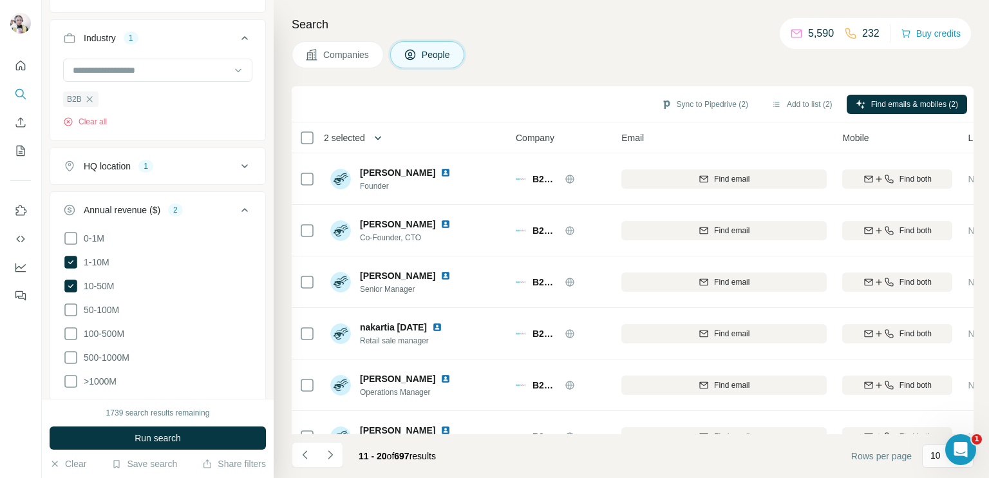
click at [378, 136] on icon "button" at bounding box center [377, 137] width 13 height 13
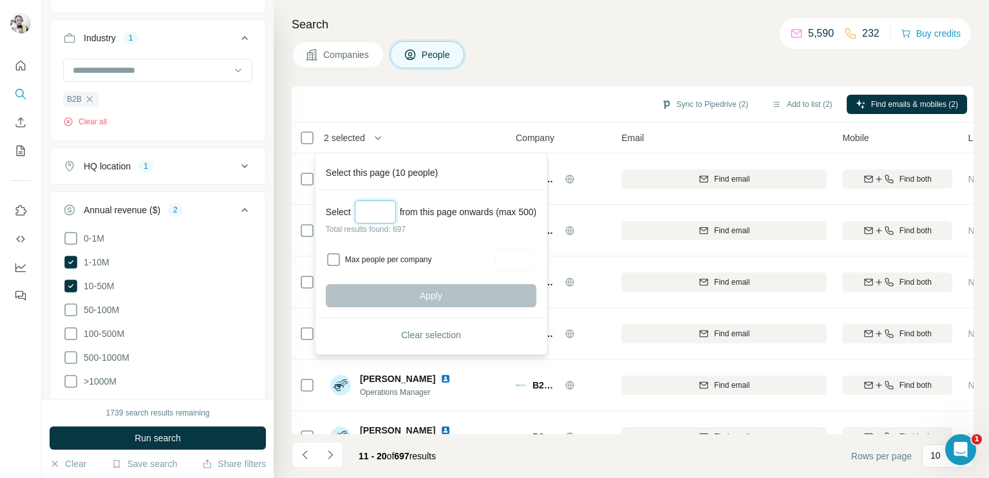
click at [373, 212] on input "Select a number (up to 500)" at bounding box center [375, 211] width 41 height 23
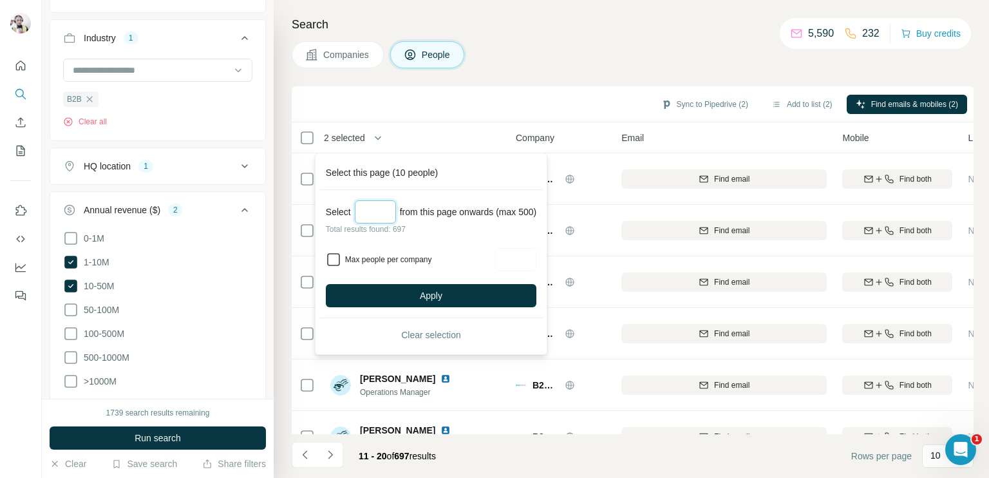
type input "*"
click at [429, 336] on span "Clear selection" at bounding box center [431, 334] width 60 height 13
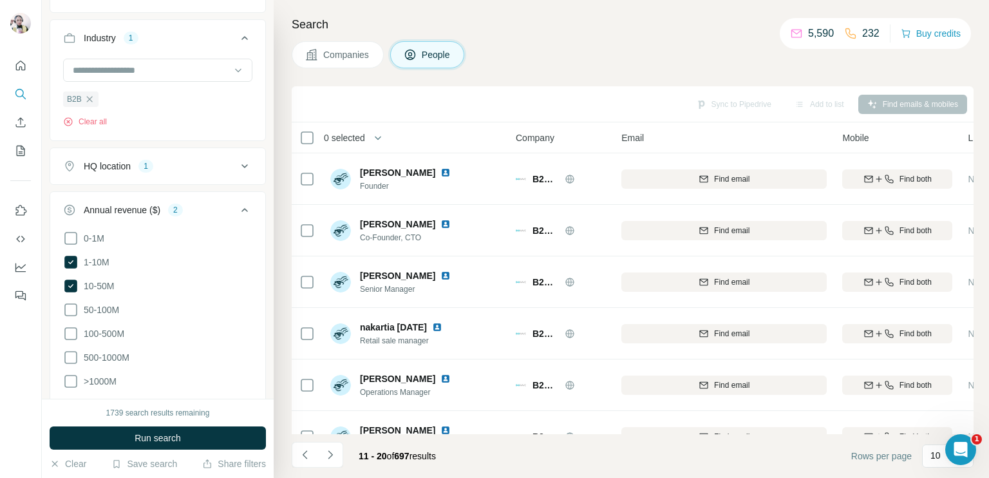
click at [363, 144] on span "0 selected" at bounding box center [344, 137] width 41 height 13
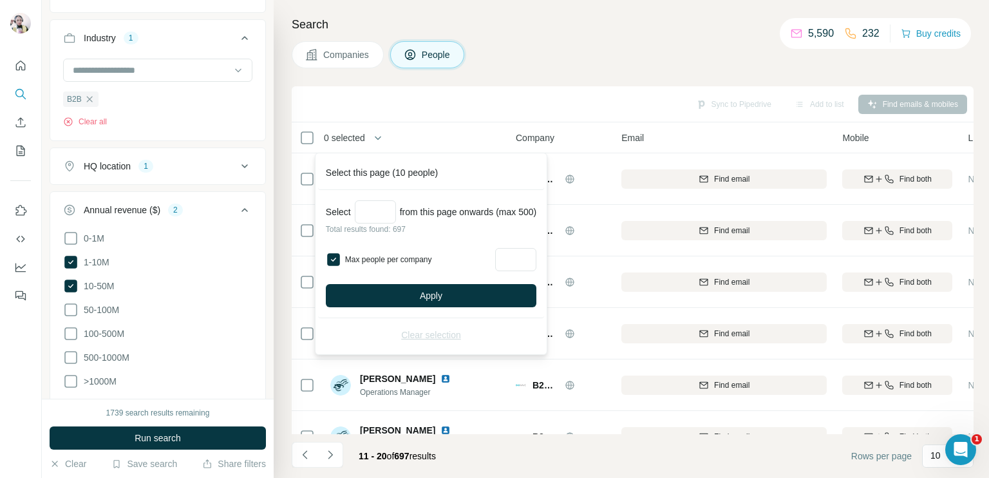
click at [365, 133] on span "0 selected" at bounding box center [344, 137] width 41 height 13
click at [394, 286] on button "Apply" at bounding box center [431, 295] width 210 height 23
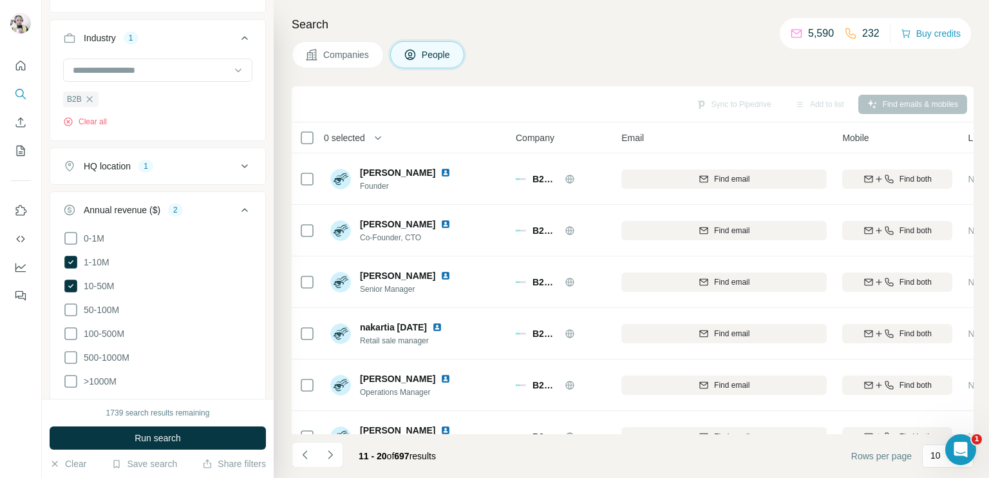
click at [374, 151] on th "0 selected" at bounding box center [395, 137] width 206 height 31
click at [377, 142] on icon "button" at bounding box center [377, 137] width 13 height 13
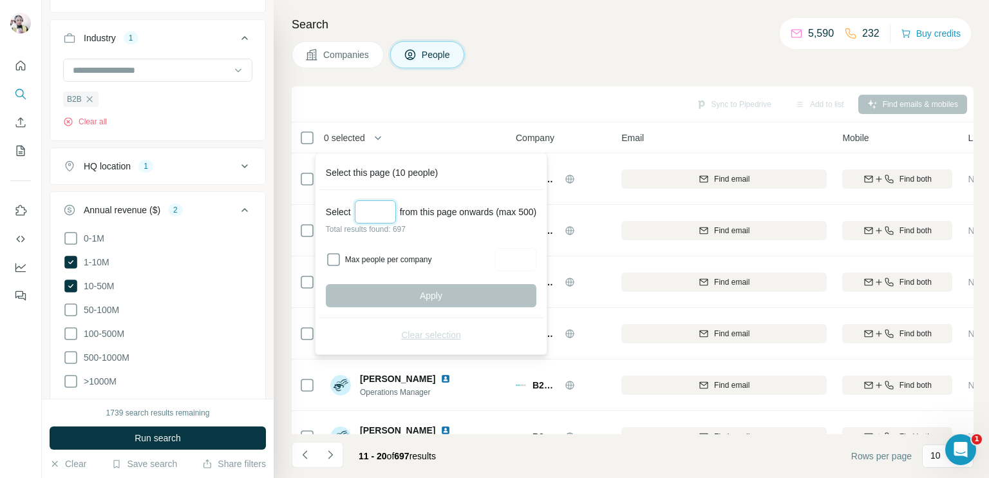
click at [381, 210] on input "Select a number (up to 500)" at bounding box center [375, 211] width 41 height 23
type input "*"
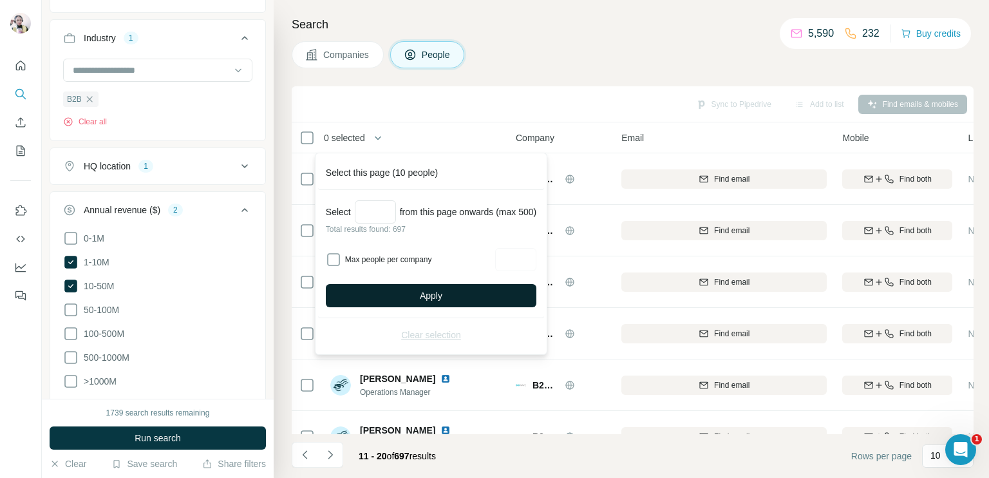
click at [436, 290] on span "Apply" at bounding box center [431, 295] width 23 height 13
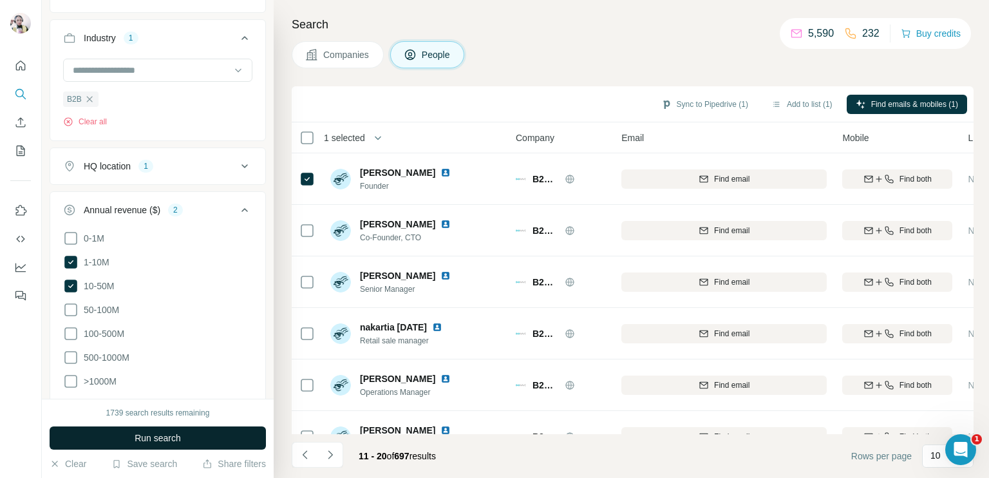
click at [225, 436] on button "Run search" at bounding box center [158, 437] width 216 height 23
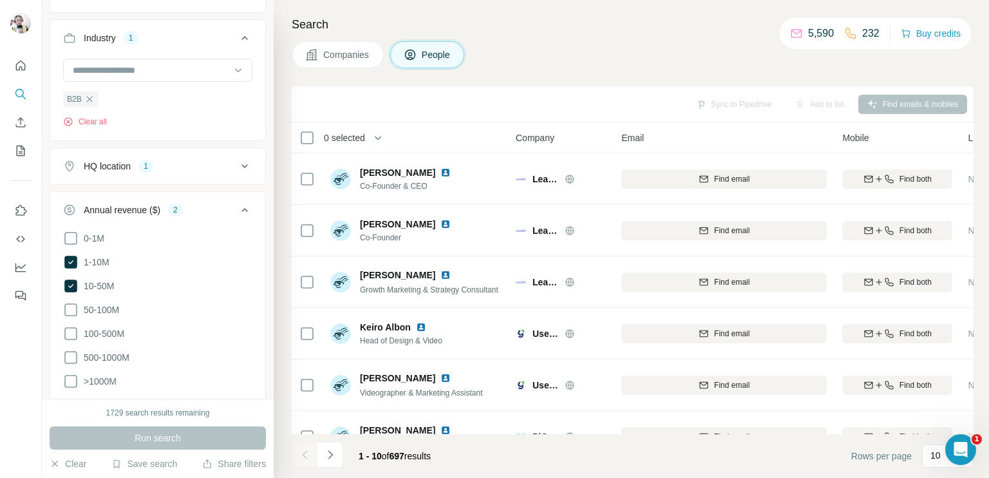
click at [237, 209] on icon at bounding box center [244, 209] width 15 height 15
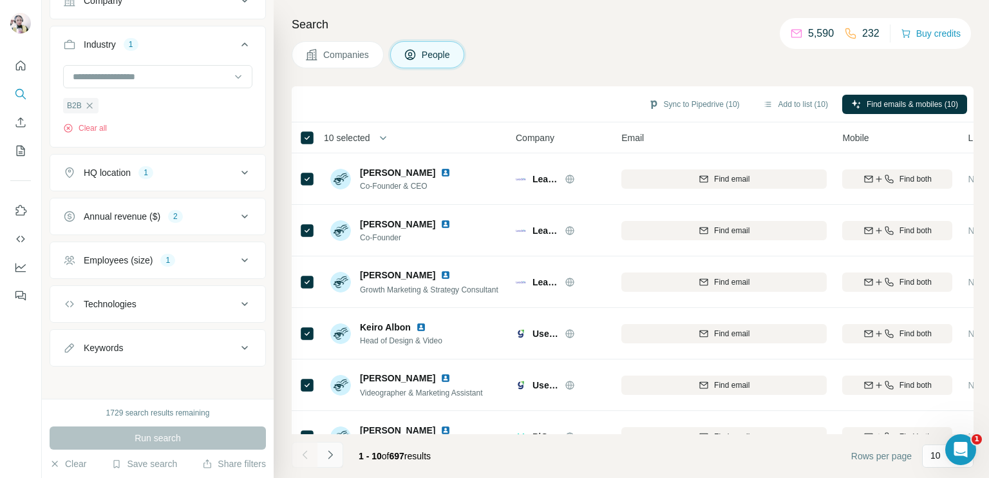
click at [332, 456] on icon "Navigate to next page" at bounding box center [330, 454] width 13 height 13
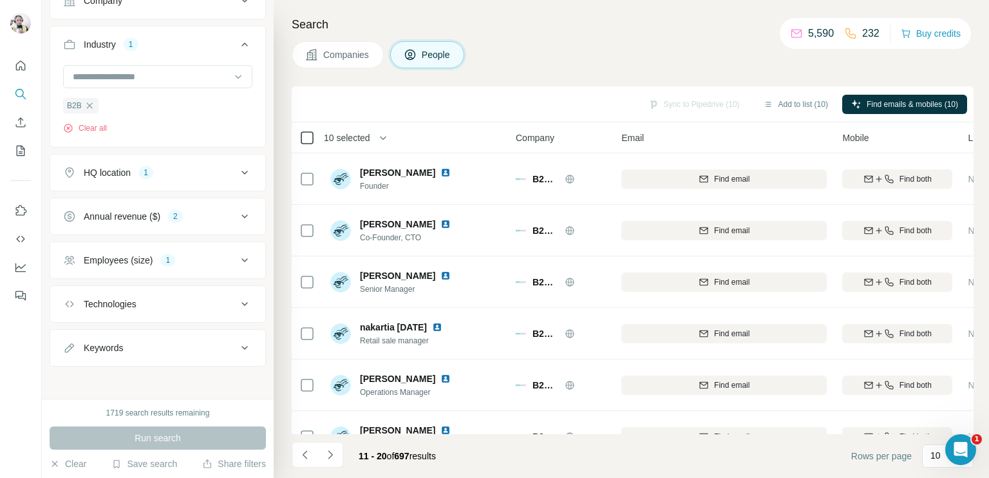
click at [313, 132] on icon at bounding box center [306, 137] width 15 height 15
click at [331, 458] on icon "Navigate to next page" at bounding box center [330, 454] width 13 height 13
click at [305, 456] on icon "Navigate to previous page" at bounding box center [305, 454] width 13 height 13
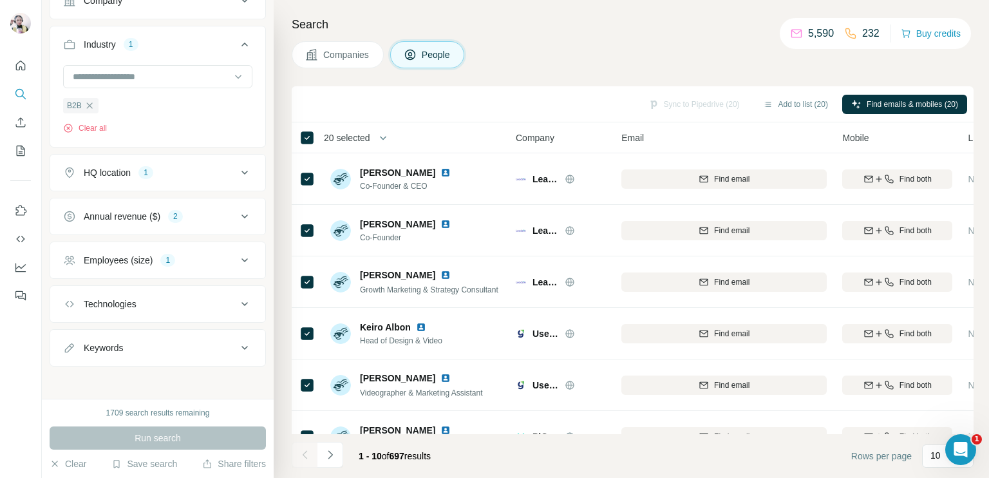
click at [305, 456] on div at bounding box center [305, 455] width 26 height 26
click at [303, 459] on div at bounding box center [305, 455] width 26 height 26
click at [328, 453] on icon "Navigate to next page" at bounding box center [330, 454] width 13 height 13
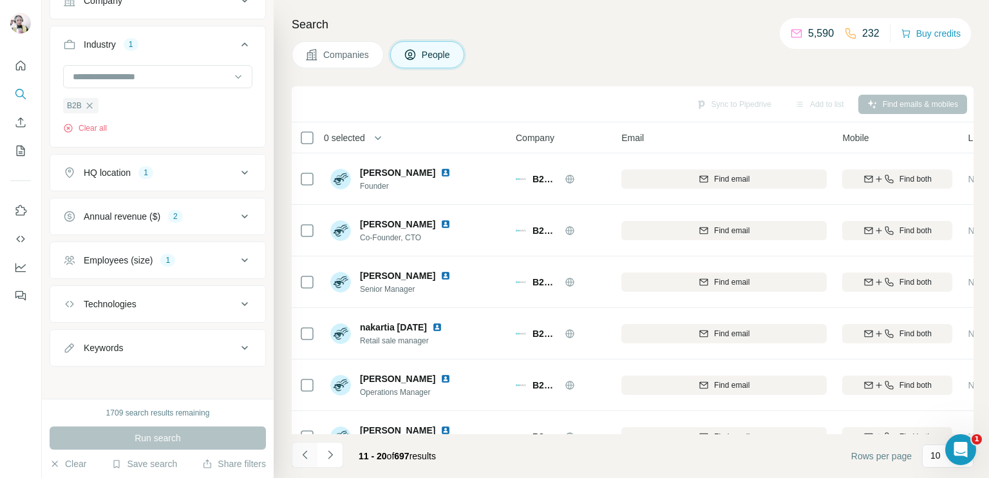
click at [303, 457] on icon "Navigate to previous page" at bounding box center [305, 454] width 13 height 13
click at [305, 130] on icon at bounding box center [306, 137] width 15 height 15
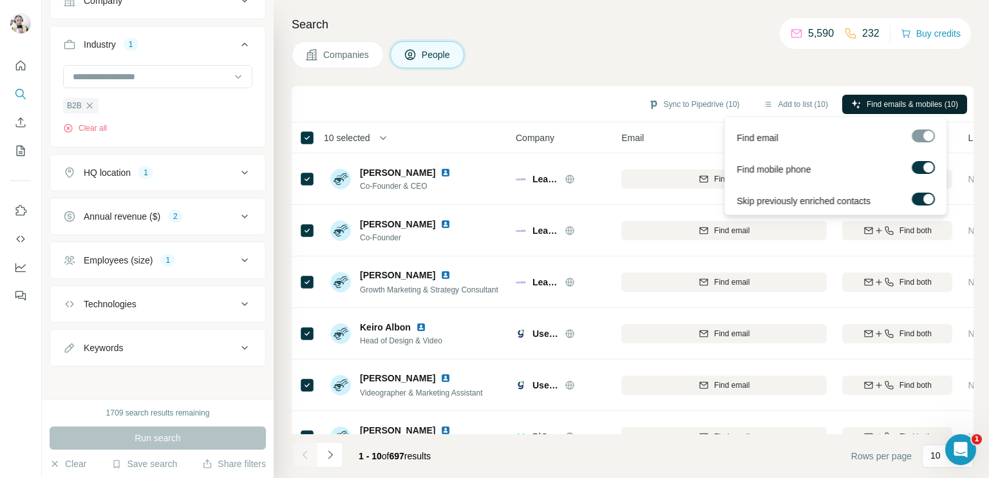
click at [877, 101] on span "Find emails & mobiles (10)" at bounding box center [911, 104] width 91 height 12
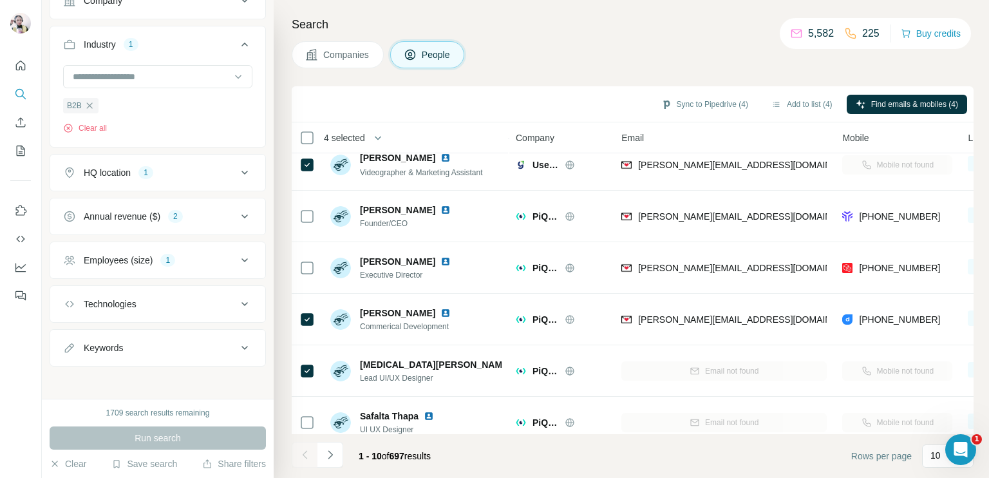
scroll to position [240, 0]
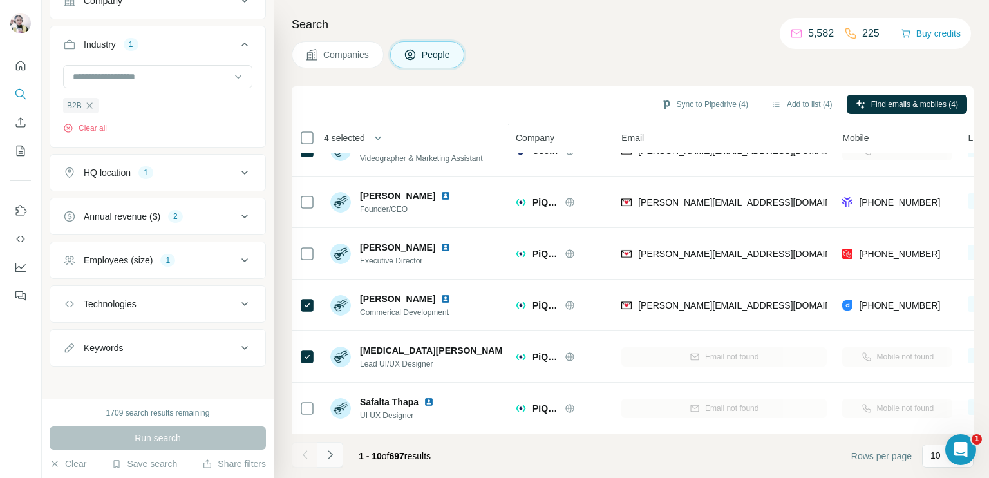
click at [328, 449] on icon "Navigate to next page" at bounding box center [330, 454] width 13 height 13
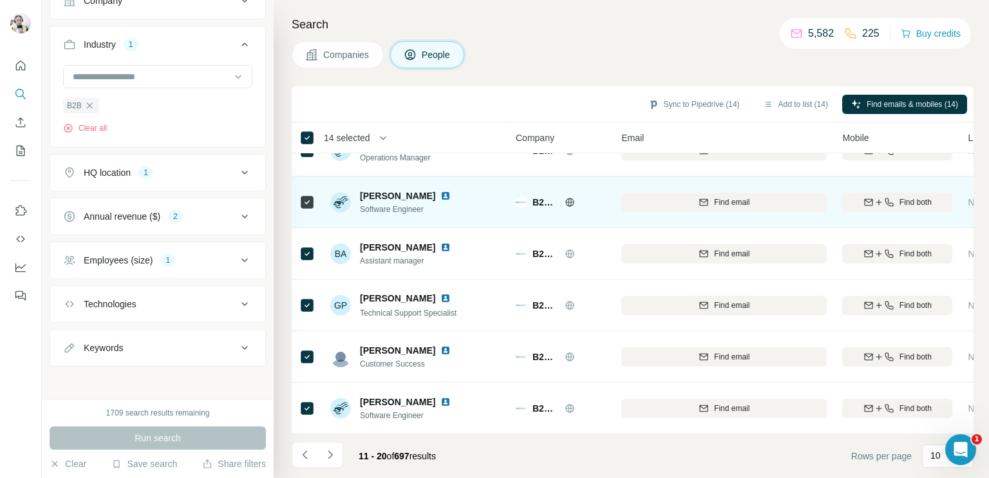
scroll to position [0, 0]
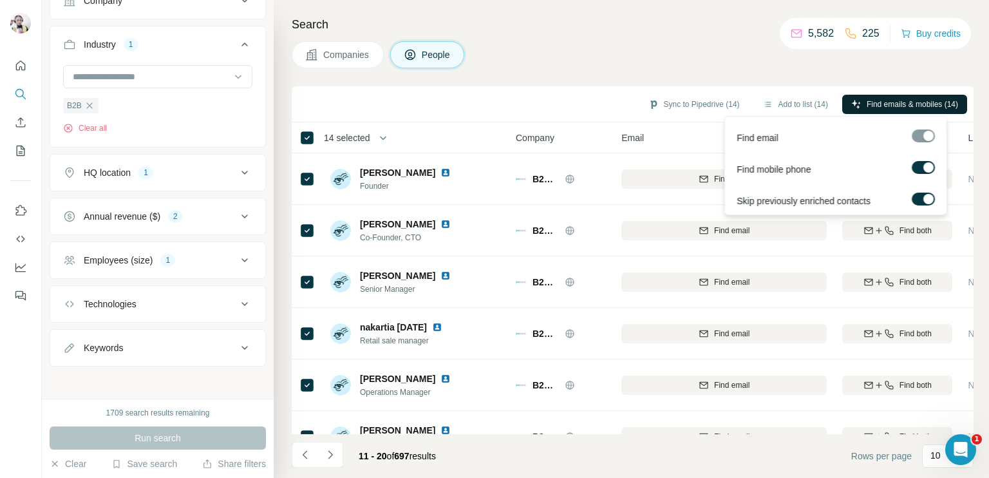
click at [908, 105] on span "Find emails & mobiles (14)" at bounding box center [911, 104] width 91 height 12
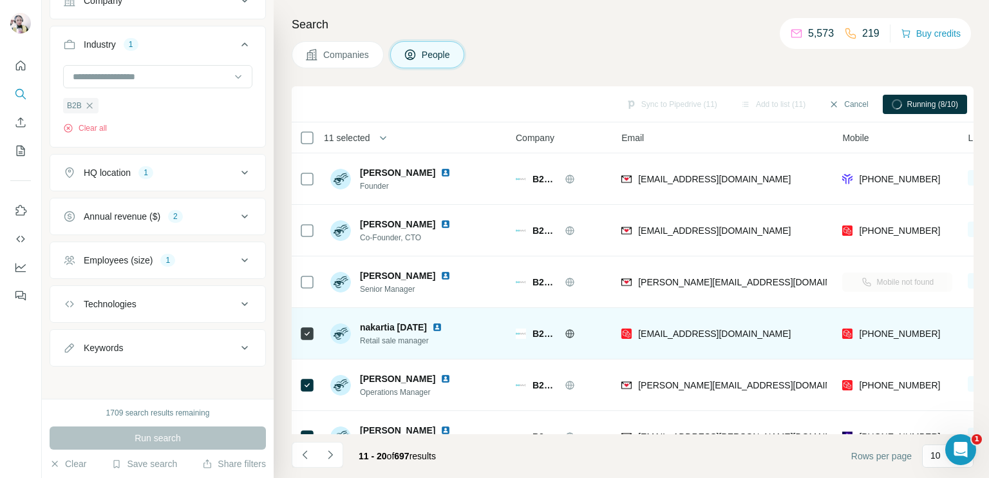
click at [304, 326] on icon at bounding box center [306, 333] width 15 height 15
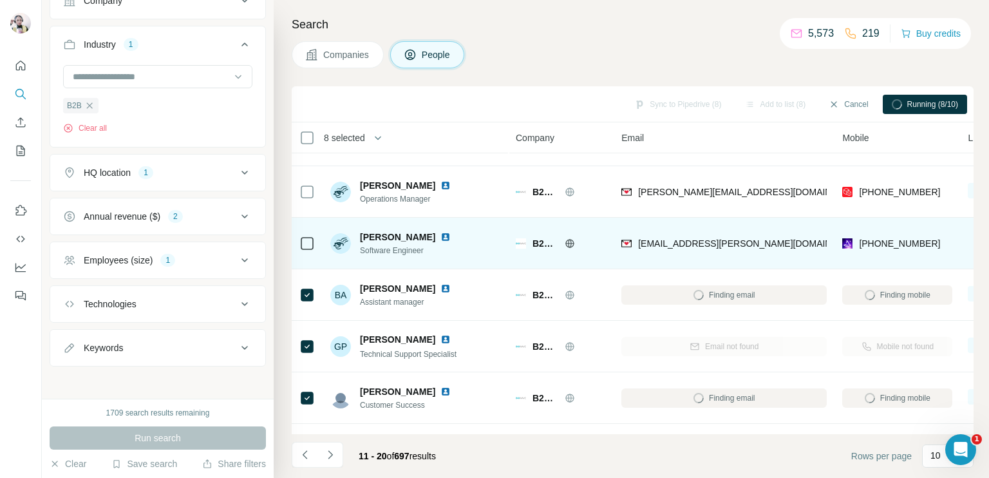
scroll to position [240, 0]
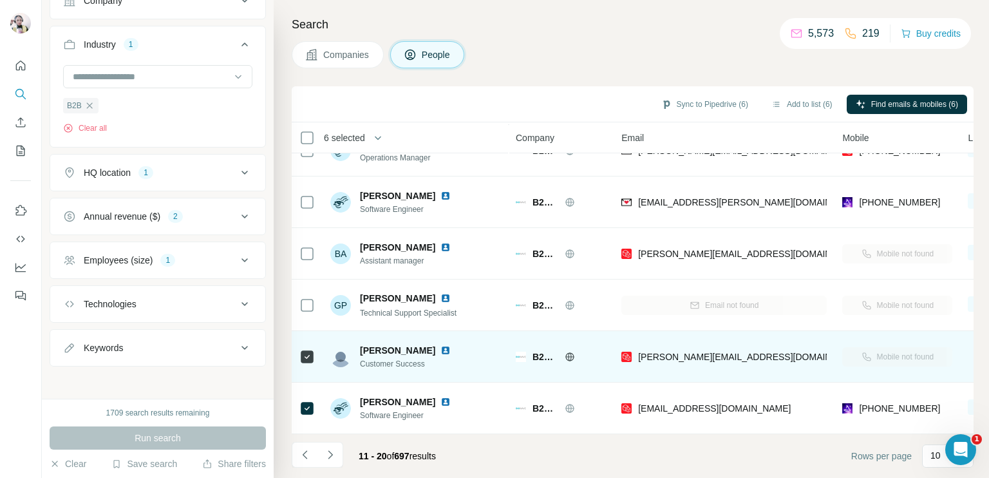
click at [310, 358] on div at bounding box center [306, 356] width 15 height 35
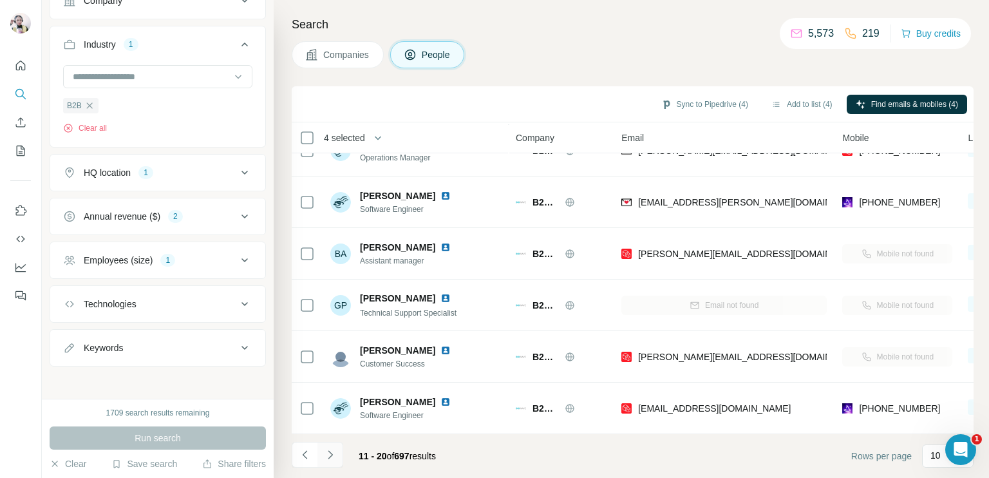
click at [328, 454] on icon "Navigate to next page" at bounding box center [330, 454] width 13 height 13
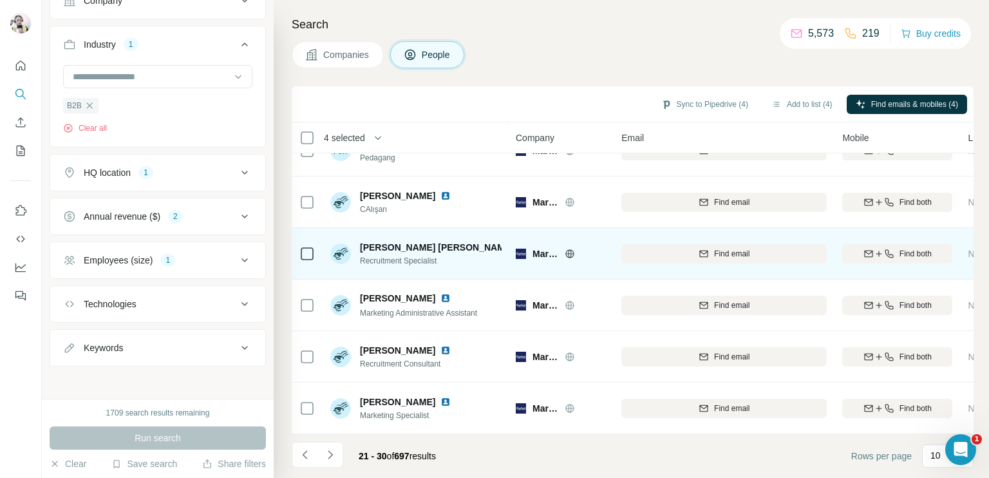
scroll to position [0, 0]
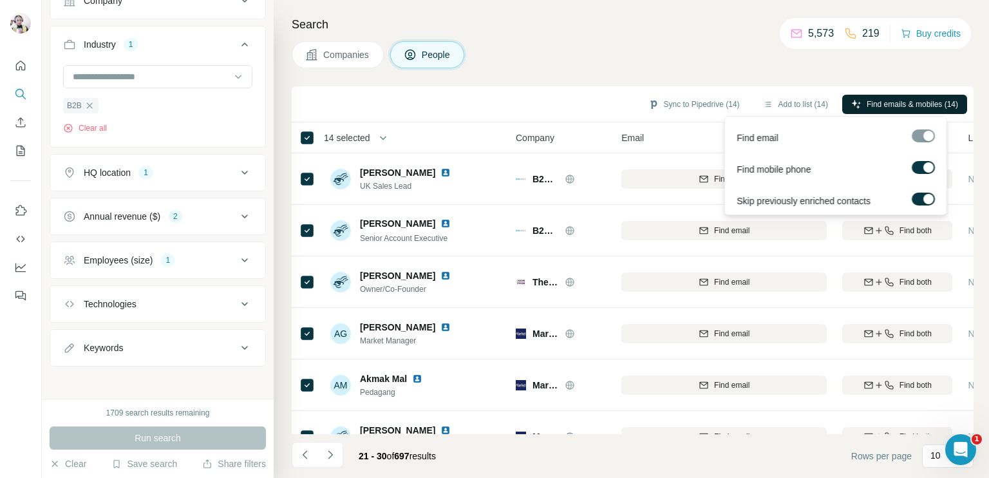
click at [911, 105] on span "Find emails & mobiles (14)" at bounding box center [911, 104] width 91 height 12
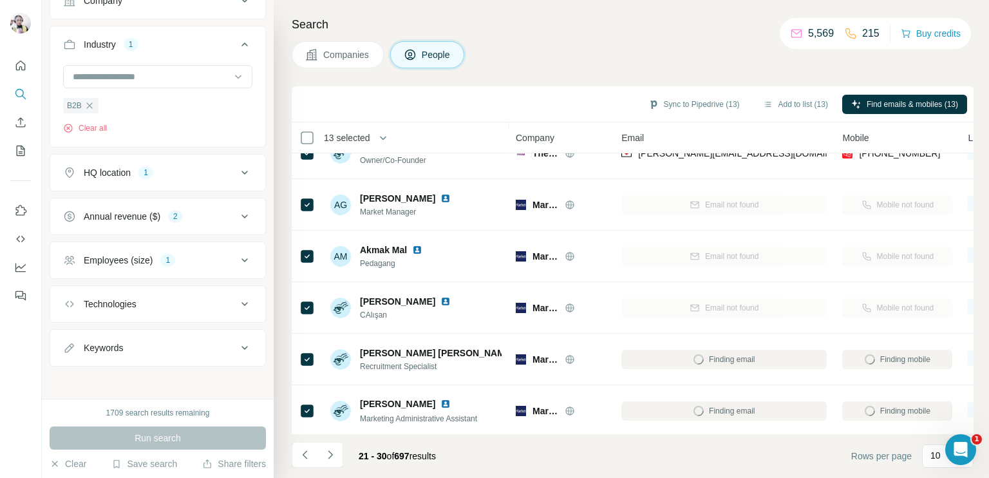
scroll to position [64, 0]
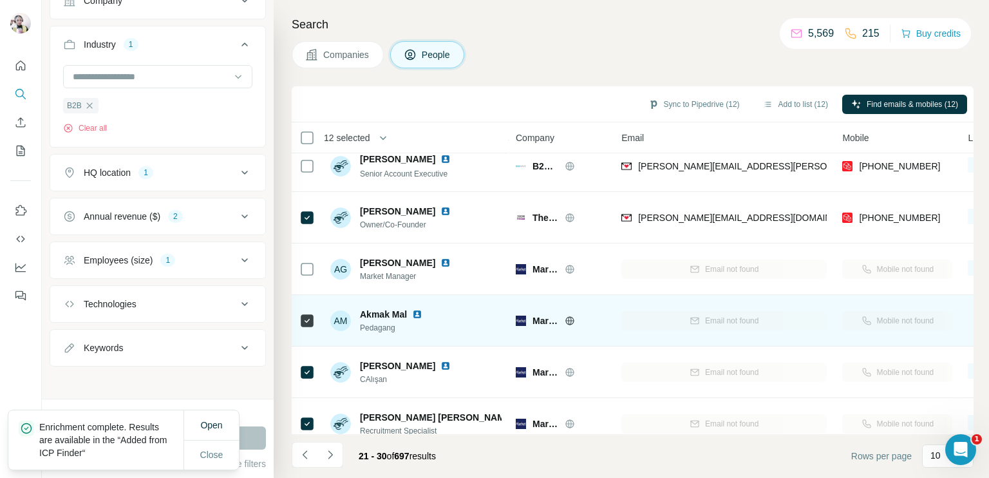
click at [299, 317] on icon at bounding box center [306, 320] width 15 height 15
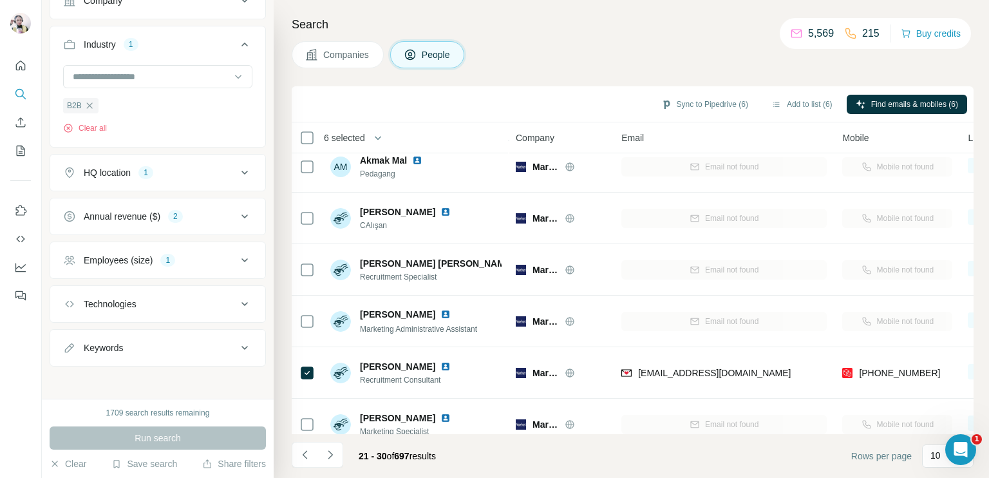
scroll to position [240, 0]
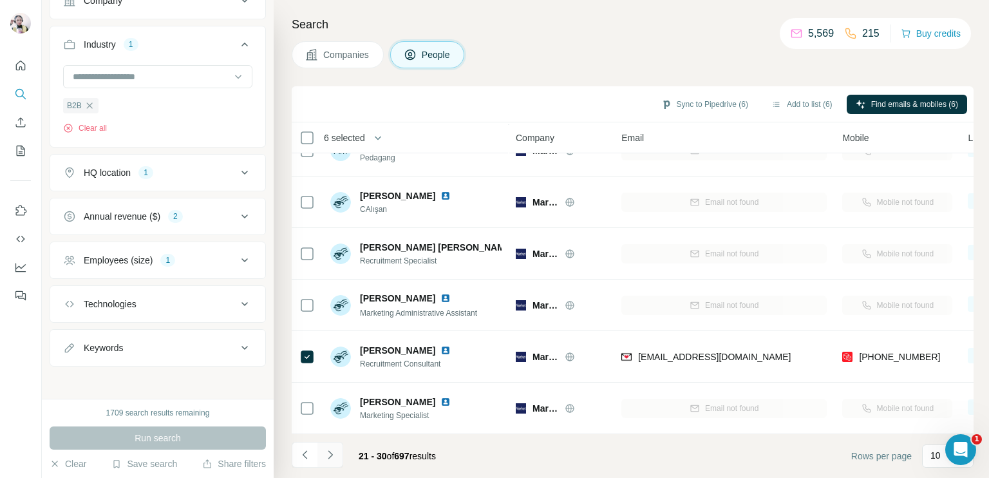
click at [333, 458] on icon "Navigate to next page" at bounding box center [330, 454] width 13 height 13
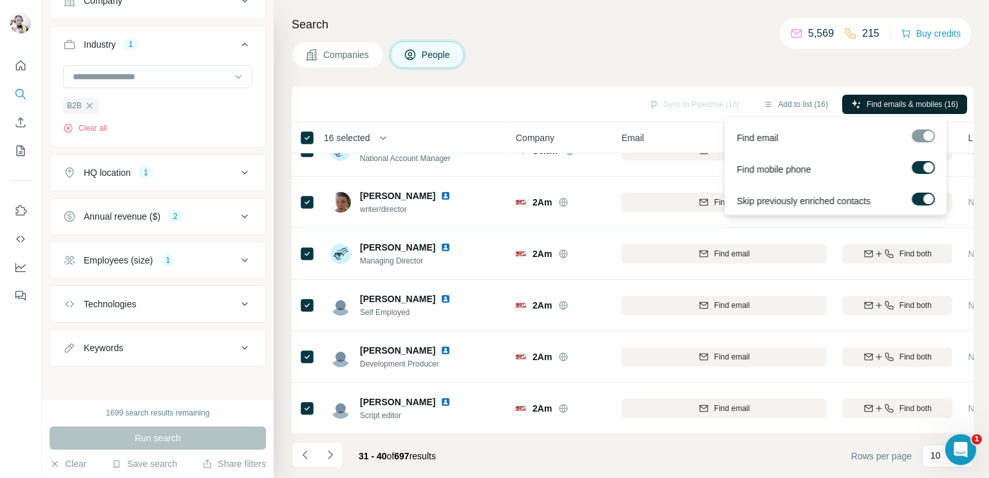
click at [870, 97] on button "Find emails & mobiles (16)" at bounding box center [904, 104] width 125 height 19
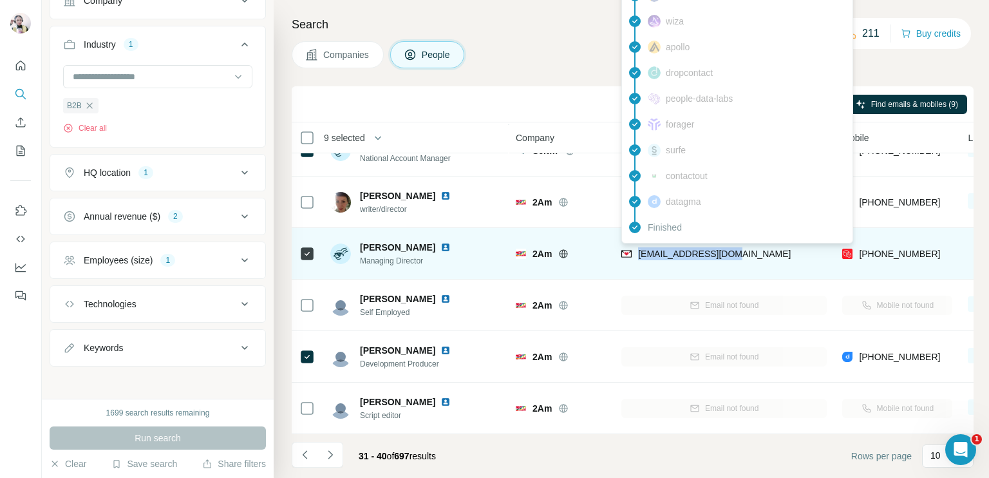
drag, startPoint x: 730, startPoint y: 246, endPoint x: 637, endPoint y: 248, distance: 93.4
click at [637, 248] on div "[EMAIL_ADDRESS][DOMAIN_NAME]" at bounding box center [723, 253] width 205 height 35
copy span "[EMAIL_ADDRESS][DOMAIN_NAME]"
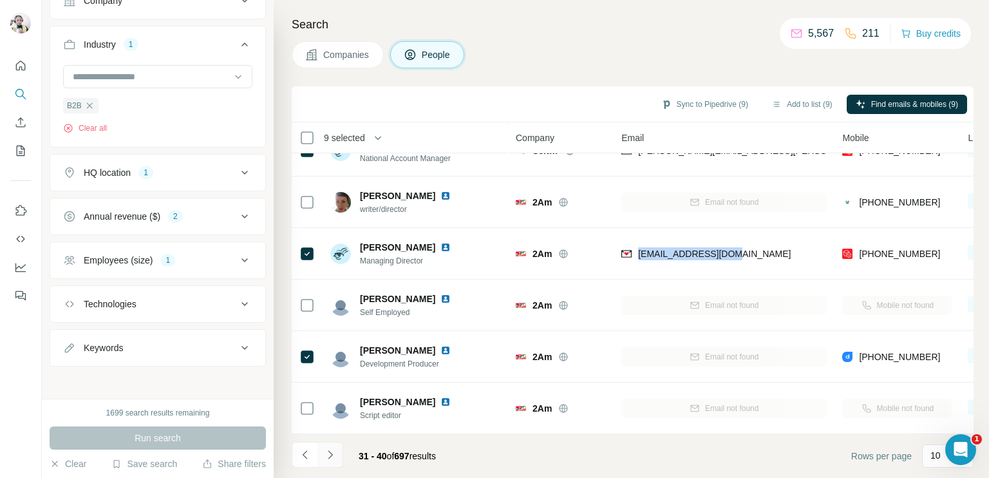
click at [328, 454] on icon "Navigate to next page" at bounding box center [330, 454] width 13 height 13
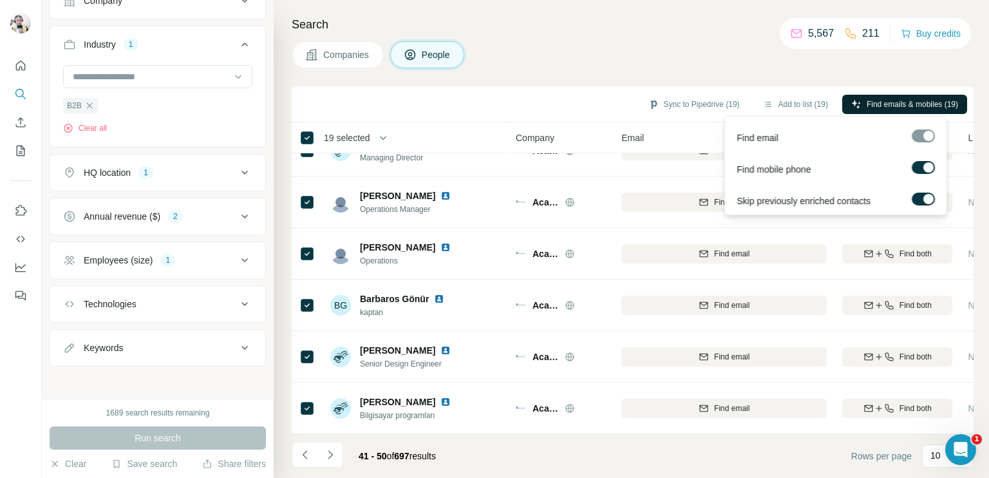
click at [897, 102] on span "Find emails & mobiles (19)" at bounding box center [911, 104] width 91 height 12
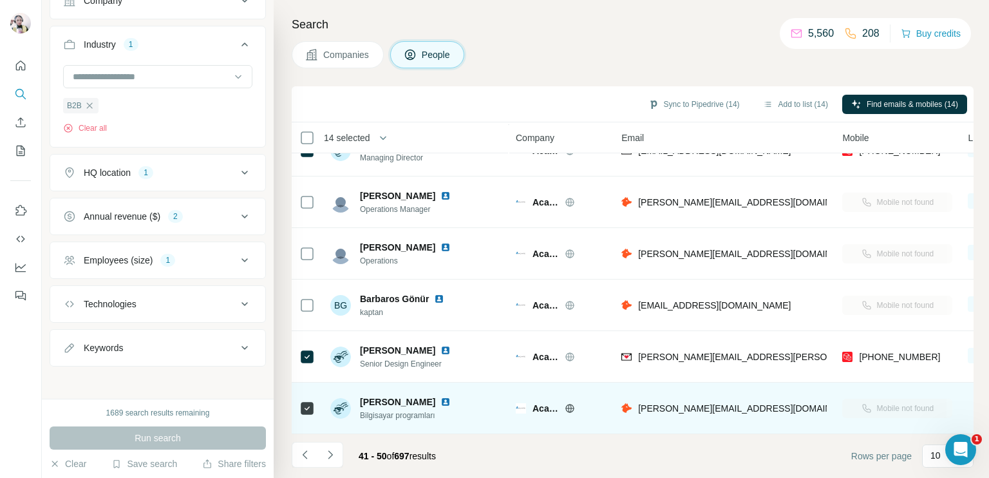
click at [297, 400] on td at bounding box center [307, 407] width 31 height 51
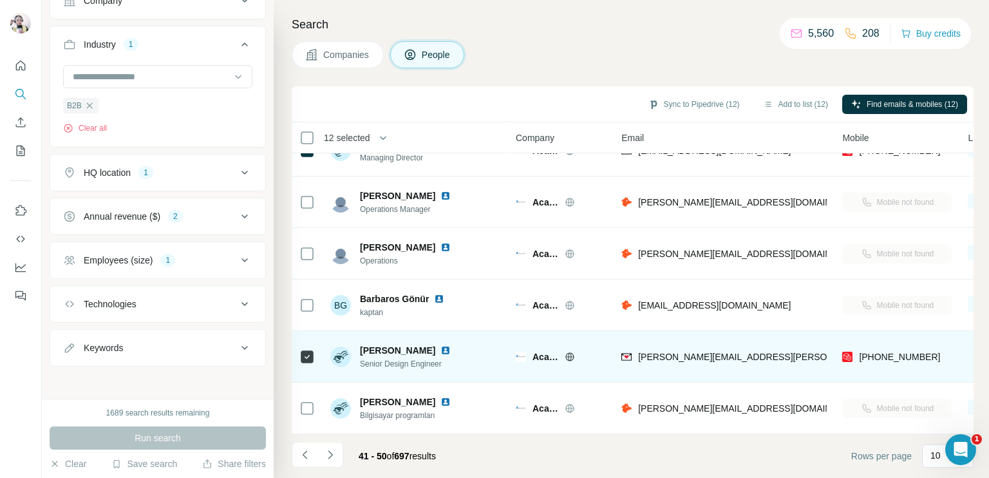
click at [297, 353] on td at bounding box center [307, 356] width 31 height 51
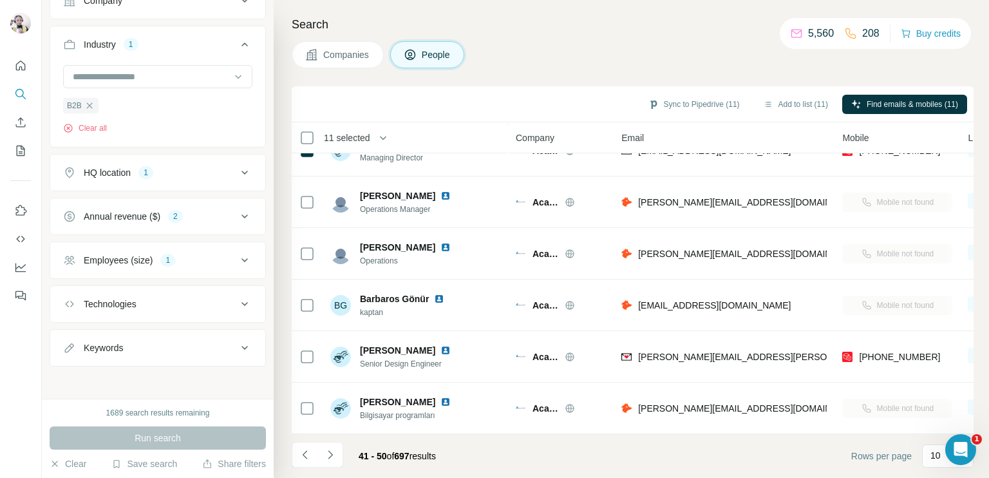
click at [329, 454] on icon "Navigate to next page" at bounding box center [330, 454] width 13 height 13
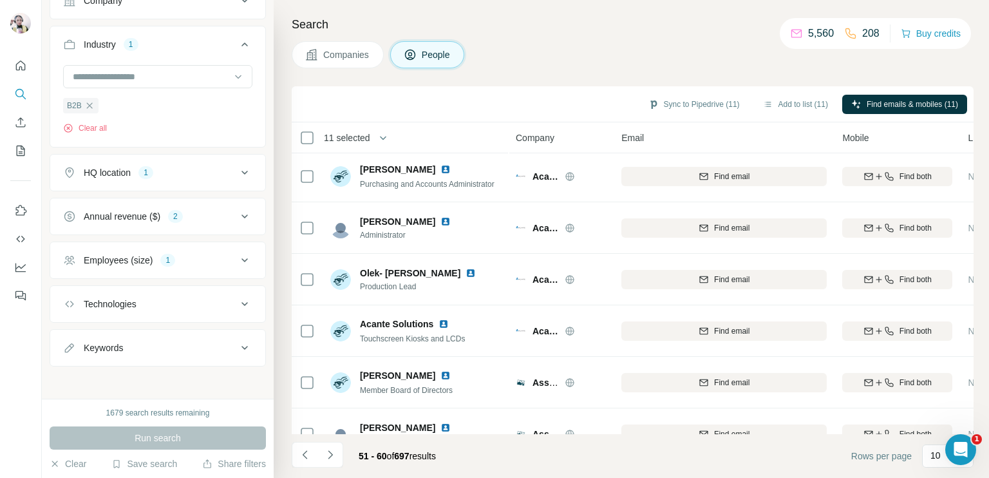
scroll to position [0, 0]
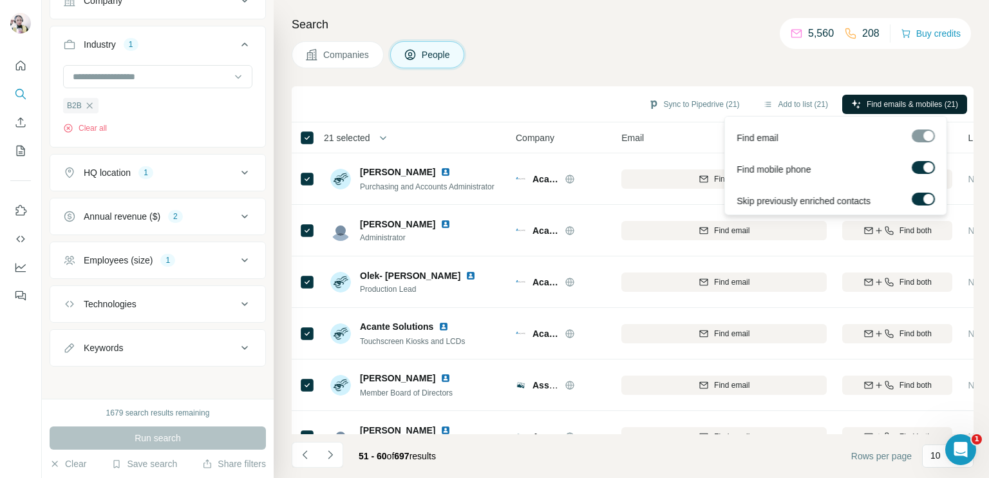
click at [900, 102] on span "Find emails & mobiles (21)" at bounding box center [911, 104] width 91 height 12
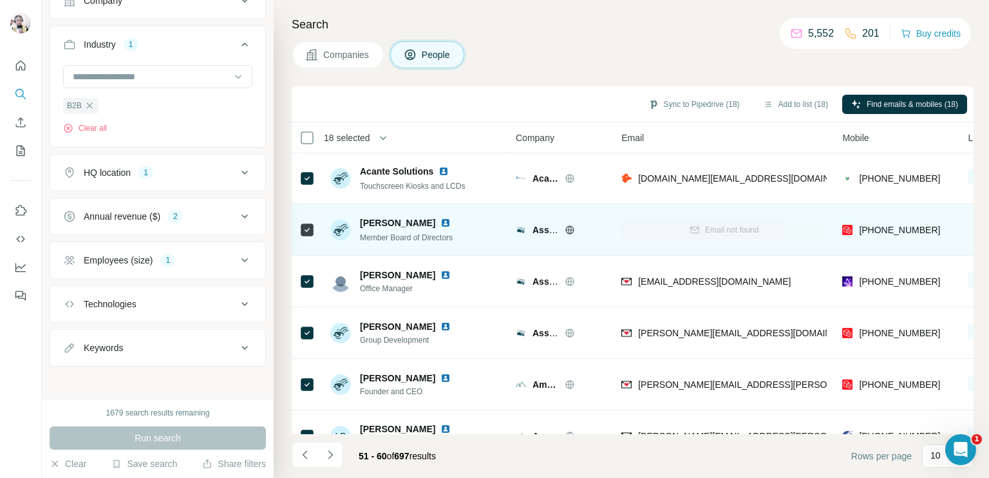
scroll to position [176, 0]
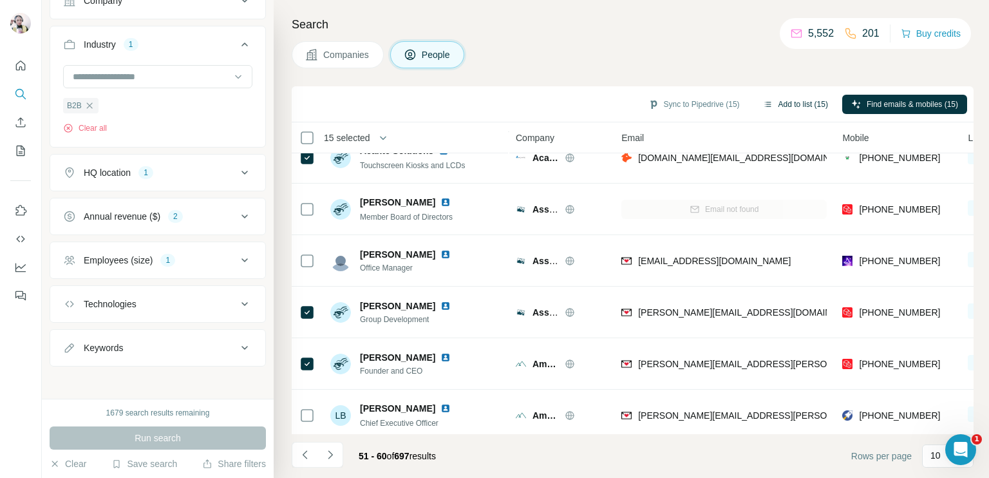
click at [795, 102] on button "Add to list (15)" at bounding box center [795, 104] width 83 height 19
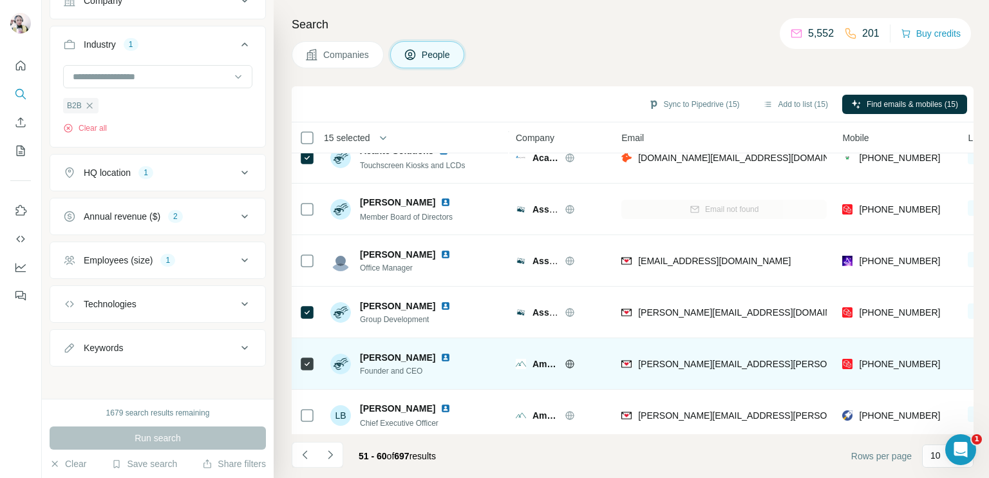
scroll to position [240, 0]
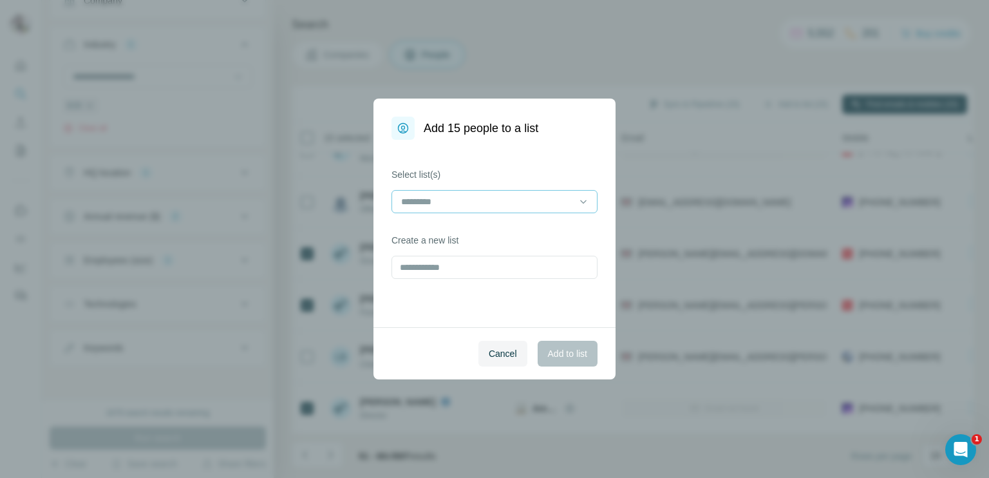
click at [461, 200] on input at bounding box center [487, 201] width 174 height 14
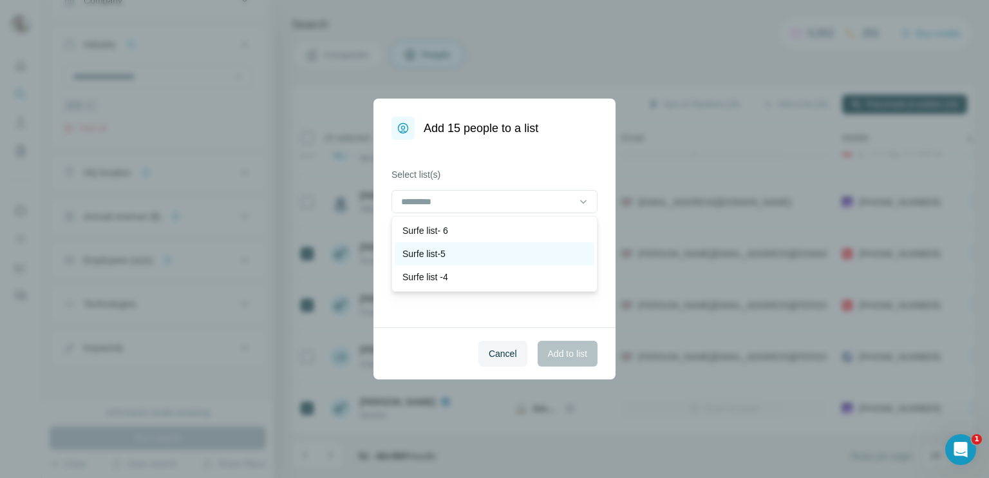
click at [438, 254] on p "Surfe list-5" at bounding box center [423, 253] width 43 height 13
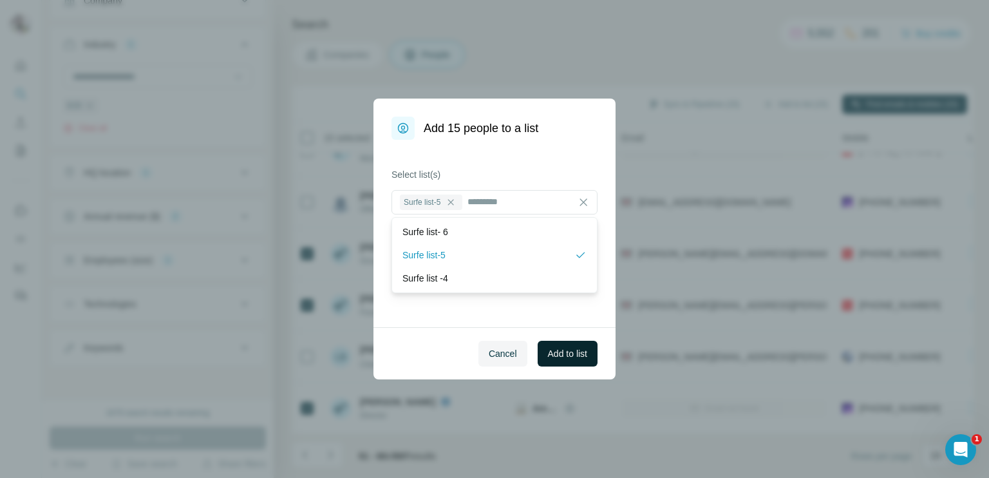
click at [566, 350] on span "Add to list" at bounding box center [567, 353] width 39 height 13
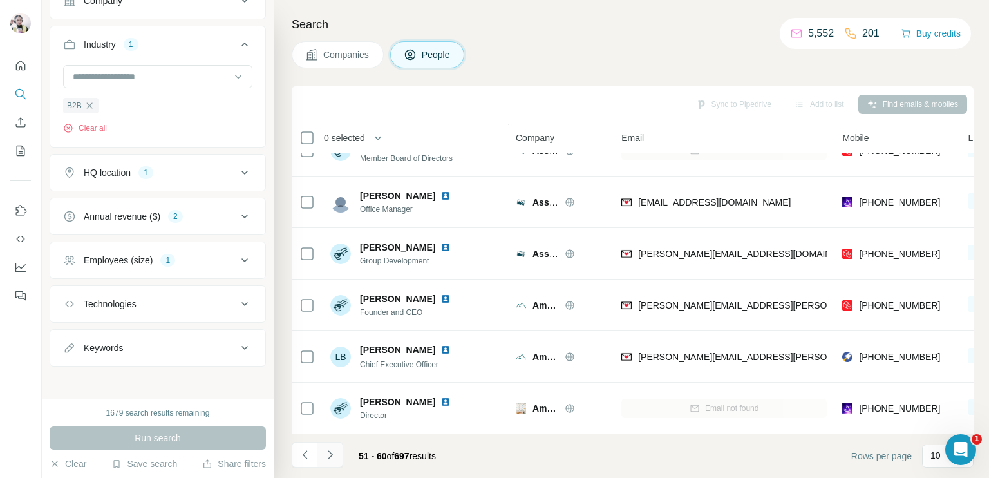
click at [328, 450] on icon "Navigate to next page" at bounding box center [330, 454] width 13 height 13
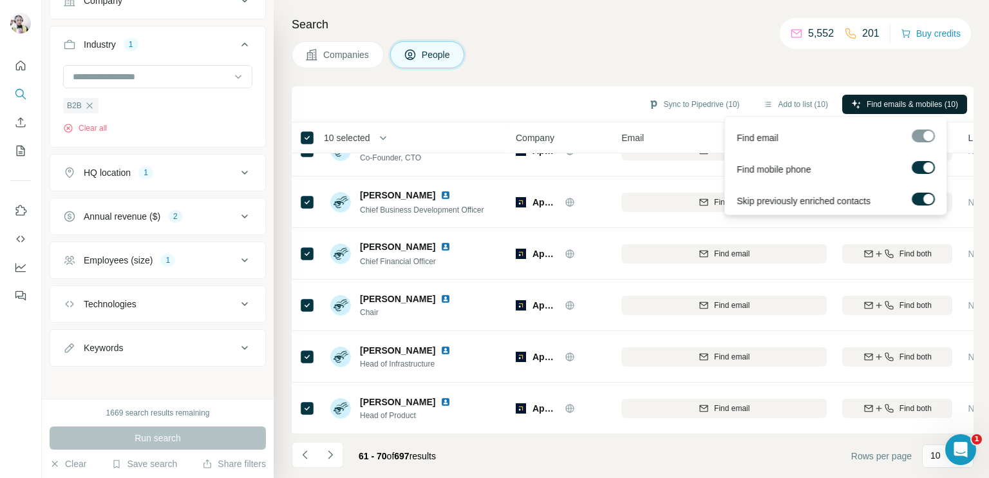
click at [913, 103] on span "Find emails & mobiles (10)" at bounding box center [911, 104] width 91 height 12
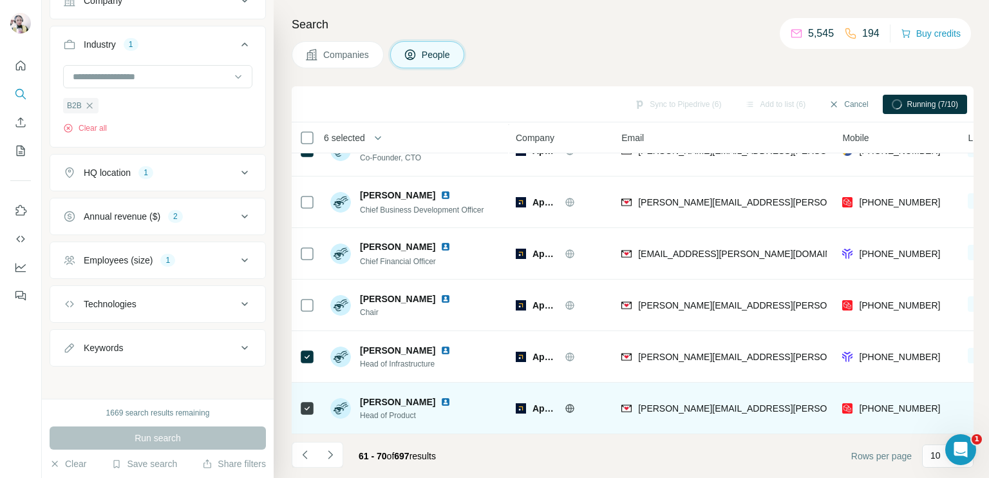
click at [304, 357] on div at bounding box center [306, 356] width 15 height 35
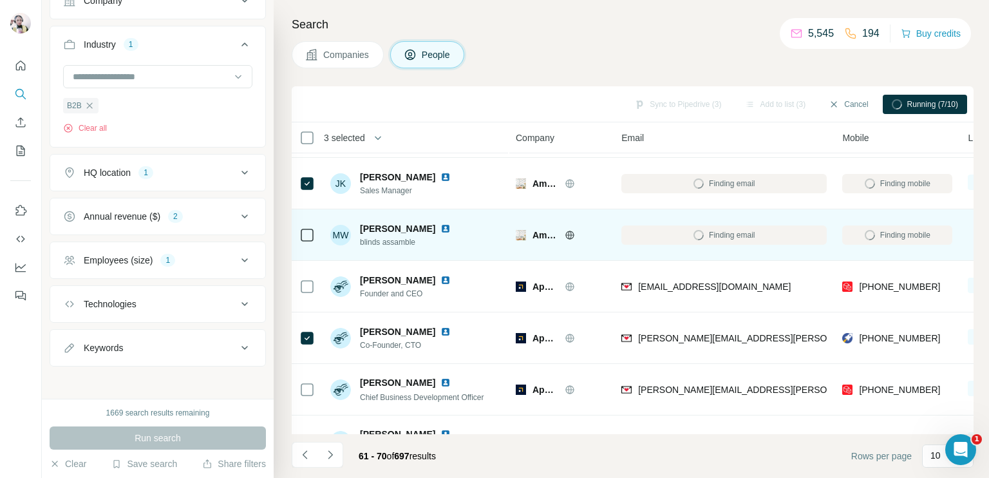
scroll to position [0, 0]
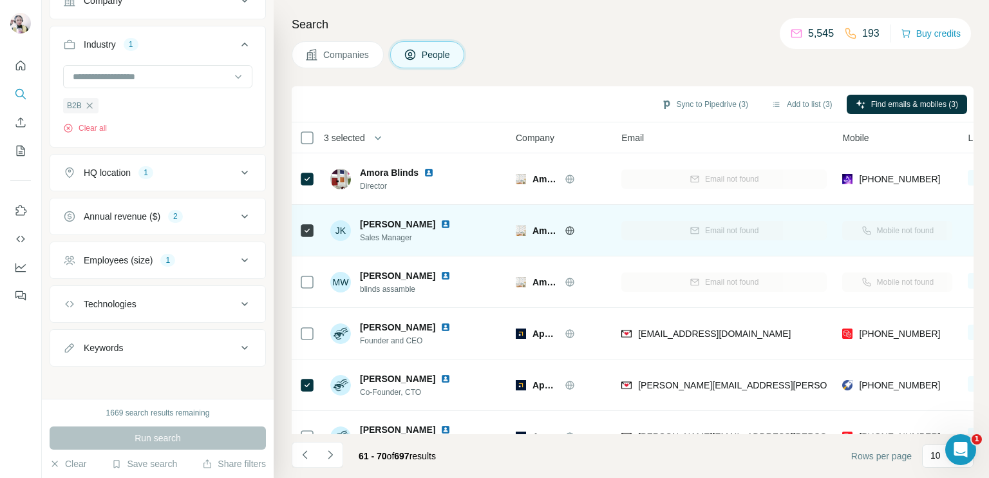
click at [315, 235] on td at bounding box center [307, 230] width 31 height 51
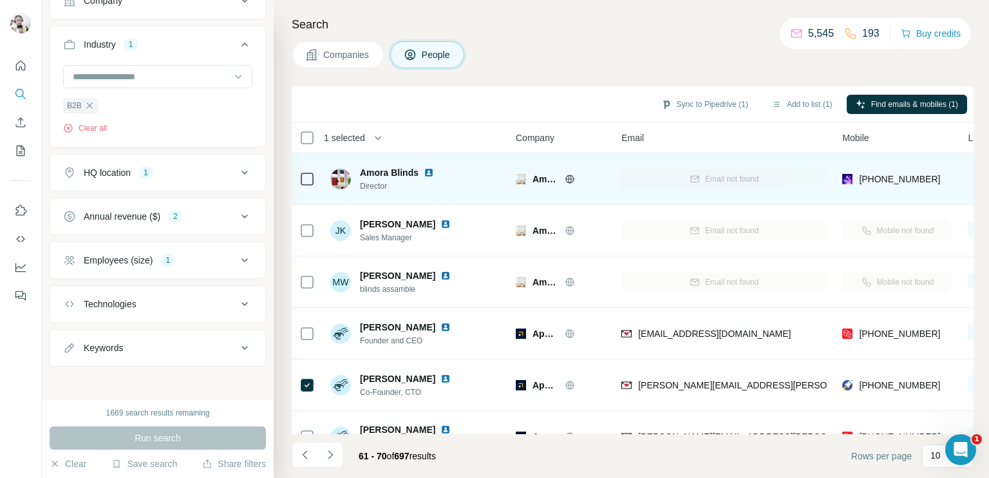
click at [570, 177] on icon at bounding box center [569, 178] width 3 height 8
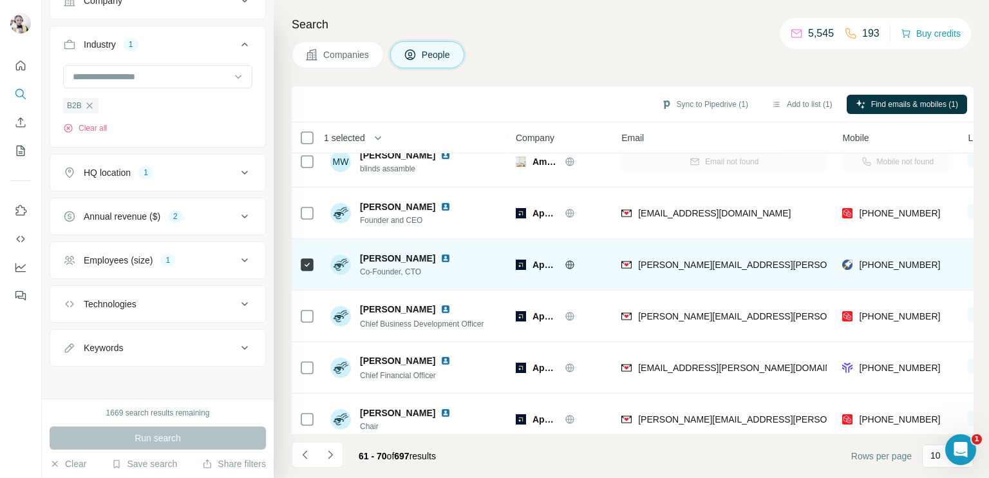
scroll to position [129, 0]
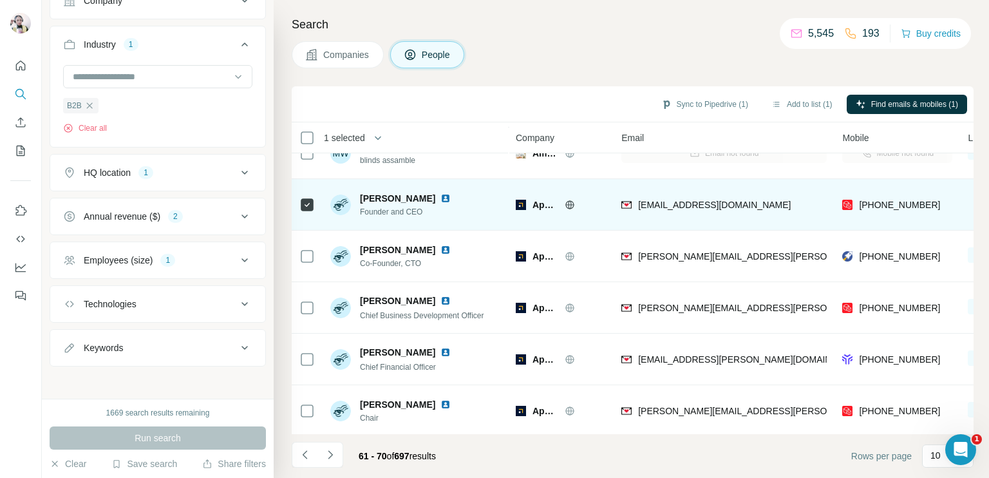
click at [566, 203] on icon at bounding box center [570, 204] width 8 height 8
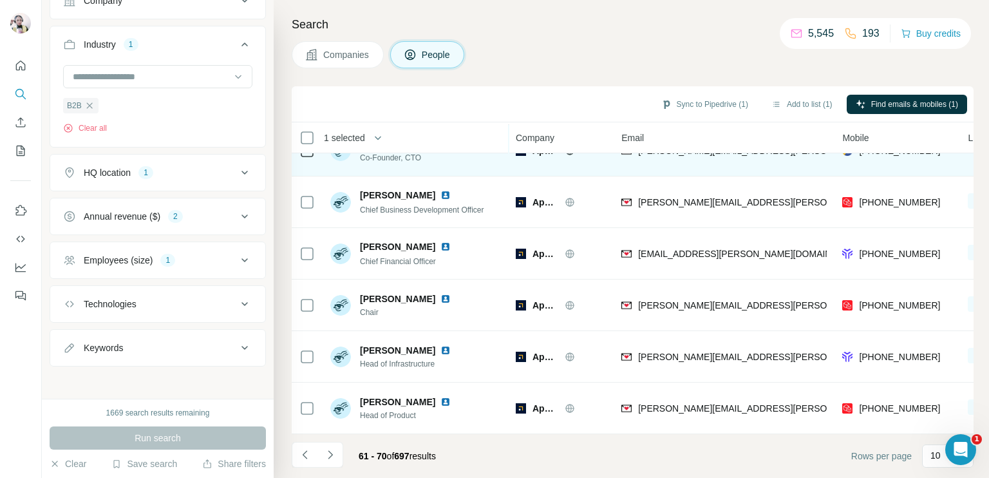
scroll to position [0, 0]
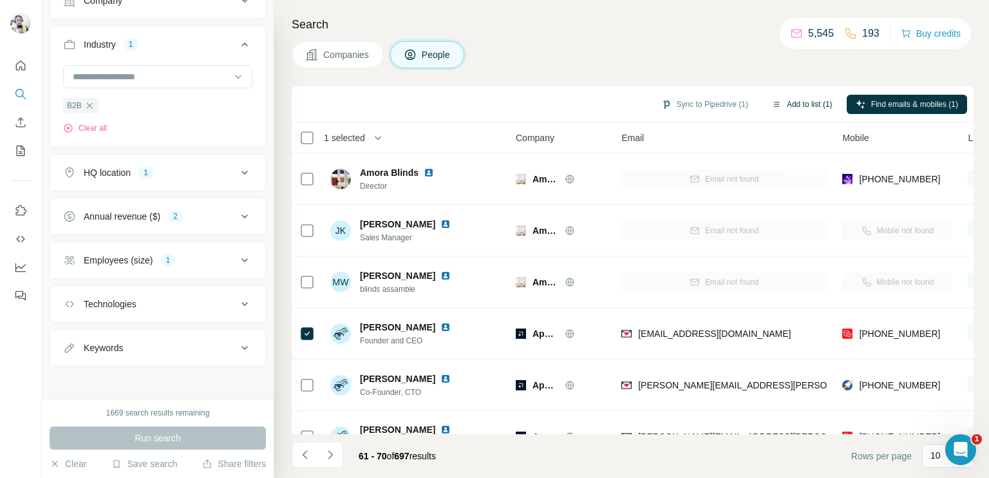
click at [809, 107] on button "Add to list (1)" at bounding box center [801, 104] width 79 height 19
click at [806, 106] on button "Add to list (1)" at bounding box center [801, 104] width 79 height 19
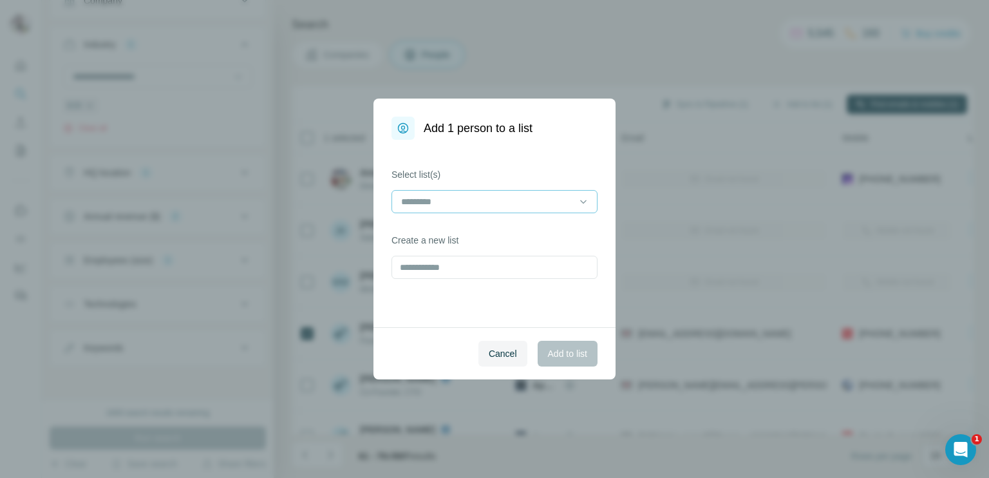
click at [463, 194] on input at bounding box center [487, 201] width 174 height 14
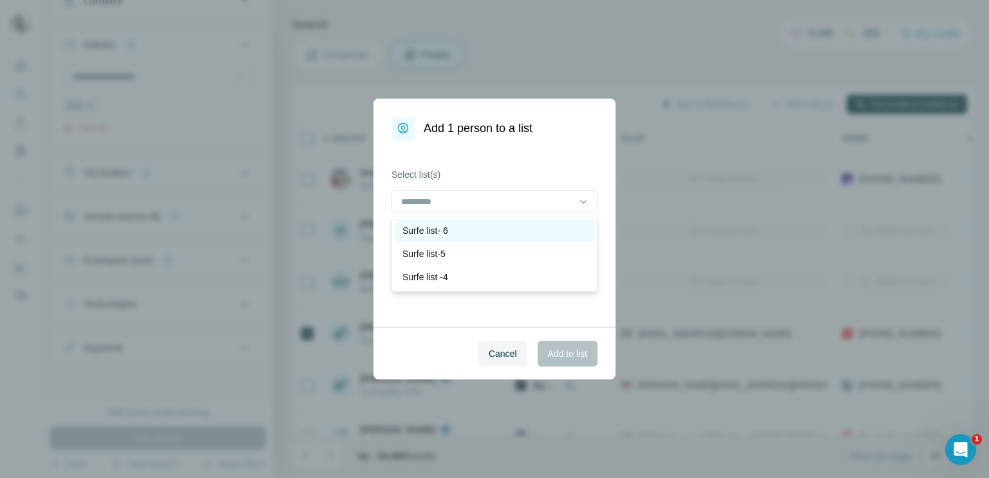
click at [422, 225] on p "Surfe list- 6" at bounding box center [425, 230] width 46 height 13
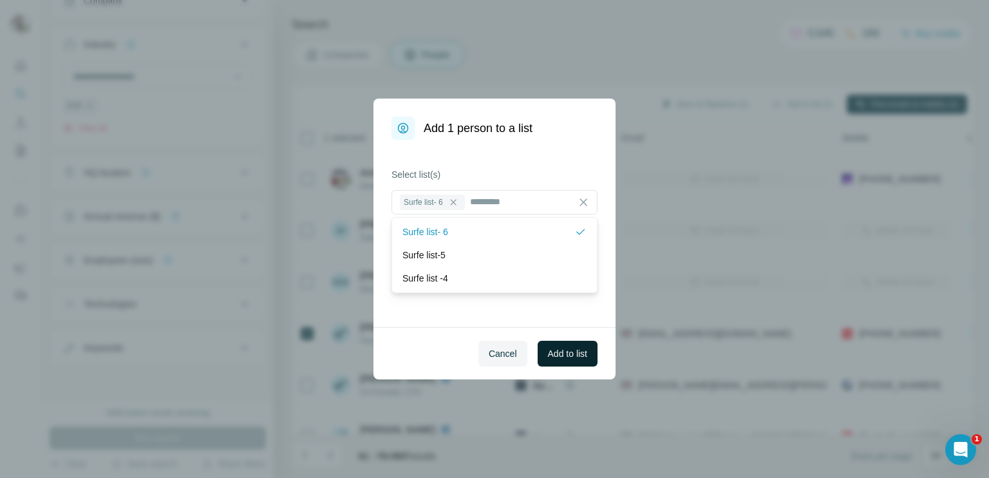
click at [559, 342] on button "Add to list" at bounding box center [567, 354] width 60 height 26
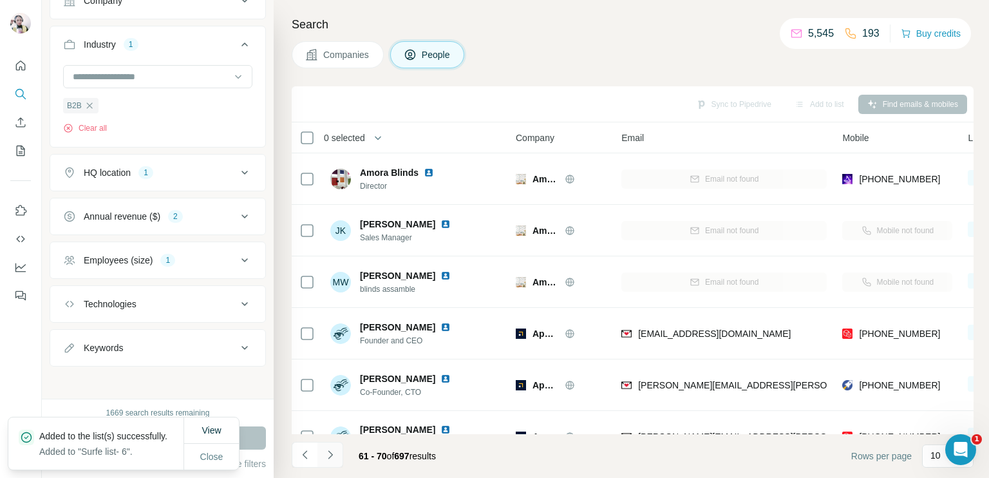
click at [325, 459] on icon "Navigate to next page" at bounding box center [330, 454] width 13 height 13
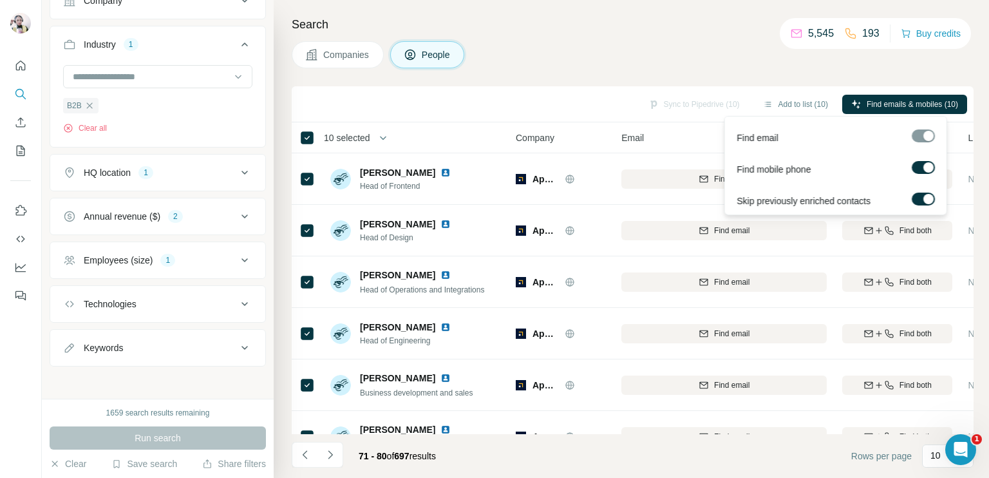
click at [906, 101] on span "Find emails & mobiles (10)" at bounding box center [911, 104] width 91 height 12
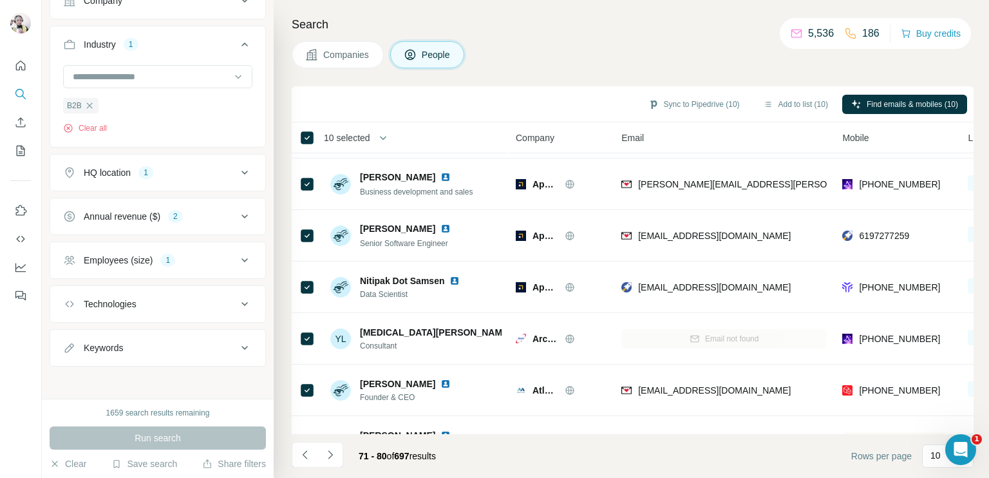
scroll to position [240, 0]
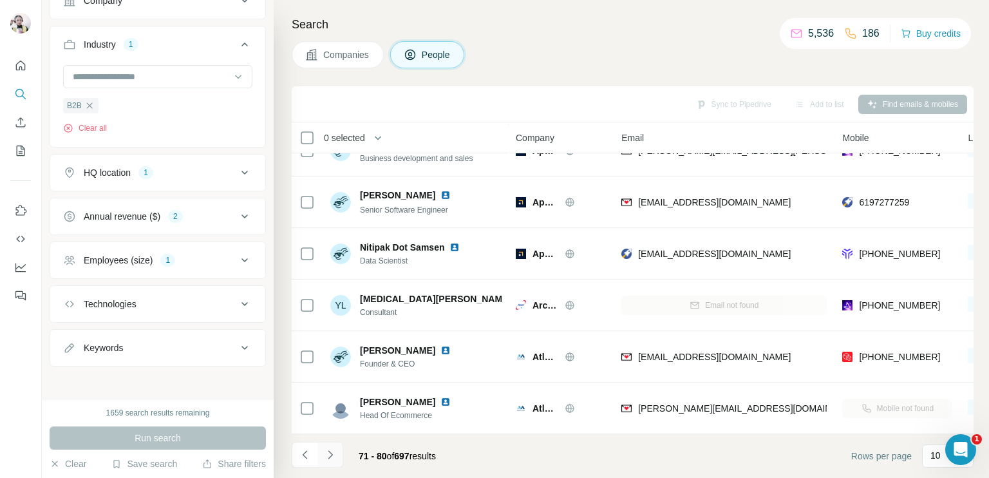
click at [330, 456] on icon "Navigate to next page" at bounding box center [330, 454] width 5 height 8
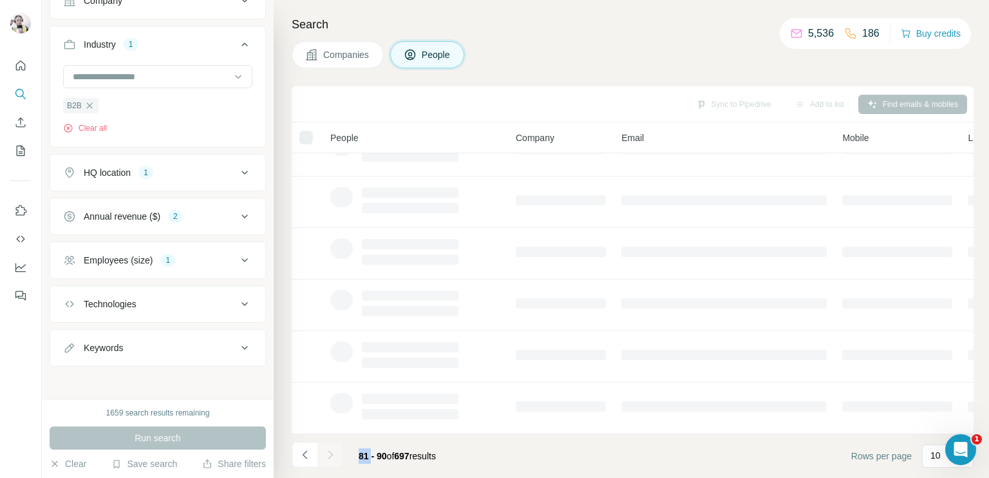
click at [330, 456] on div at bounding box center [330, 455] width 26 height 26
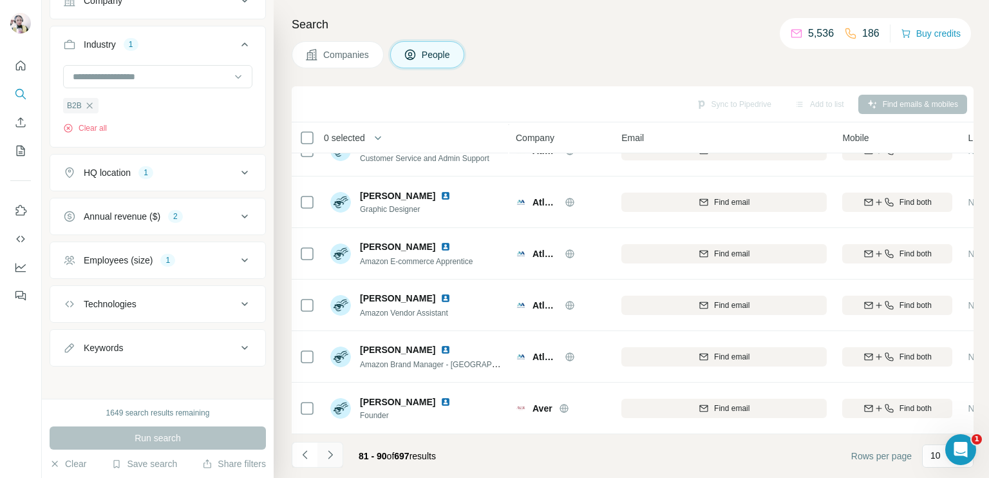
click at [330, 456] on icon "Navigate to next page" at bounding box center [330, 454] width 5 height 8
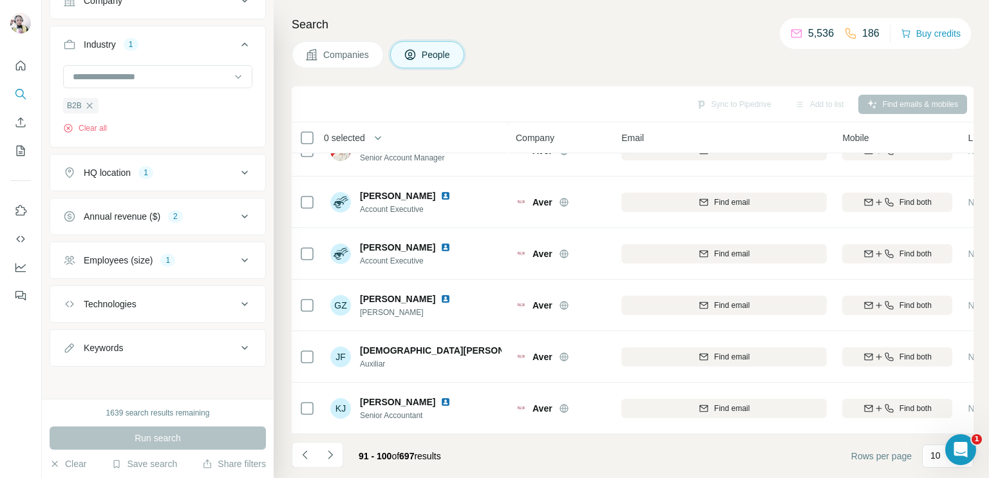
click at [294, 137] on th "0 selected" at bounding box center [395, 137] width 206 height 31
click at [299, 137] on icon at bounding box center [306, 137] width 15 height 15
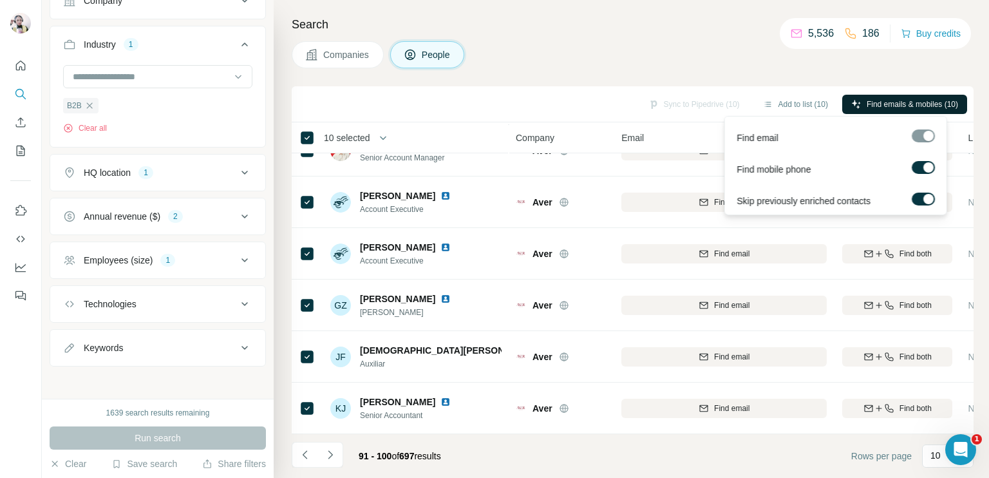
click at [904, 103] on span "Find emails & mobiles (10)" at bounding box center [911, 104] width 91 height 12
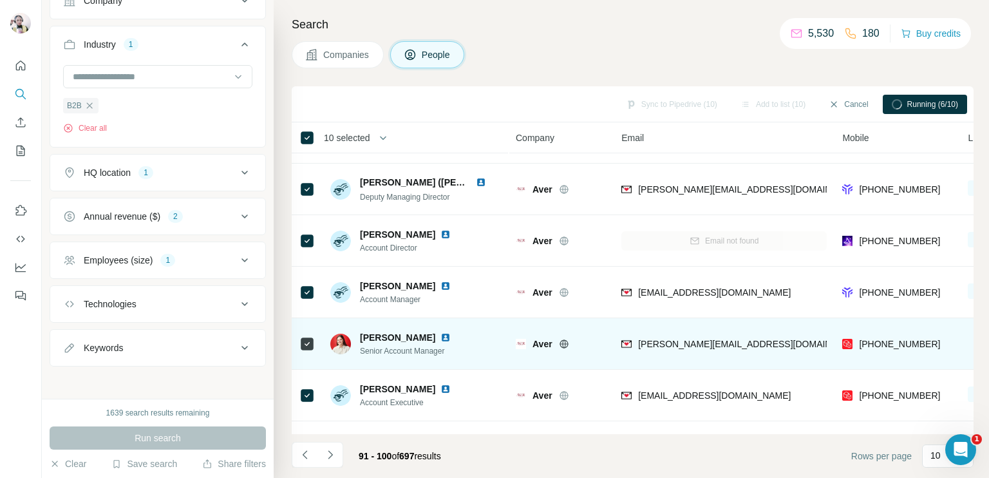
scroll to position [0, 0]
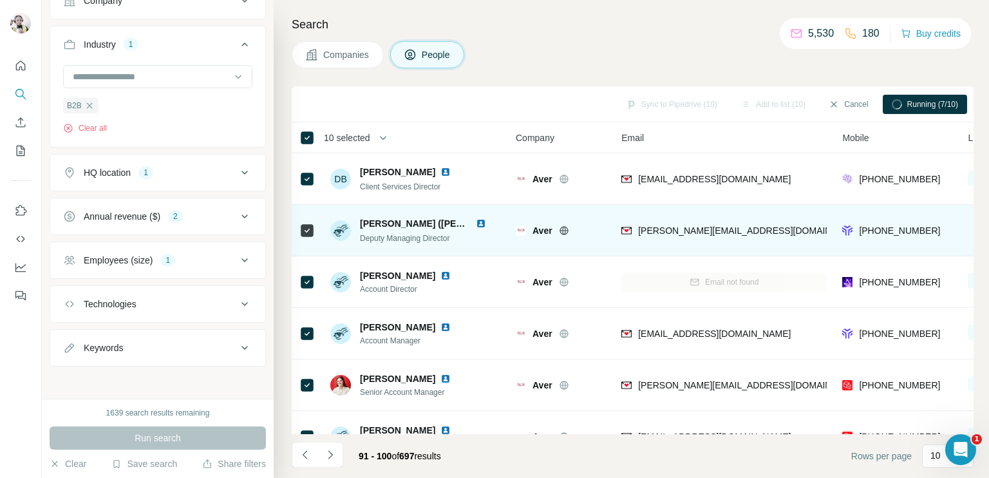
click at [563, 230] on icon at bounding box center [564, 230] width 10 height 10
